Goal: Task Accomplishment & Management: Complete application form

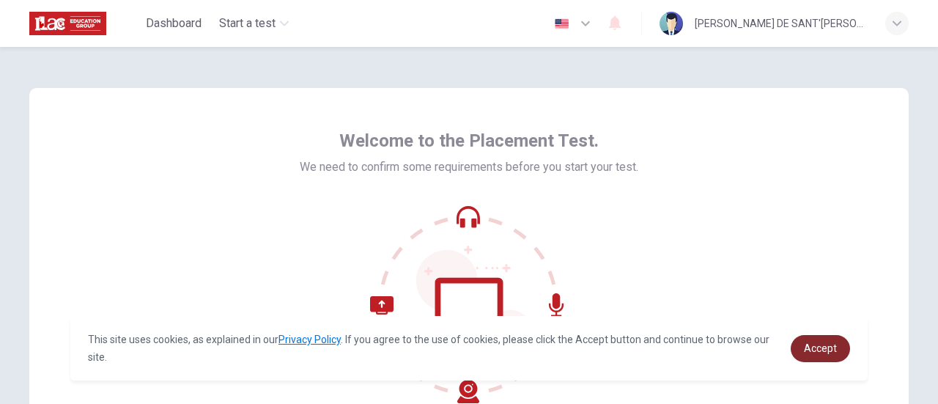
click at [820, 349] on span "Accept" at bounding box center [820, 348] width 33 height 12
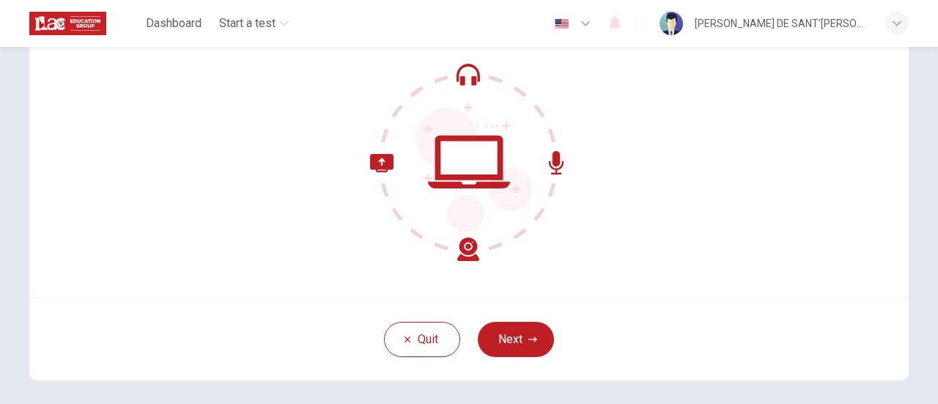
scroll to position [147, 0]
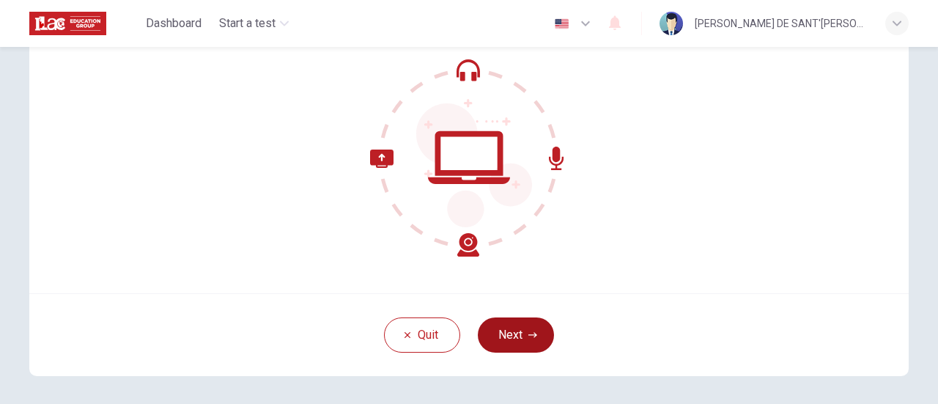
click at [501, 337] on button "Next" at bounding box center [516, 334] width 76 height 35
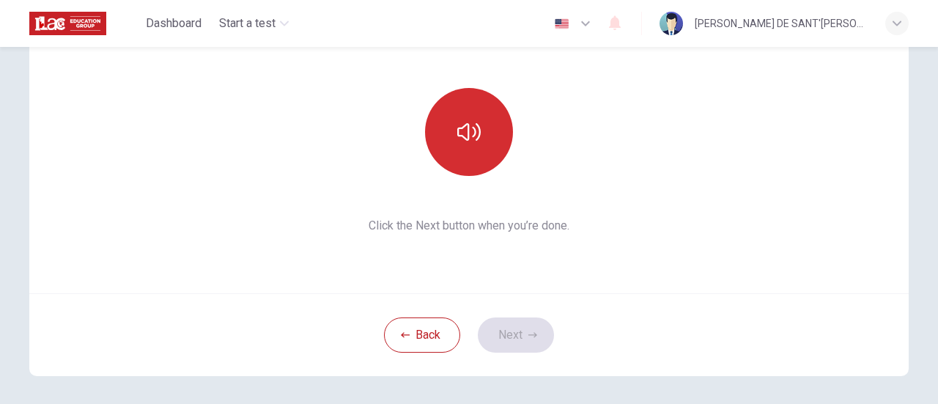
click at [485, 118] on button "button" at bounding box center [469, 132] width 88 height 88
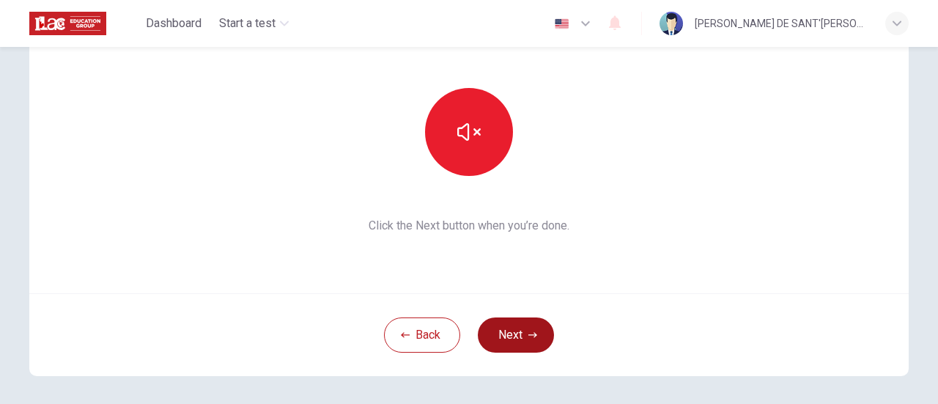
click at [525, 325] on button "Next" at bounding box center [516, 334] width 76 height 35
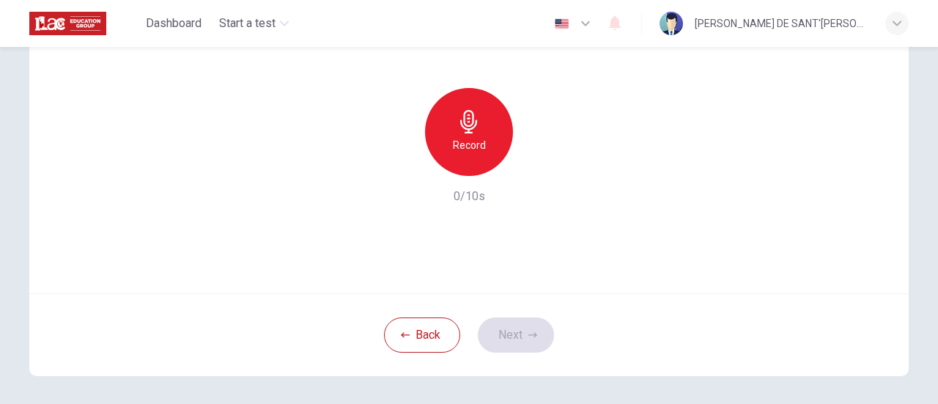
click at [466, 131] on icon "button" at bounding box center [468, 121] width 23 height 23
click at [471, 138] on h6 "Record" at bounding box center [469, 145] width 33 height 18
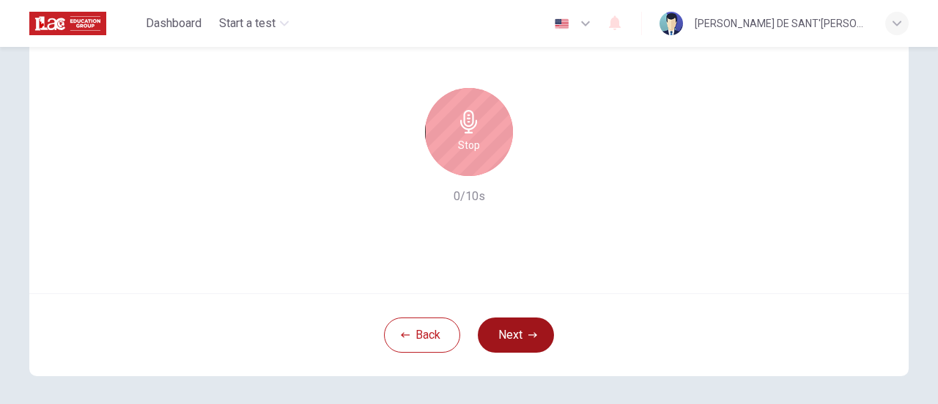
click at [511, 327] on button "Next" at bounding box center [516, 334] width 76 height 35
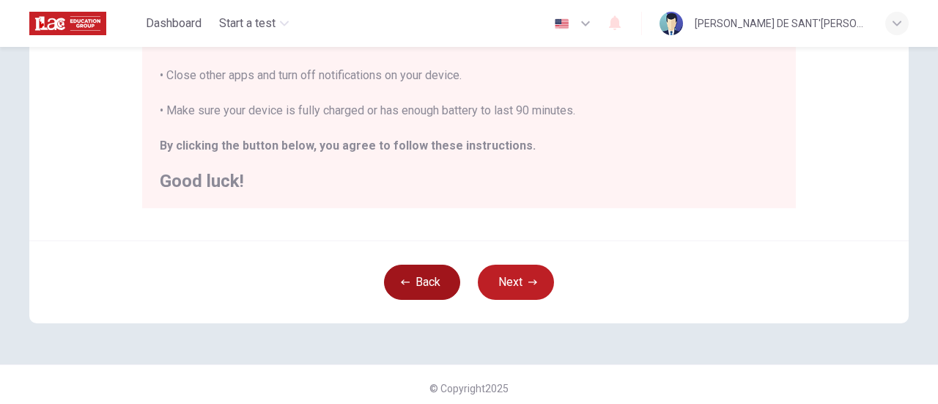
scroll to position [410, 0]
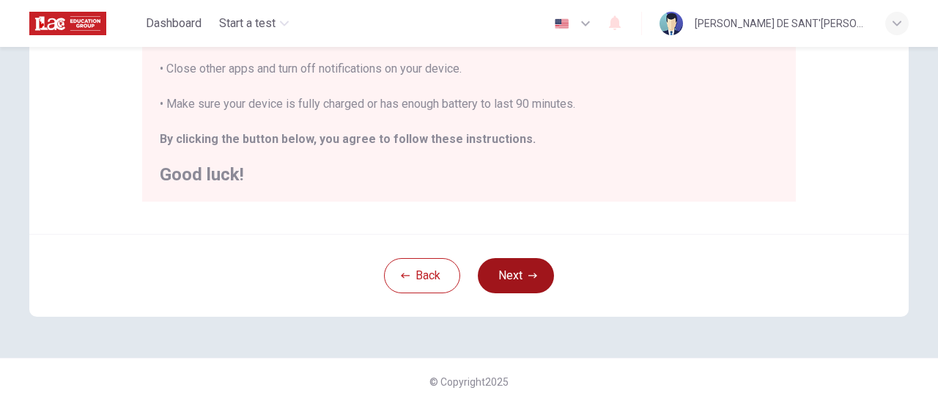
click at [529, 278] on icon "button" at bounding box center [532, 275] width 9 height 9
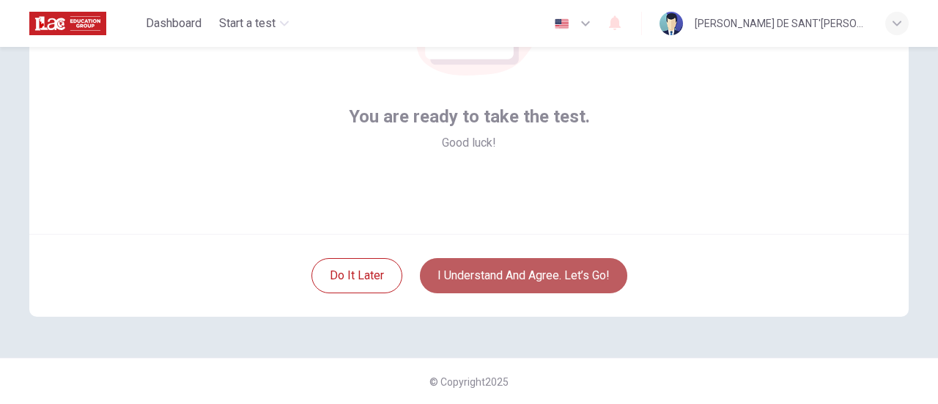
click at [549, 278] on button "I understand and agree. Let’s go!" at bounding box center [523, 275] width 207 height 35
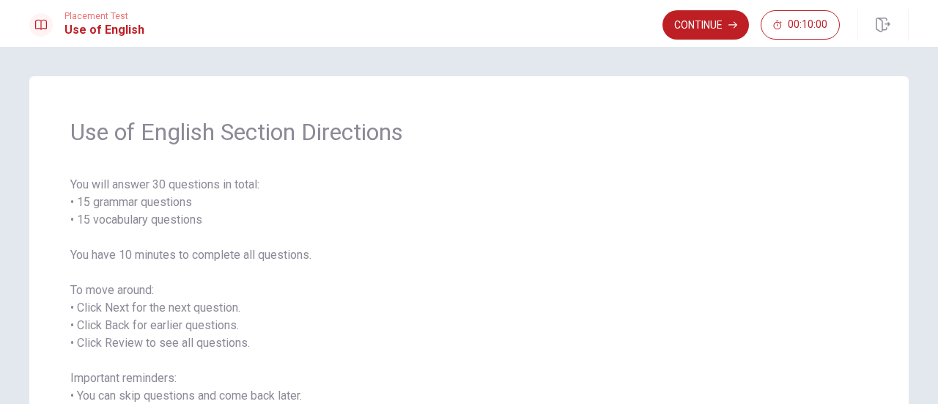
click at [684, 22] on button "Continue" at bounding box center [705, 24] width 86 height 29
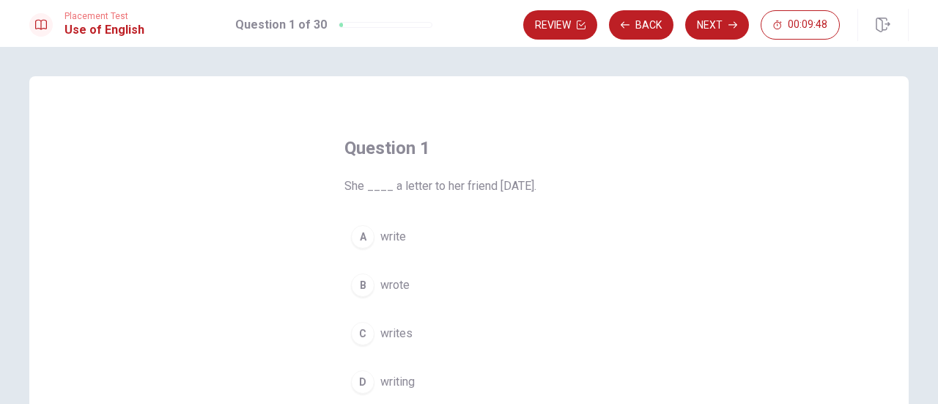
click at [384, 284] on span "wrote" at bounding box center [394, 285] width 29 height 18
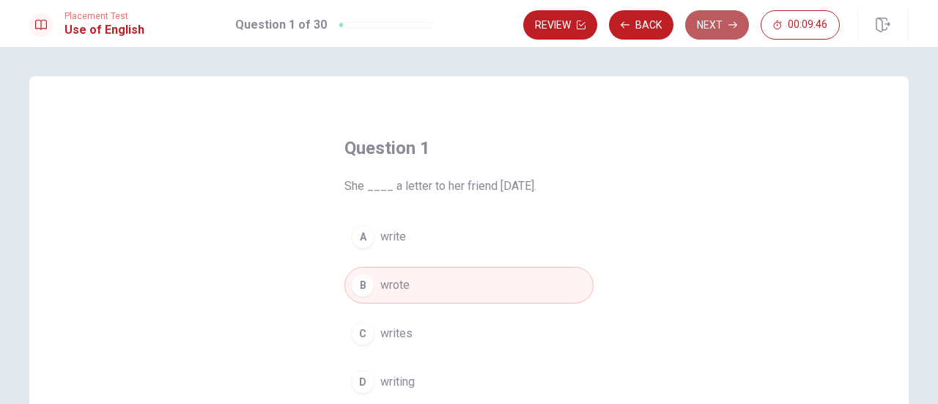
click at [722, 21] on button "Next" at bounding box center [717, 24] width 64 height 29
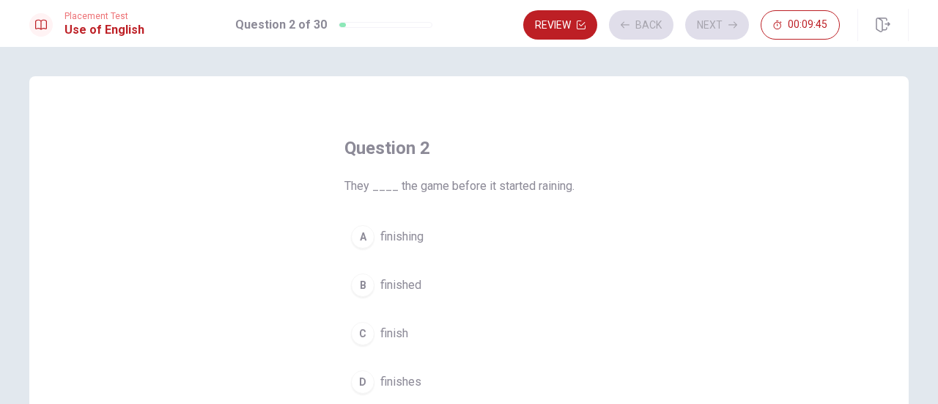
scroll to position [73, 0]
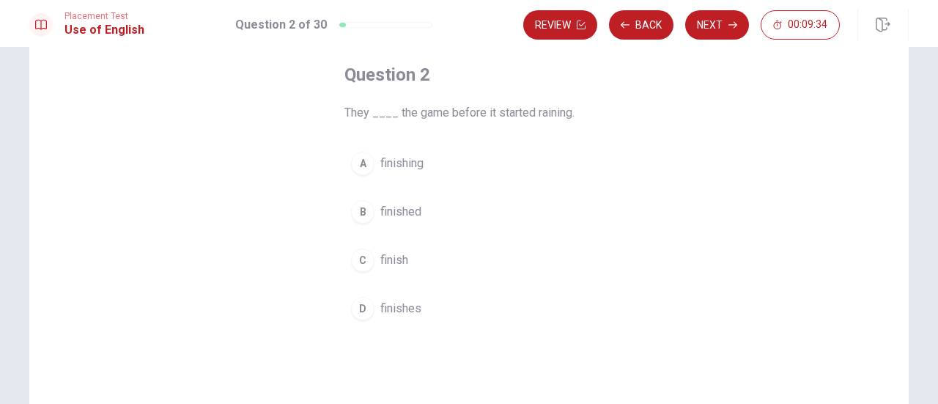
click at [359, 213] on div "B" at bounding box center [362, 211] width 23 height 23
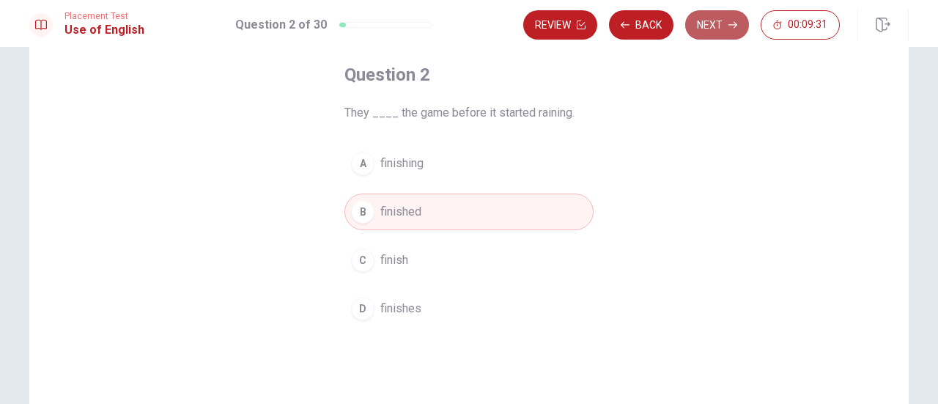
click at [716, 31] on button "Next" at bounding box center [717, 24] width 64 height 29
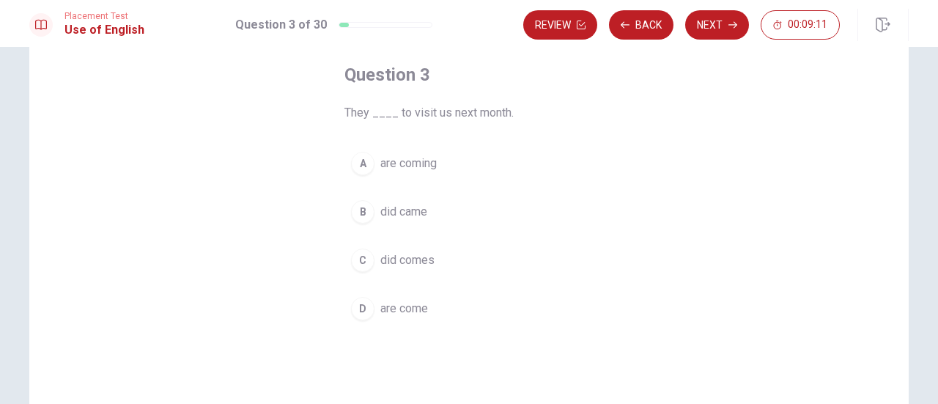
click at [360, 163] on div "A" at bounding box center [362, 163] width 23 height 23
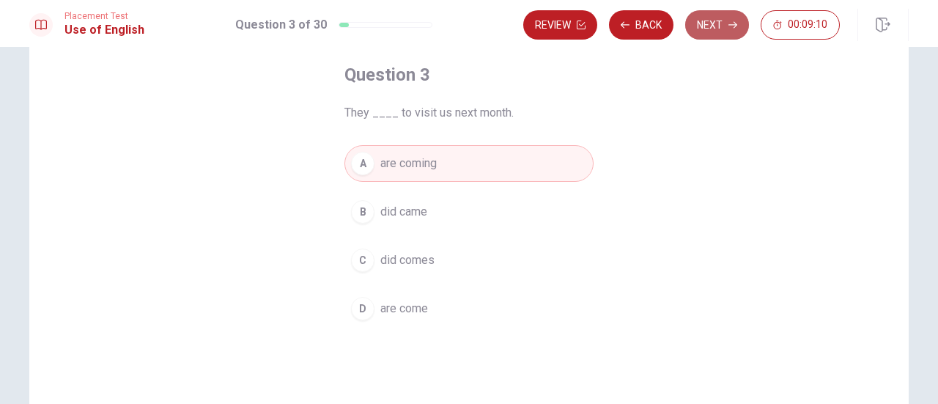
click at [714, 30] on button "Next" at bounding box center [717, 24] width 64 height 29
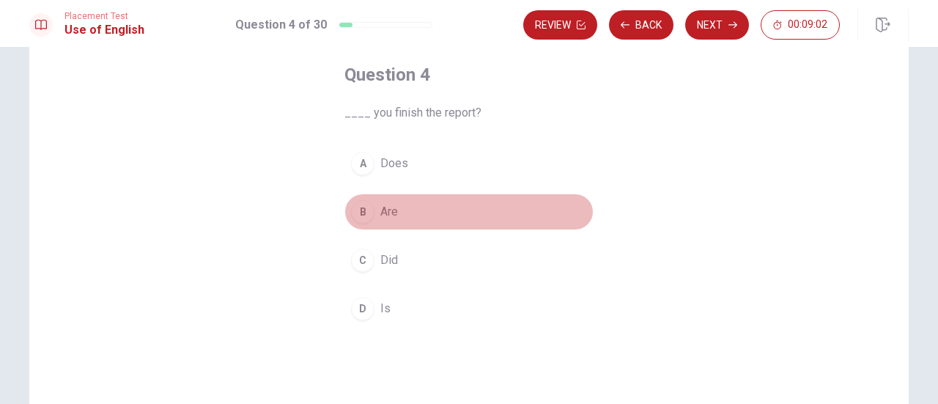
click at [359, 210] on div "B" at bounding box center [362, 211] width 23 height 23
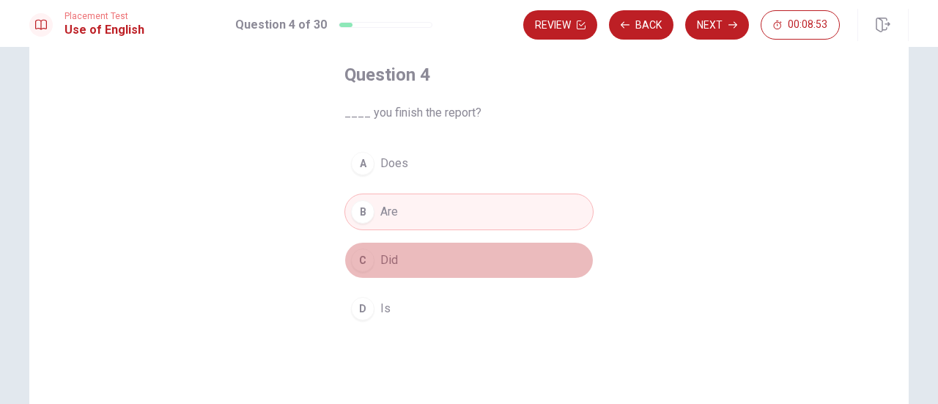
click at [393, 264] on span "Did" at bounding box center [389, 260] width 18 height 18
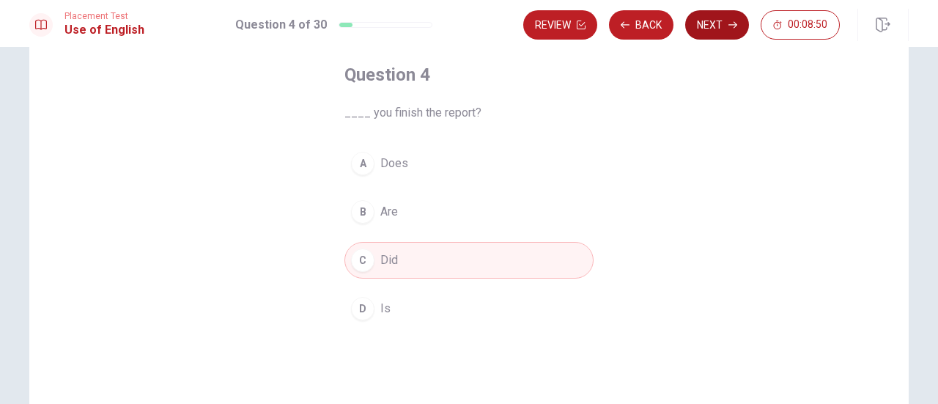
click at [723, 23] on button "Next" at bounding box center [717, 24] width 64 height 29
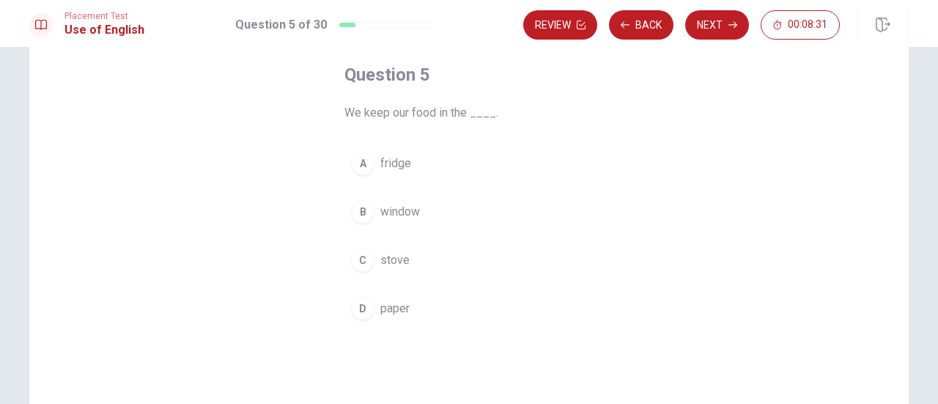
click at [360, 163] on div "A" at bounding box center [362, 163] width 23 height 23
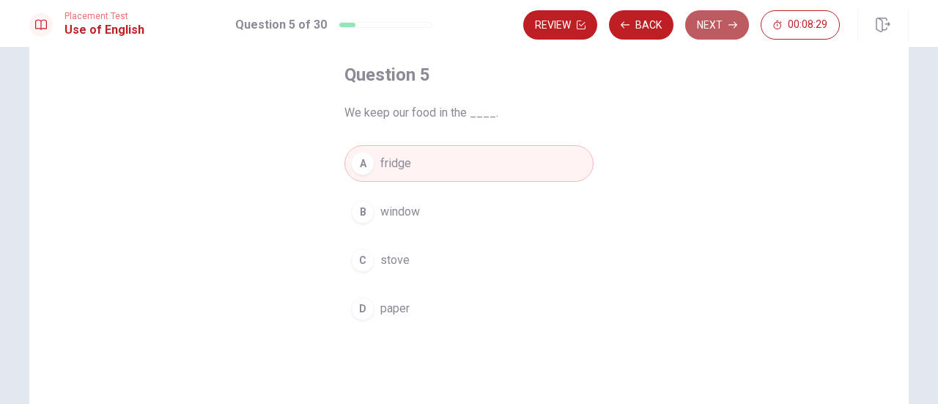
click at [729, 29] on button "Next" at bounding box center [717, 24] width 64 height 29
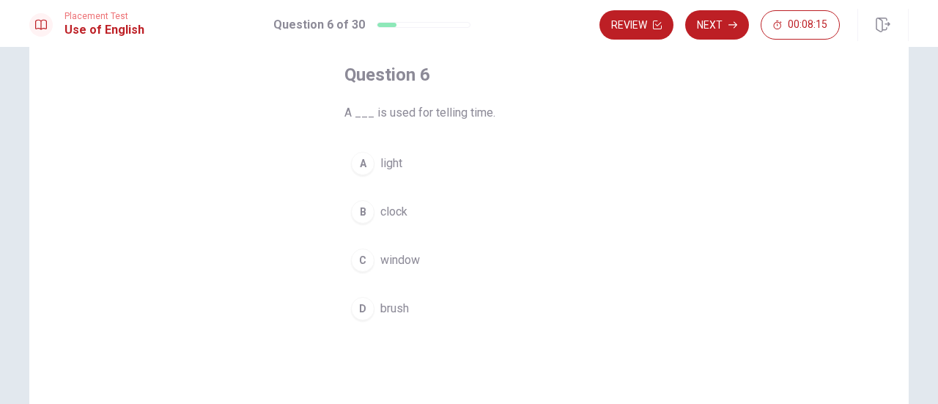
click at [367, 208] on div "B" at bounding box center [362, 211] width 23 height 23
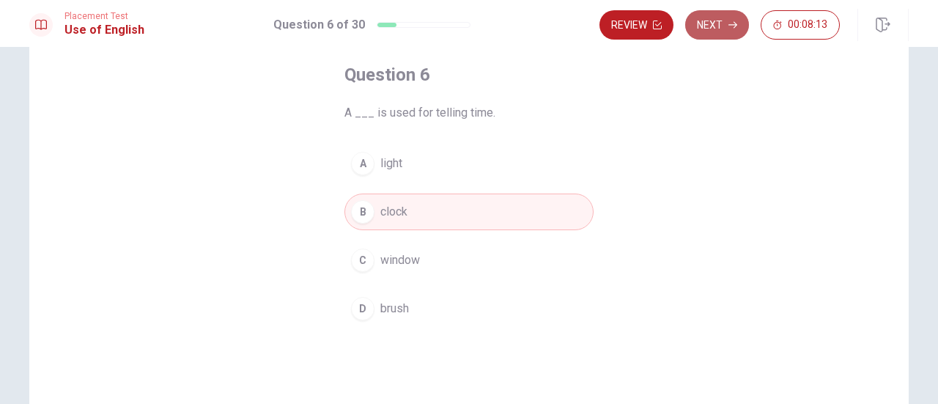
click at [726, 24] on button "Next" at bounding box center [717, 24] width 64 height 29
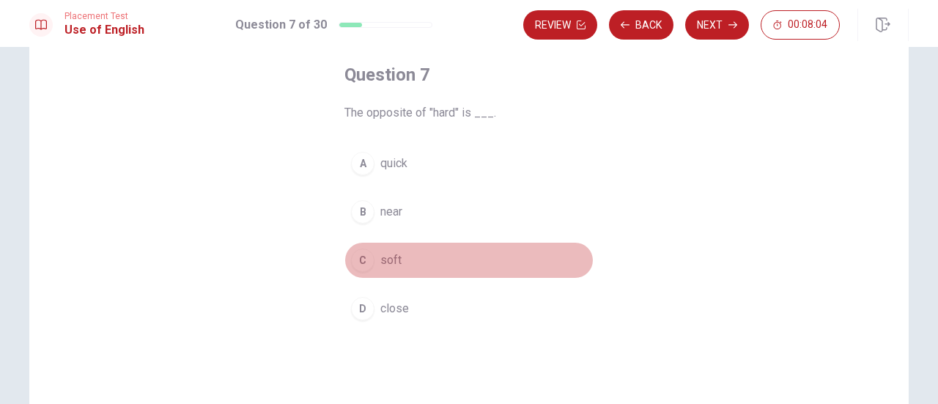
click at [357, 258] on div "C" at bounding box center [362, 259] width 23 height 23
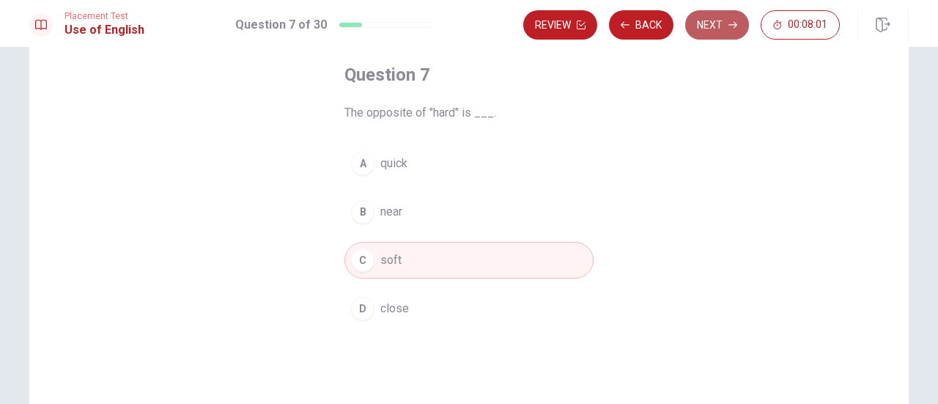
click at [711, 27] on button "Next" at bounding box center [717, 24] width 64 height 29
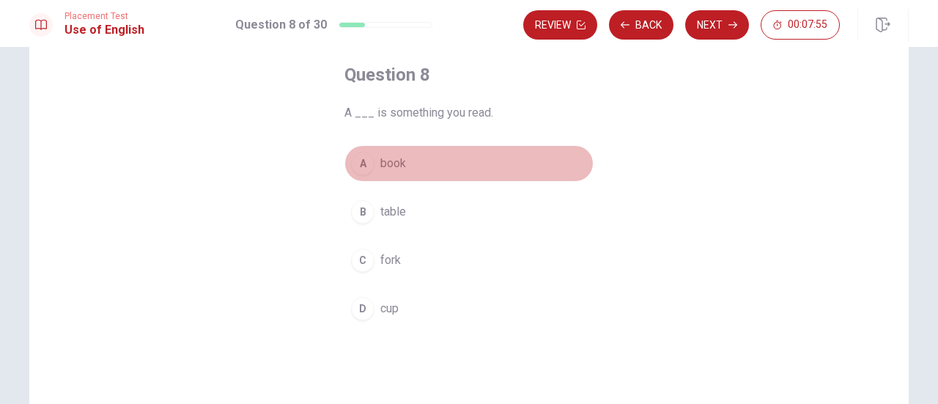
click at [360, 161] on div "A" at bounding box center [362, 163] width 23 height 23
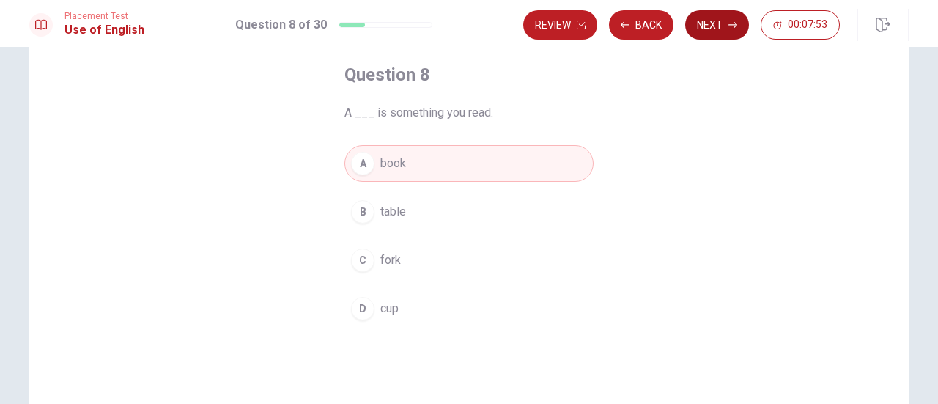
click at [718, 31] on button "Next" at bounding box center [717, 24] width 64 height 29
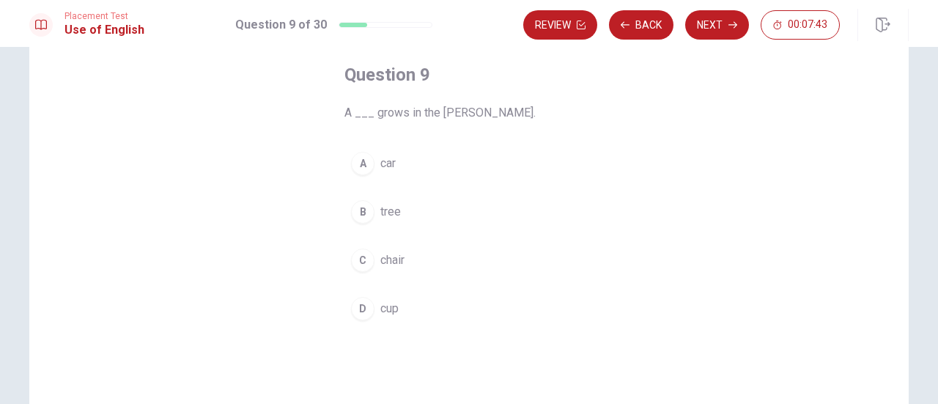
click at [363, 207] on div "B" at bounding box center [362, 211] width 23 height 23
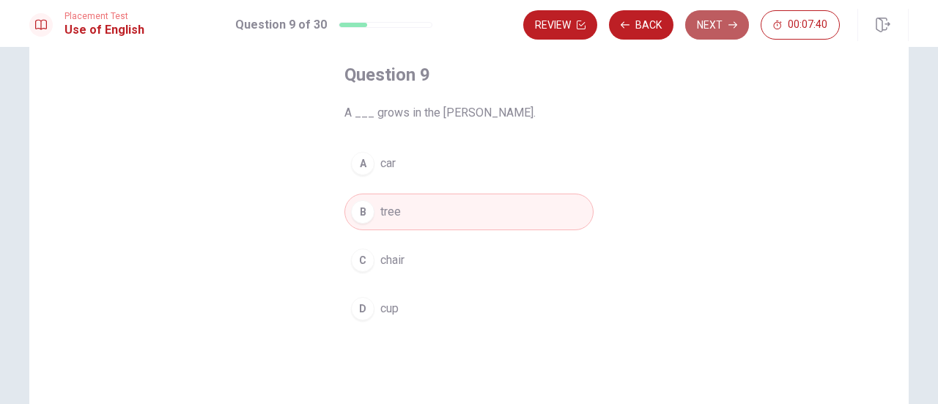
click at [714, 29] on button "Next" at bounding box center [717, 24] width 64 height 29
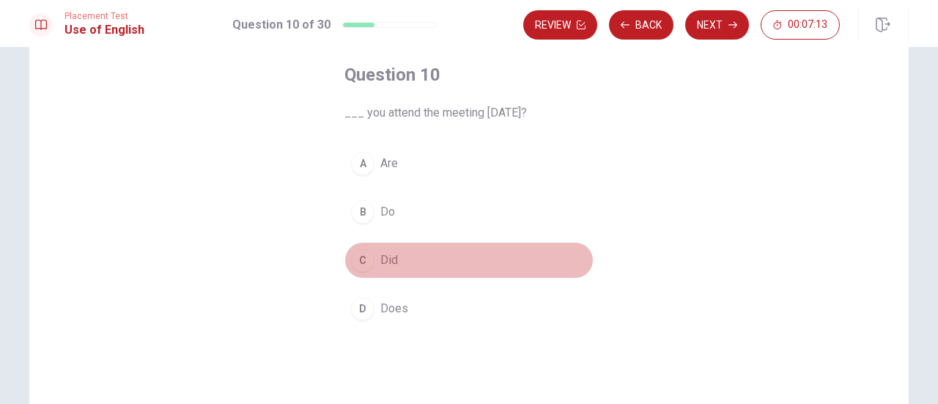
click at [361, 254] on div "C" at bounding box center [362, 259] width 23 height 23
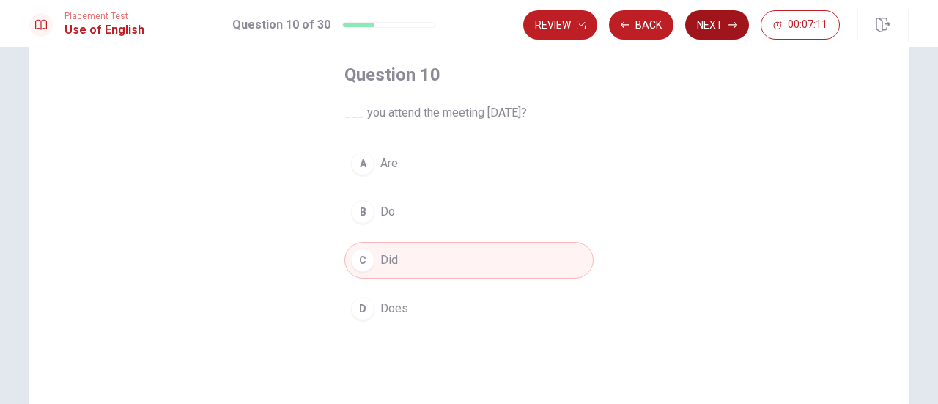
click at [714, 25] on button "Next" at bounding box center [717, 24] width 64 height 29
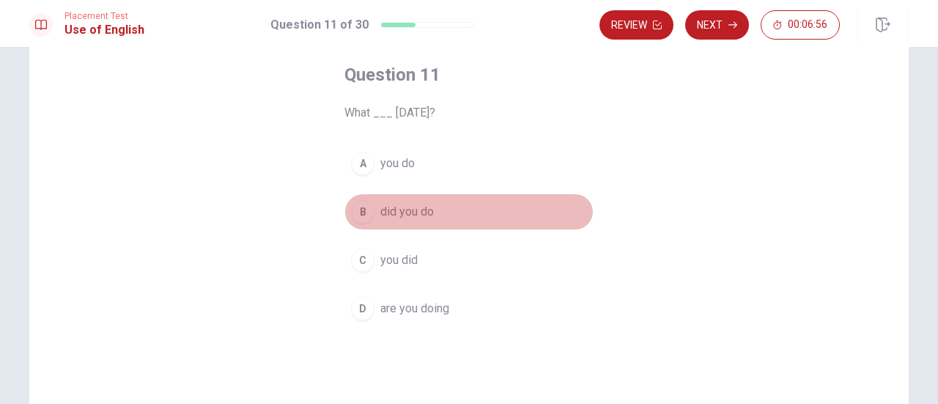
click at [358, 210] on div "B" at bounding box center [362, 211] width 23 height 23
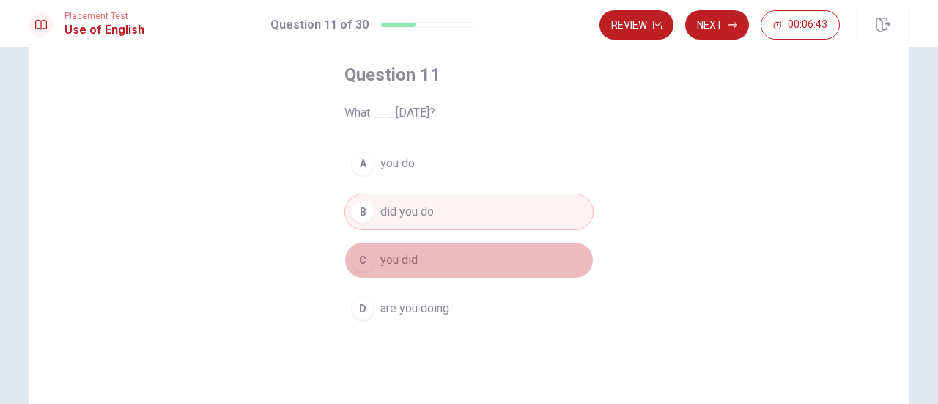
click at [397, 253] on span "you did" at bounding box center [398, 260] width 37 height 18
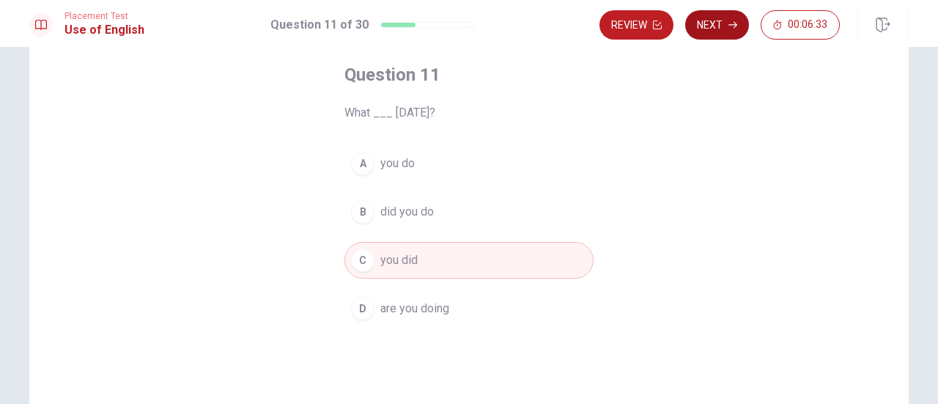
click at [731, 26] on icon "button" at bounding box center [732, 25] width 9 height 9
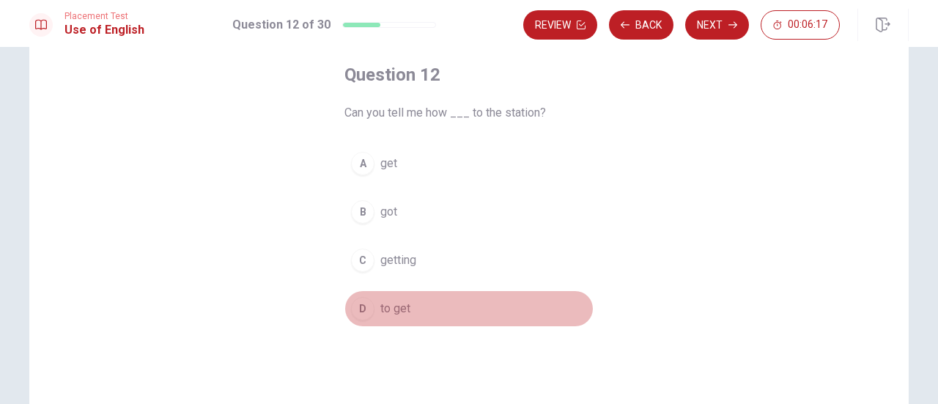
click at [360, 304] on div "D" at bounding box center [362, 308] width 23 height 23
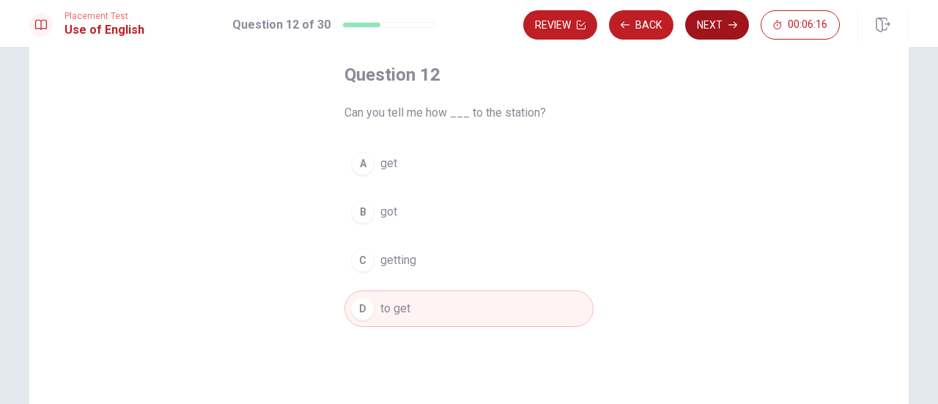
click at [727, 30] on button "Next" at bounding box center [717, 24] width 64 height 29
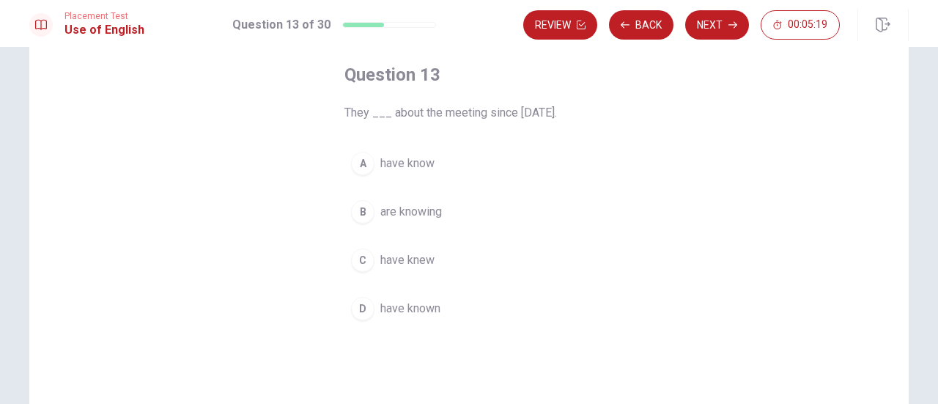
click at [363, 305] on div "D" at bounding box center [362, 308] width 23 height 23
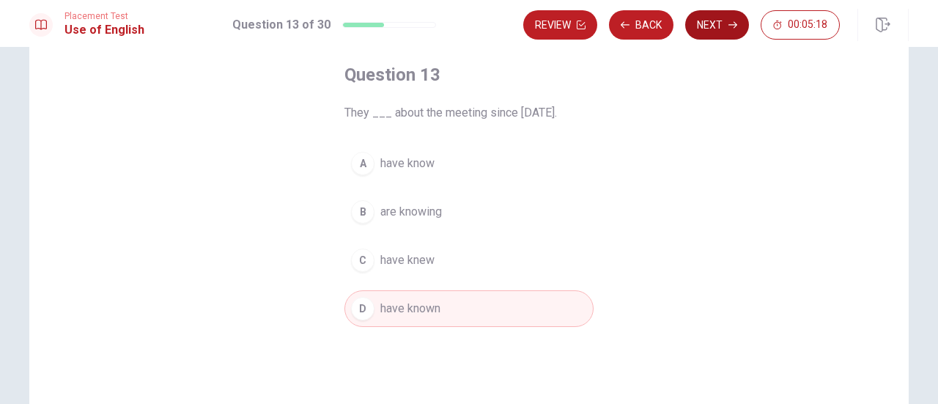
click at [721, 15] on button "Next" at bounding box center [717, 24] width 64 height 29
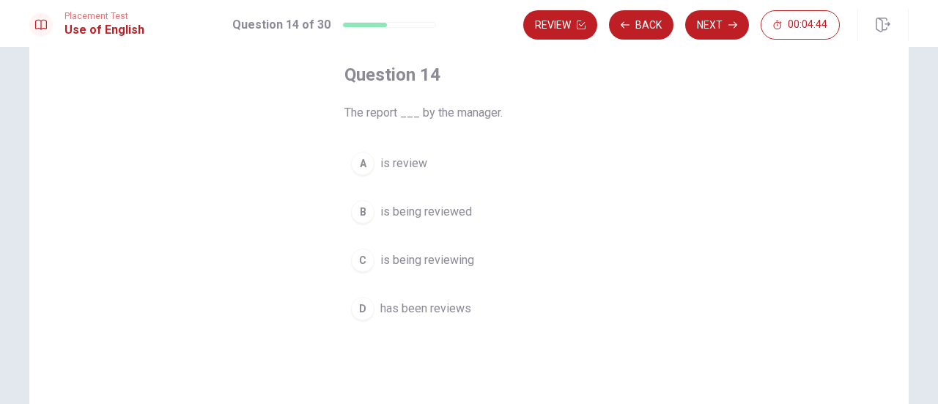
click at [356, 308] on div "D" at bounding box center [362, 308] width 23 height 23
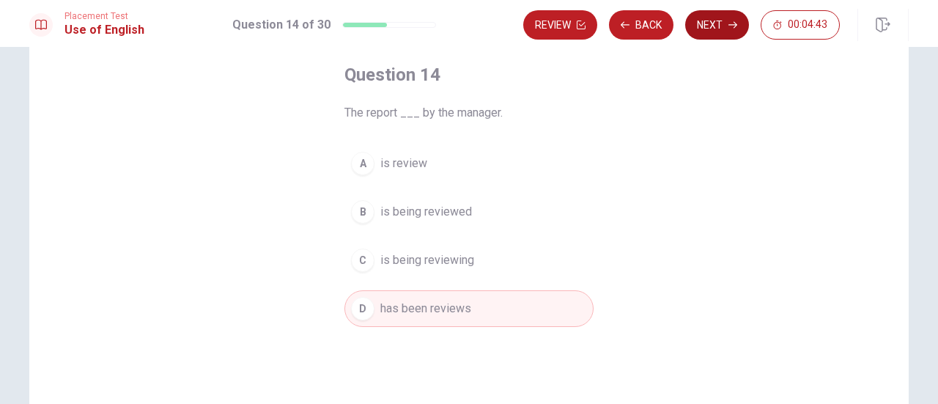
click at [714, 27] on button "Next" at bounding box center [717, 24] width 64 height 29
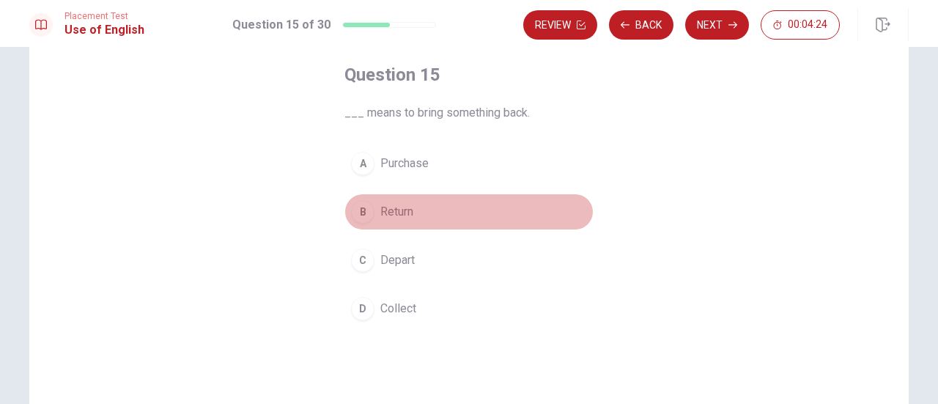
click at [389, 204] on span "Return" at bounding box center [396, 212] width 33 height 18
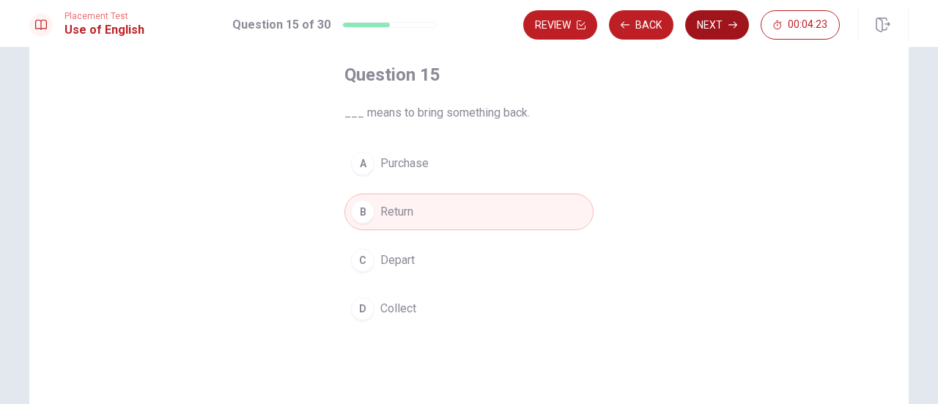
click at [706, 27] on button "Next" at bounding box center [717, 24] width 64 height 29
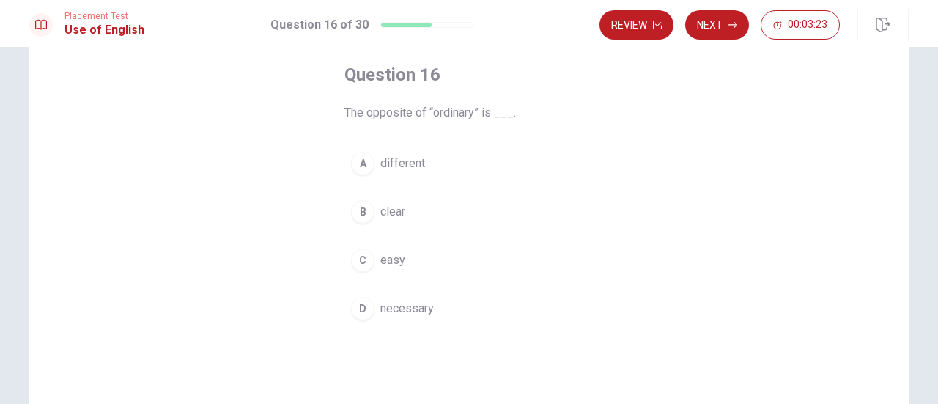
click at [359, 159] on div "A" at bounding box center [362, 163] width 23 height 23
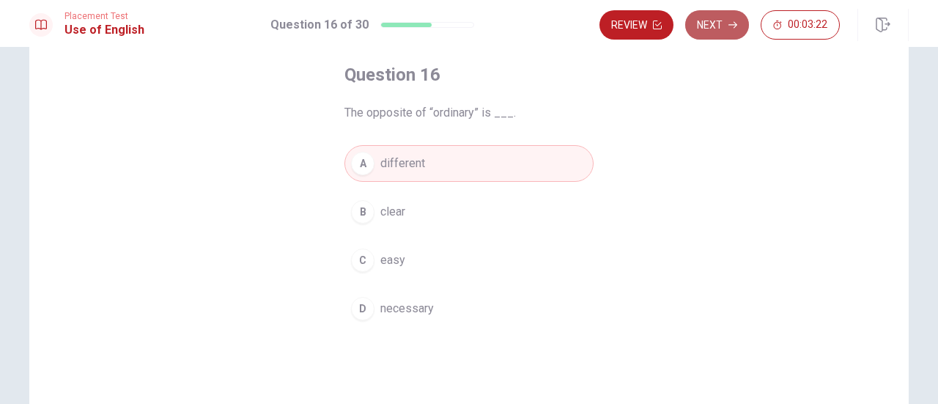
click at [729, 30] on button "Next" at bounding box center [717, 24] width 64 height 29
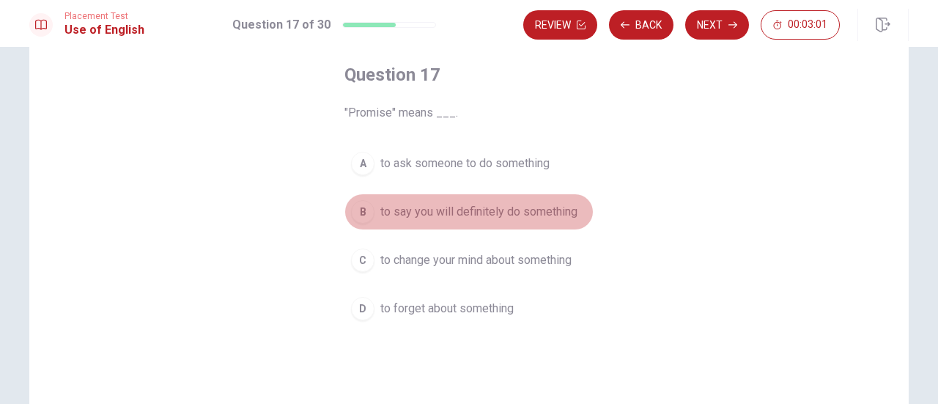
click at [357, 212] on div "B" at bounding box center [362, 211] width 23 height 23
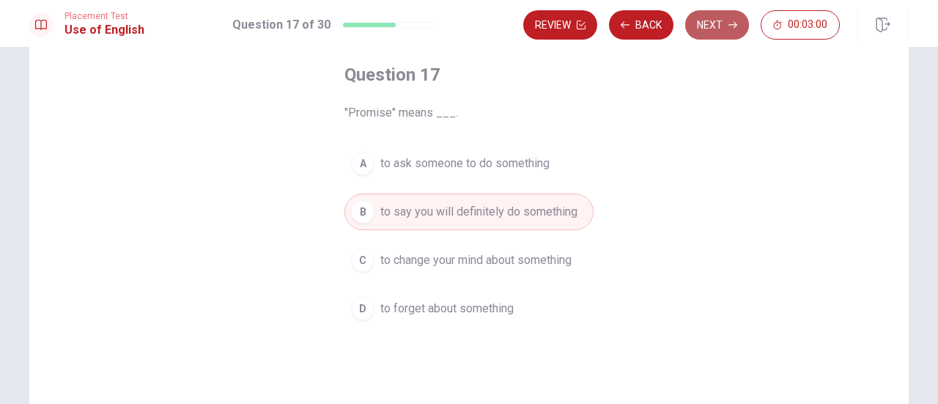
click at [716, 29] on button "Next" at bounding box center [717, 24] width 64 height 29
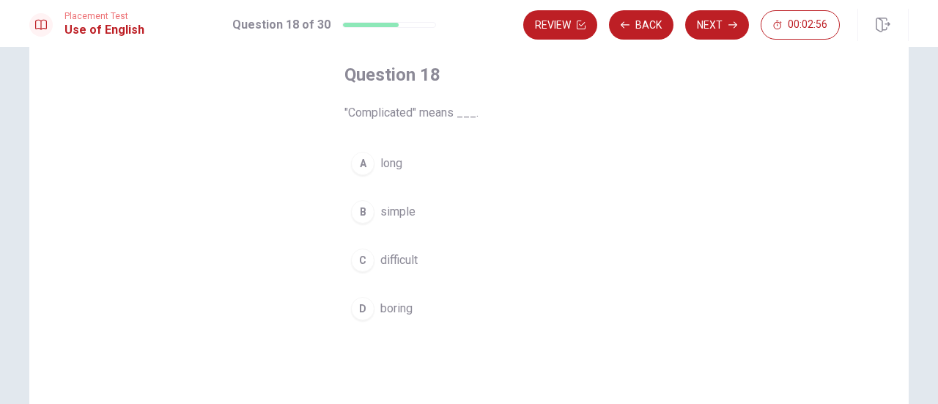
click at [363, 260] on div "C" at bounding box center [362, 259] width 23 height 23
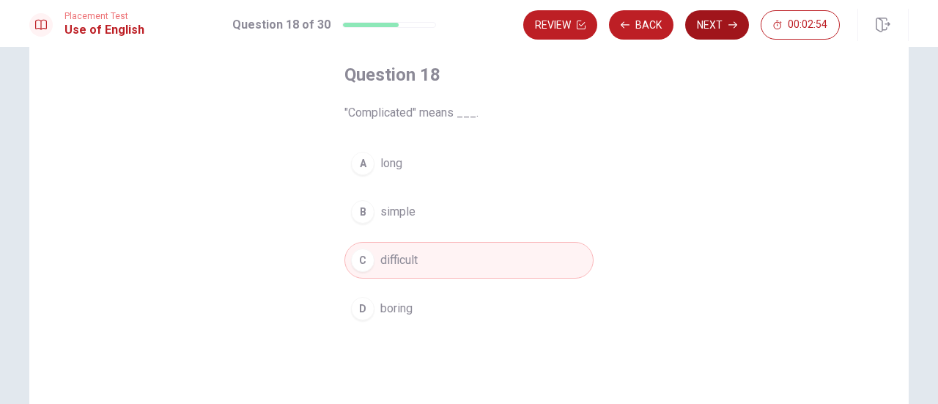
click at [711, 24] on button "Next" at bounding box center [717, 24] width 64 height 29
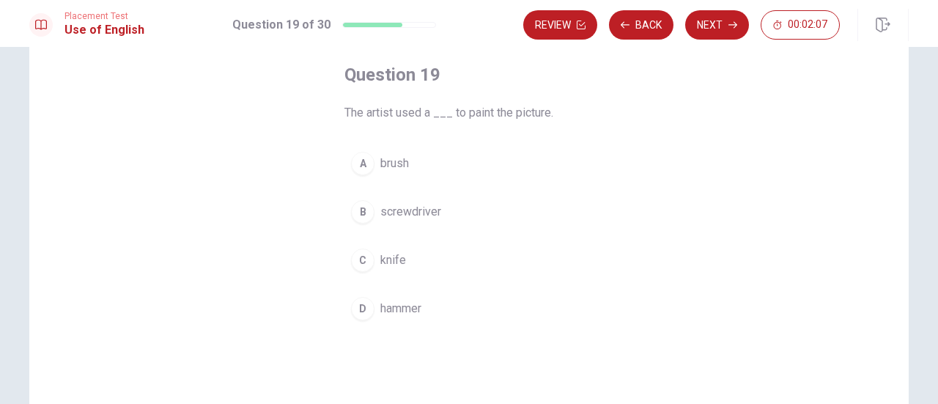
click at [362, 162] on div "A" at bounding box center [362, 163] width 23 height 23
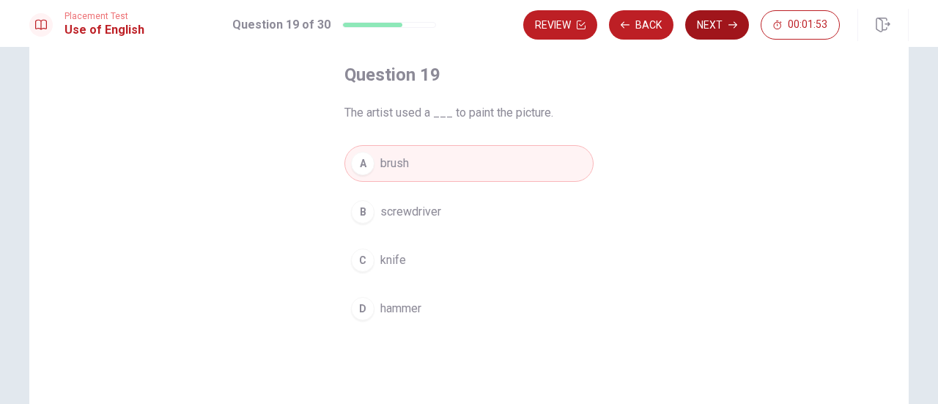
click at [714, 26] on button "Next" at bounding box center [717, 24] width 64 height 29
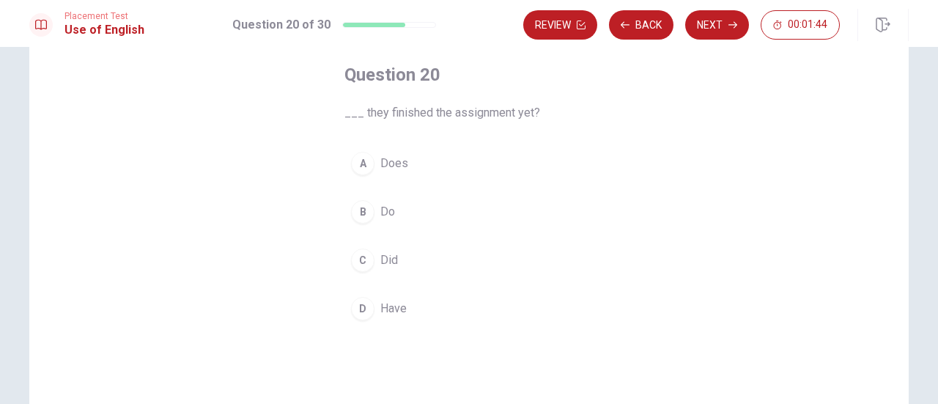
click at [358, 263] on div "C" at bounding box center [362, 259] width 23 height 23
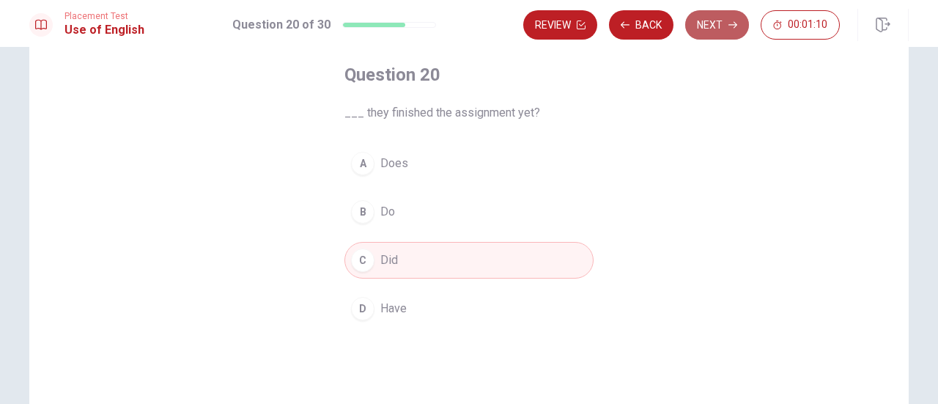
click at [719, 32] on button "Next" at bounding box center [717, 24] width 64 height 29
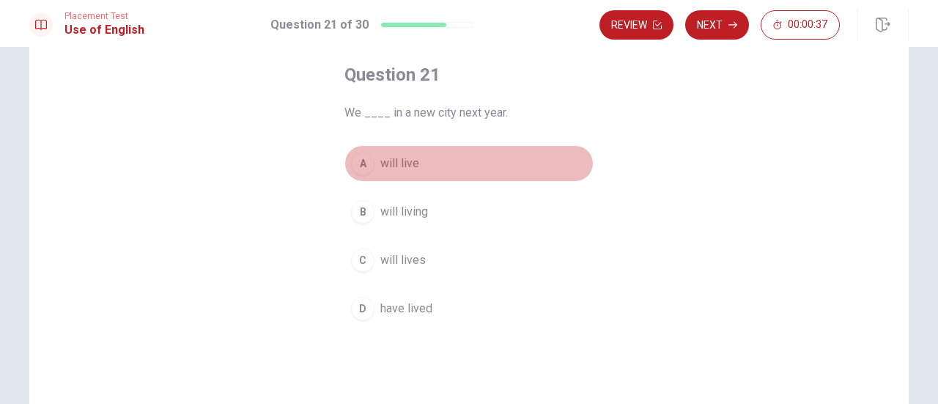
click at [356, 160] on div "A" at bounding box center [362, 163] width 23 height 23
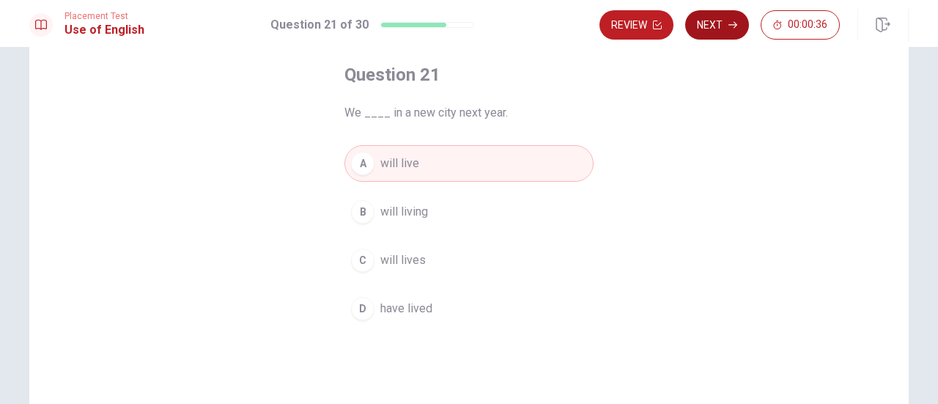
click at [725, 28] on button "Next" at bounding box center [717, 24] width 64 height 29
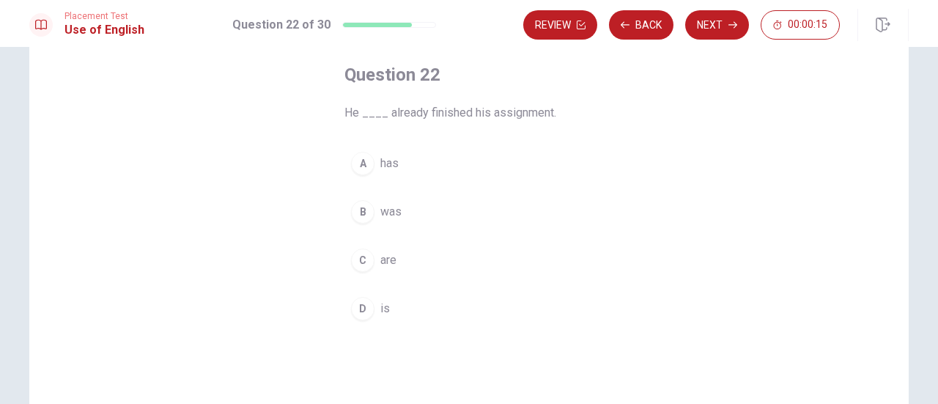
click at [358, 160] on div "A" at bounding box center [362, 163] width 23 height 23
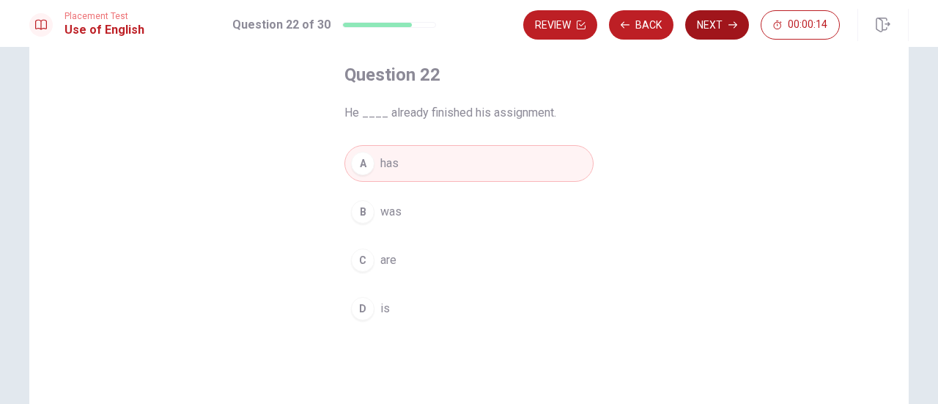
click at [714, 24] on button "Next" at bounding box center [717, 24] width 64 height 29
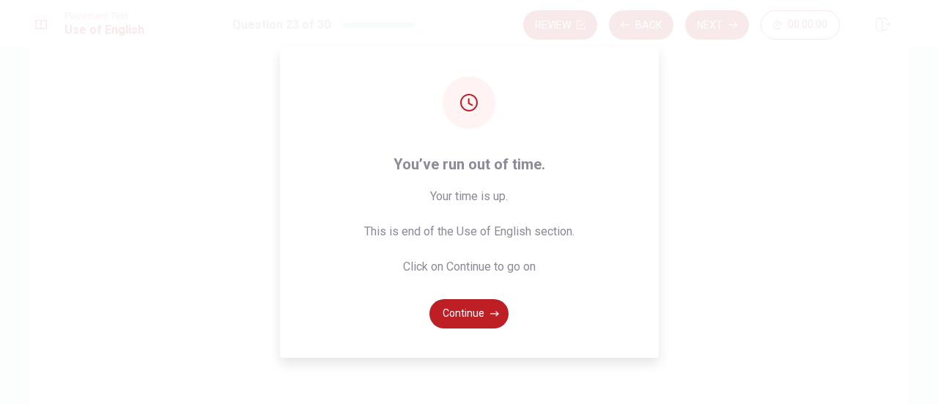
click at [756, 160] on div "You’ve run out of time. Your time is up. This is end of the Use of English sect…" at bounding box center [469, 202] width 938 height 404
click at [198, 153] on div "You’ve run out of time. Your time is up. This is end of the Use of English sect…" at bounding box center [469, 202] width 938 height 404
click at [492, 268] on span "Your time is up. This is end of the Use of English section. Click on Continue t…" at bounding box center [469, 232] width 210 height 88
click at [558, 311] on div "You’ve run out of time. Your time is up. This is end of the Use of English sect…" at bounding box center [469, 202] width 379 height 311
click at [479, 308] on button "Continue" at bounding box center [468, 313] width 79 height 29
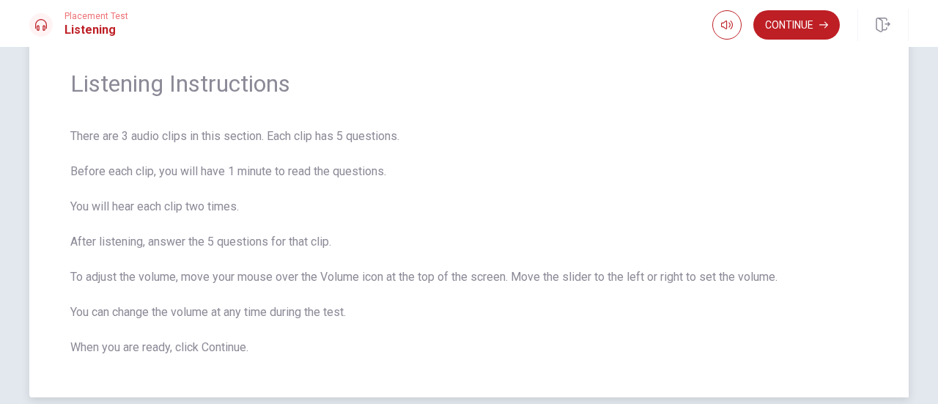
scroll to position [0, 0]
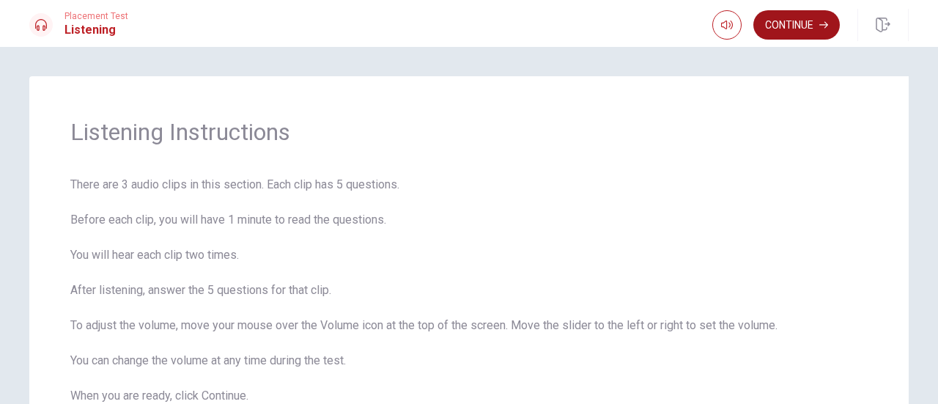
click at [777, 27] on button "Continue" at bounding box center [796, 24] width 86 height 29
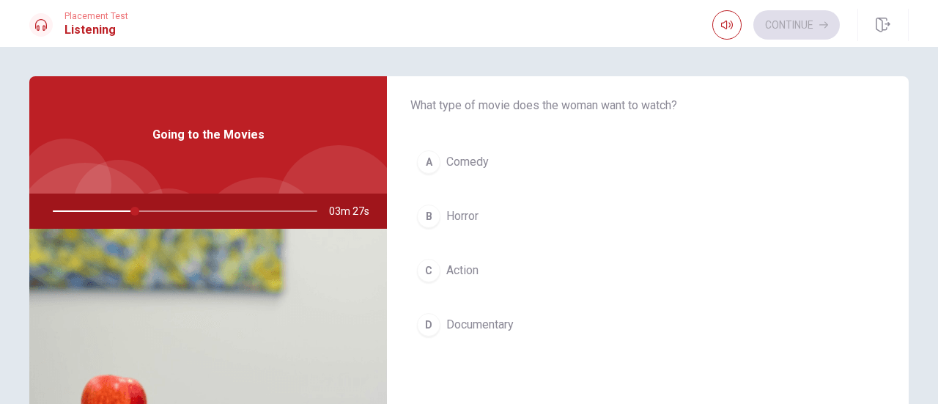
scroll to position [73, 0]
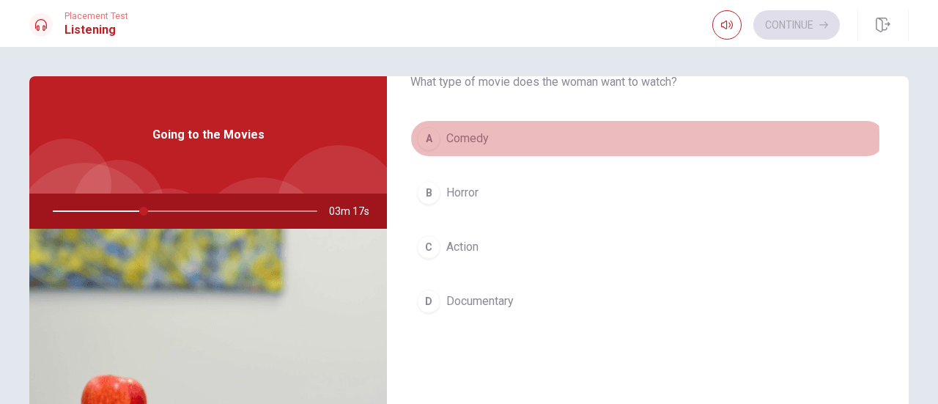
click at [425, 138] on div "A" at bounding box center [428, 138] width 23 height 23
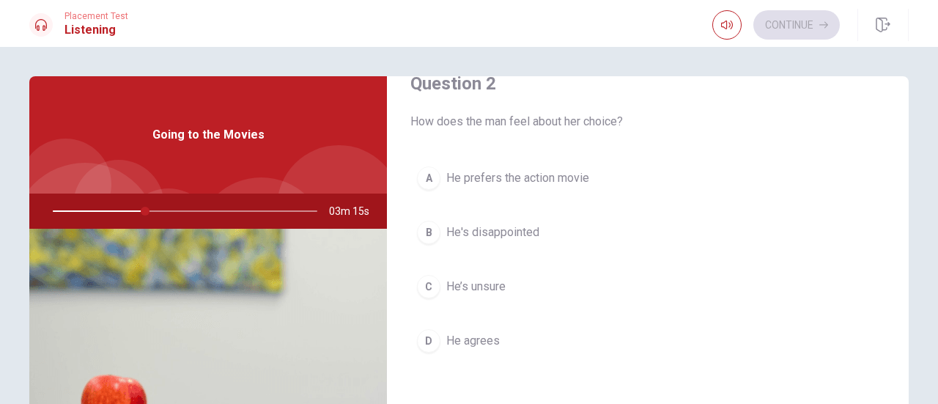
scroll to position [440, 0]
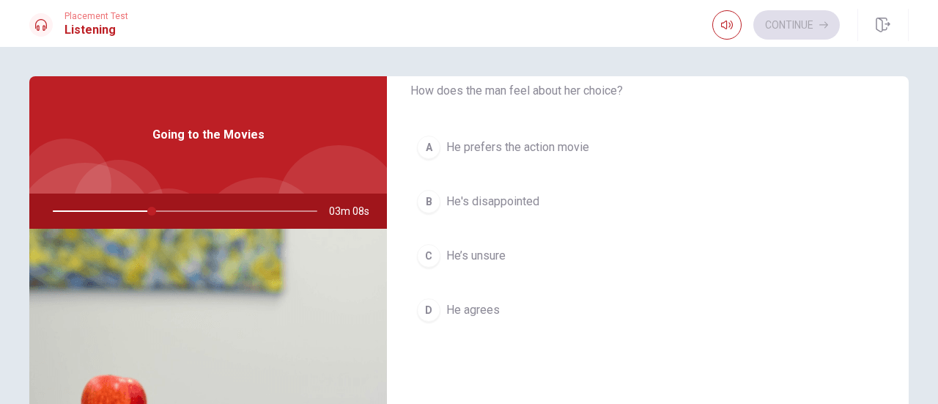
click at [432, 305] on div "D" at bounding box center [428, 309] width 23 height 23
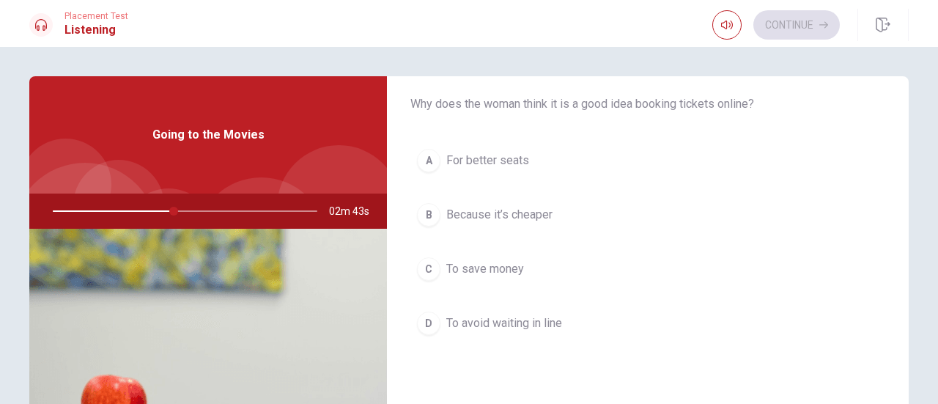
scroll to position [806, 0]
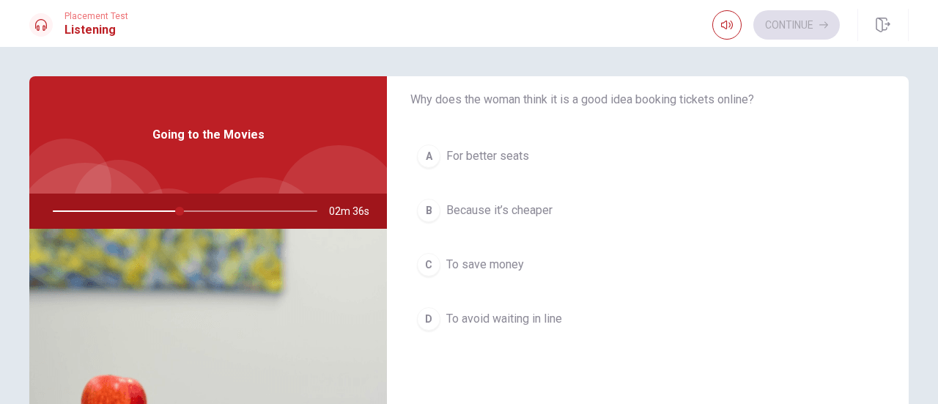
click at [428, 311] on div "D" at bounding box center [428, 318] width 23 height 23
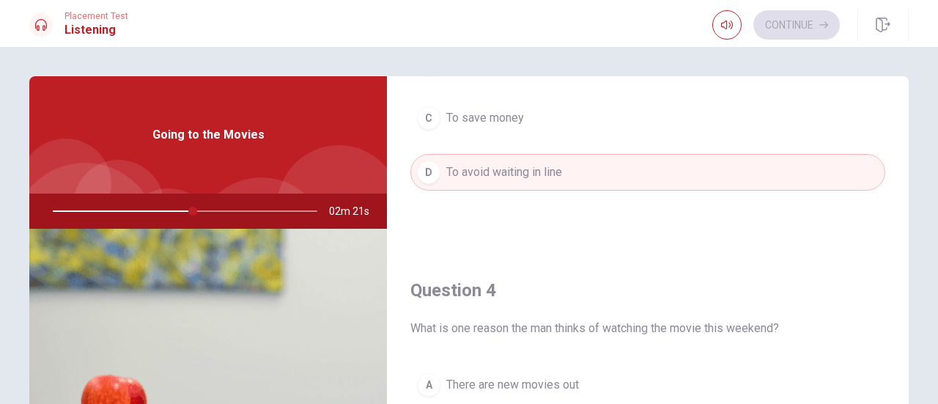
scroll to position [1172, 0]
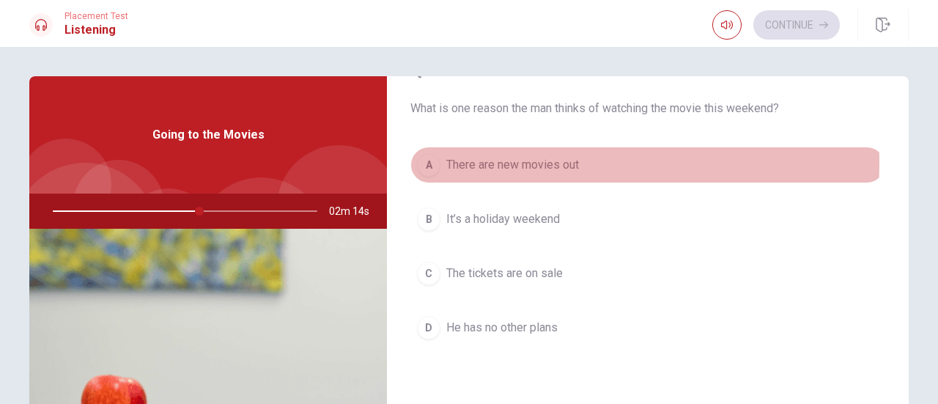
click at [426, 156] on div "A" at bounding box center [428, 164] width 23 height 23
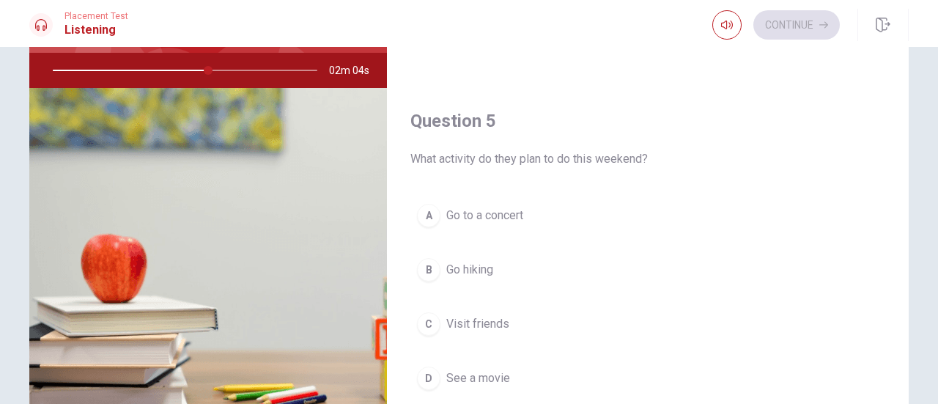
scroll to position [147, 0]
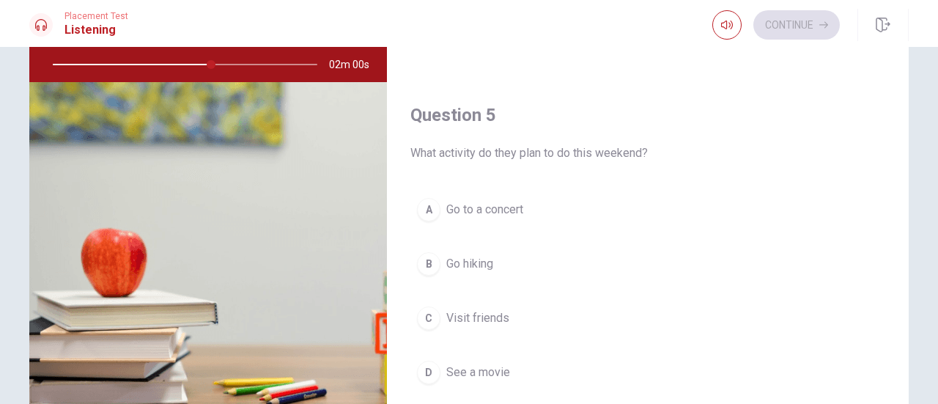
click at [422, 363] on div "D" at bounding box center [428, 371] width 23 height 23
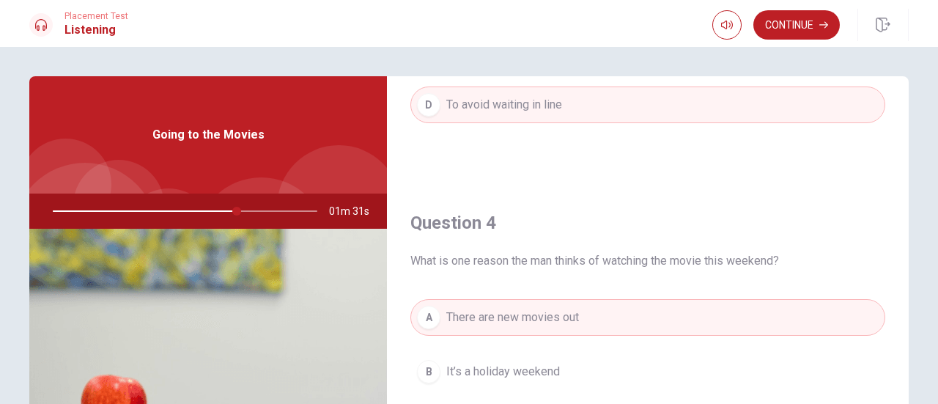
scroll to position [1026, 0]
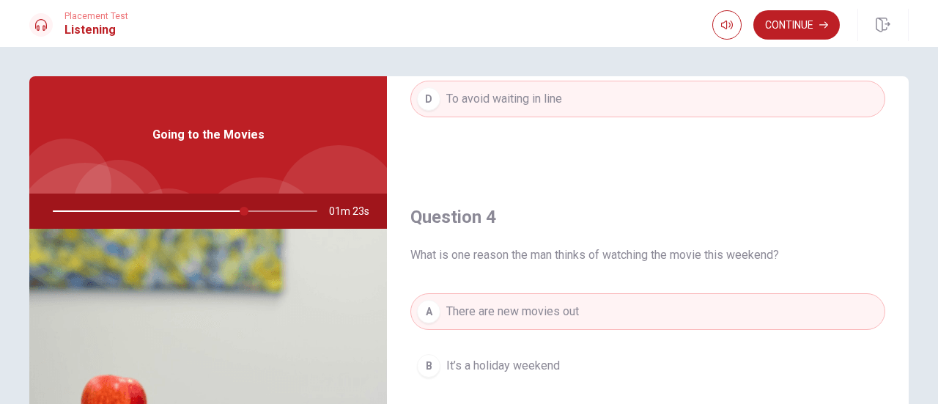
click at [203, 213] on div at bounding box center [182, 210] width 294 height 35
drag, startPoint x: 240, startPoint y: 210, endPoint x: 196, endPoint y: 209, distance: 44.0
click at [180, 210] on div at bounding box center [182, 210] width 294 height 35
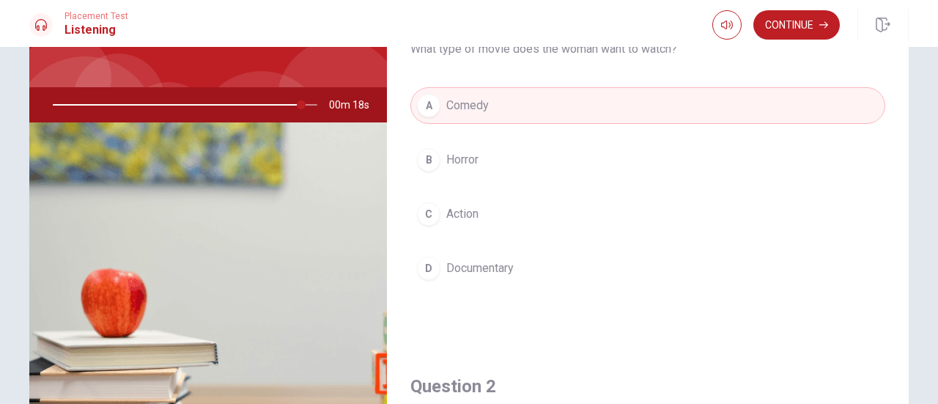
scroll to position [0, 0]
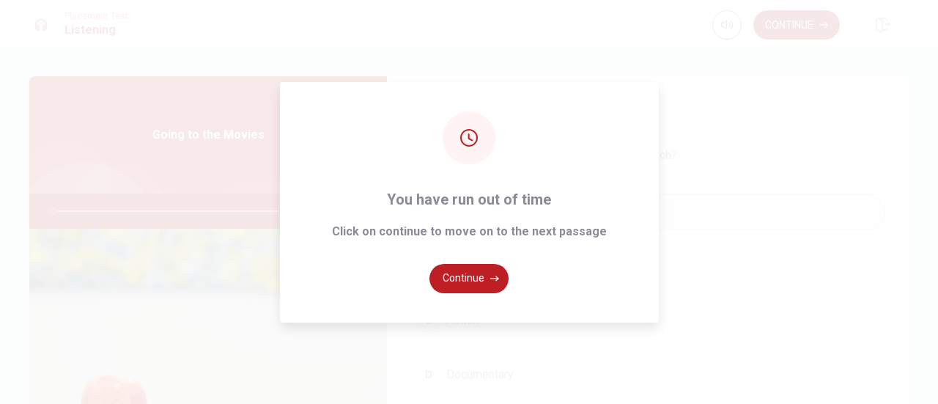
type input "0"
click at [466, 278] on button "Continue" at bounding box center [468, 278] width 79 height 29
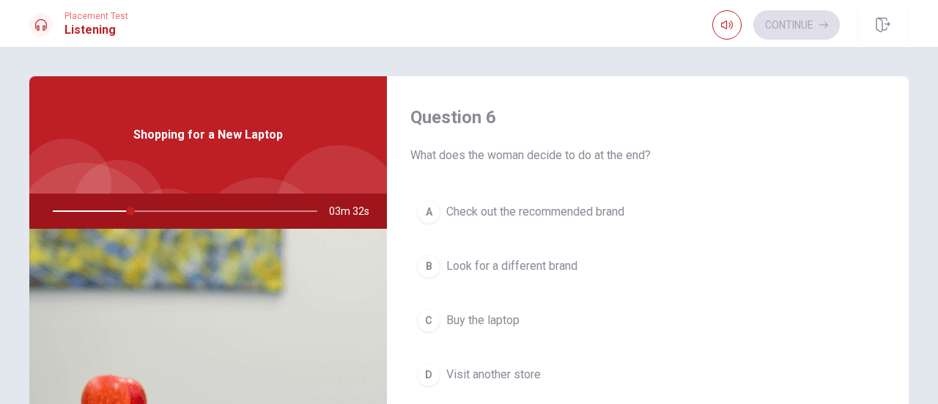
scroll to position [73, 0]
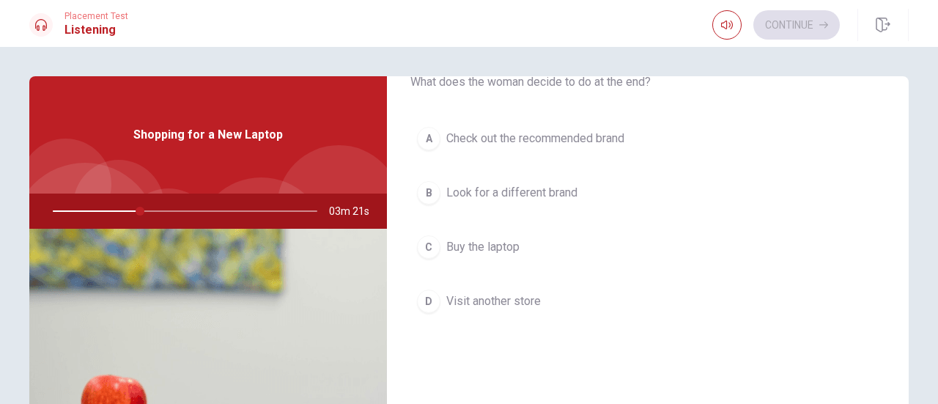
click at [426, 248] on div "C" at bounding box center [428, 246] width 23 height 23
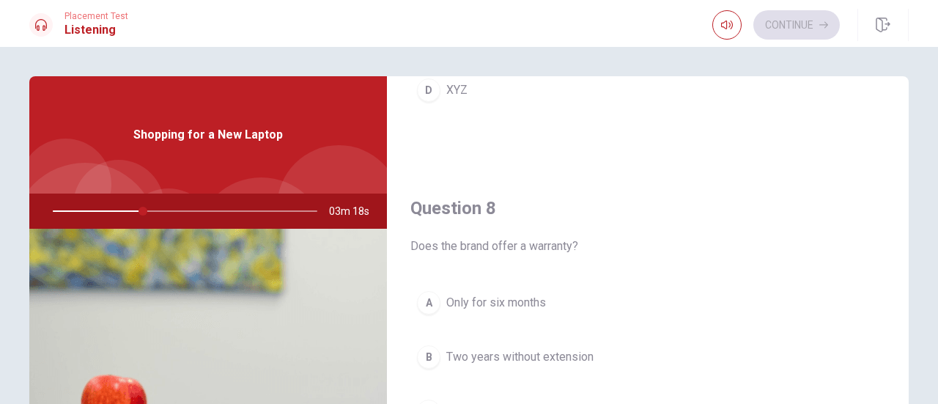
scroll to position [806, 0]
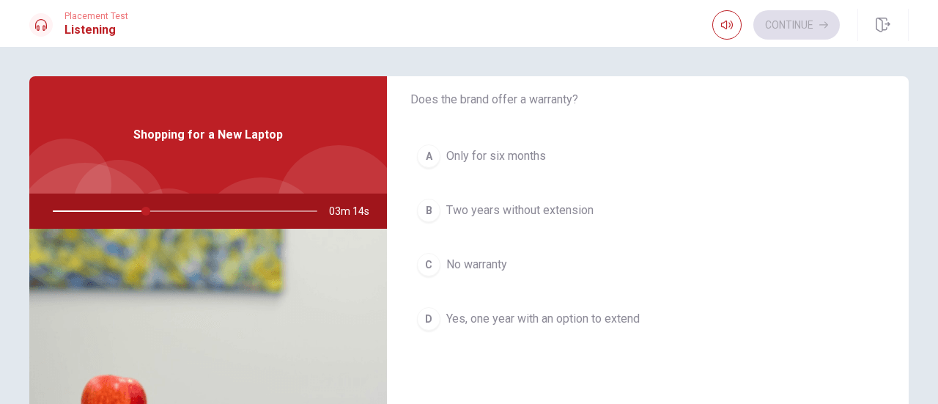
click at [431, 309] on div "D" at bounding box center [428, 318] width 23 height 23
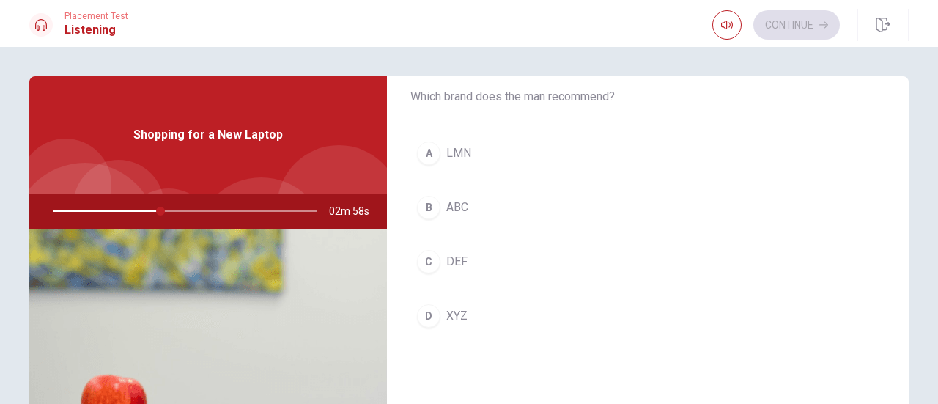
scroll to position [513, 0]
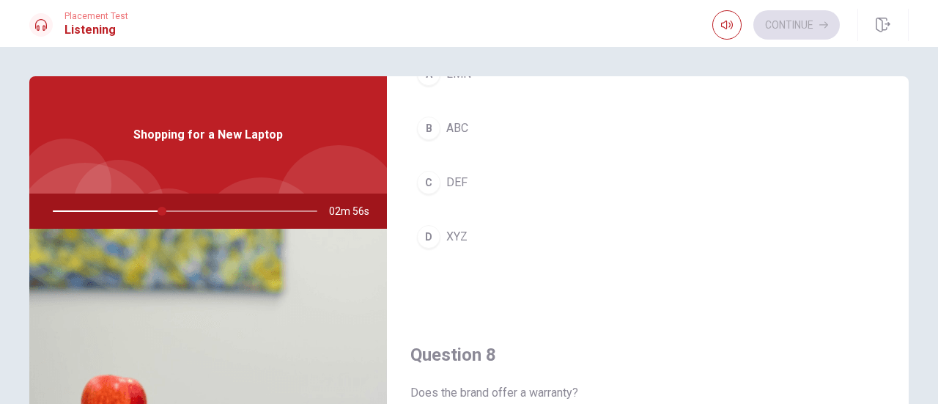
click at [428, 234] on div "D" at bounding box center [428, 236] width 23 height 23
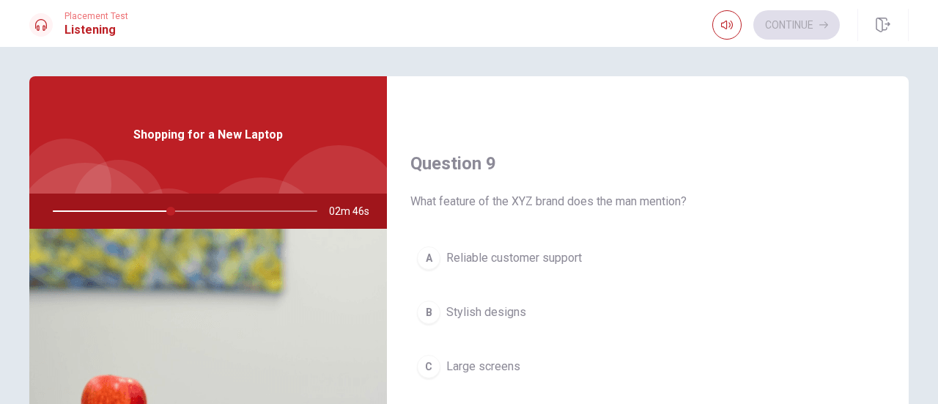
scroll to position [1172, 0]
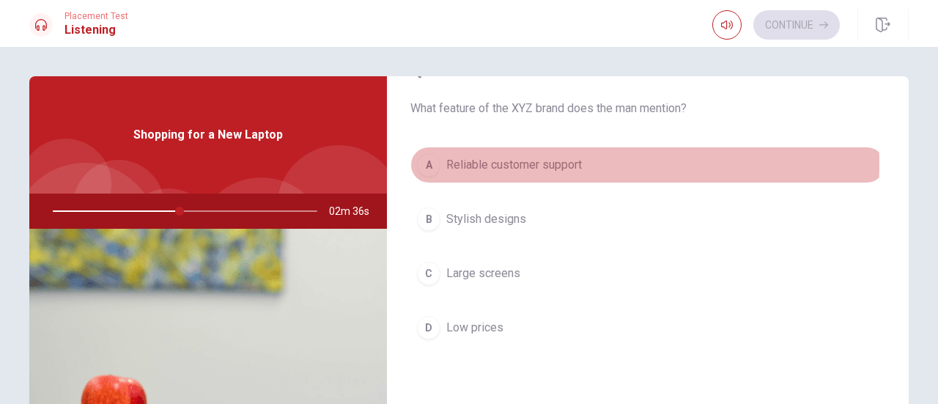
click at [430, 158] on div "A" at bounding box center [428, 164] width 23 height 23
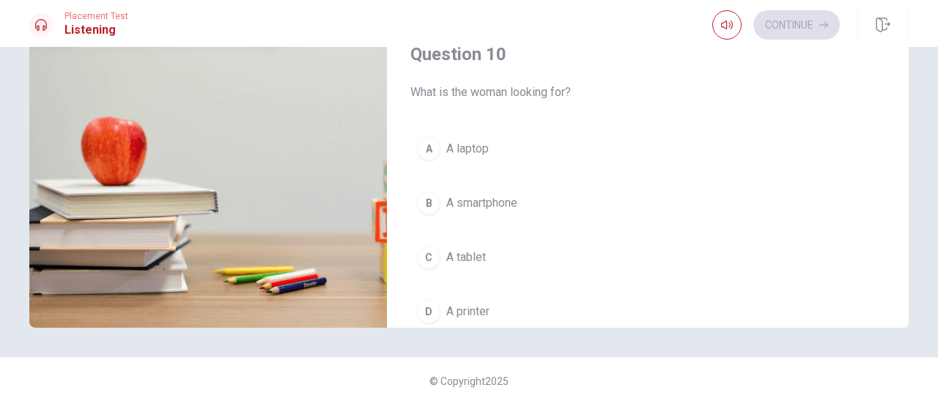
scroll to position [1283, 0]
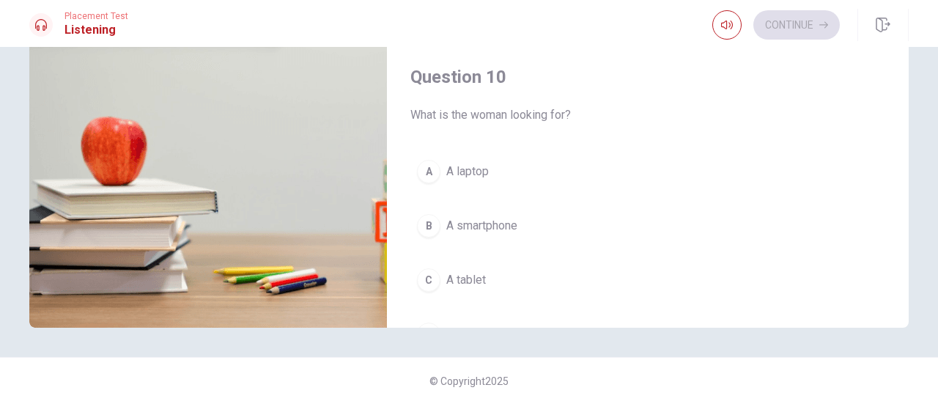
click at [425, 162] on div "A" at bounding box center [428, 171] width 23 height 23
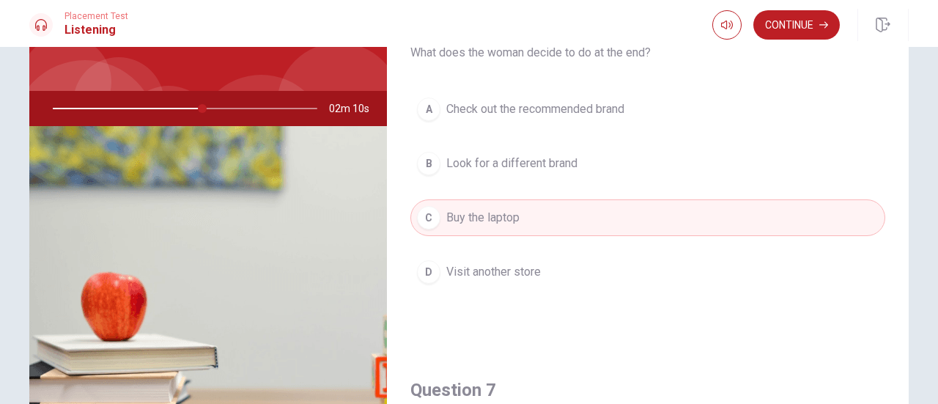
scroll to position [38, 0]
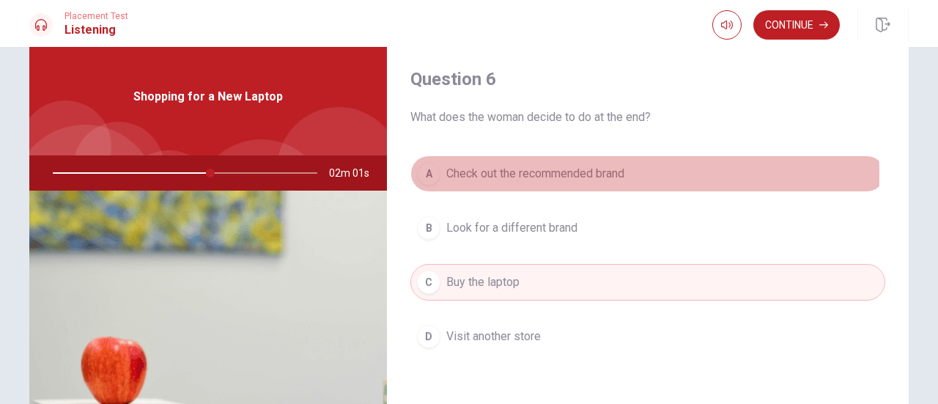
click at [423, 174] on div "A" at bounding box center [428, 173] width 23 height 23
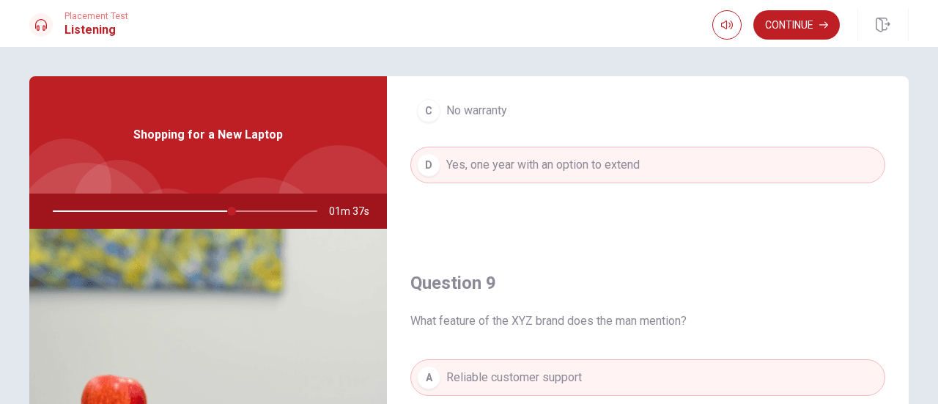
scroll to position [916, 0]
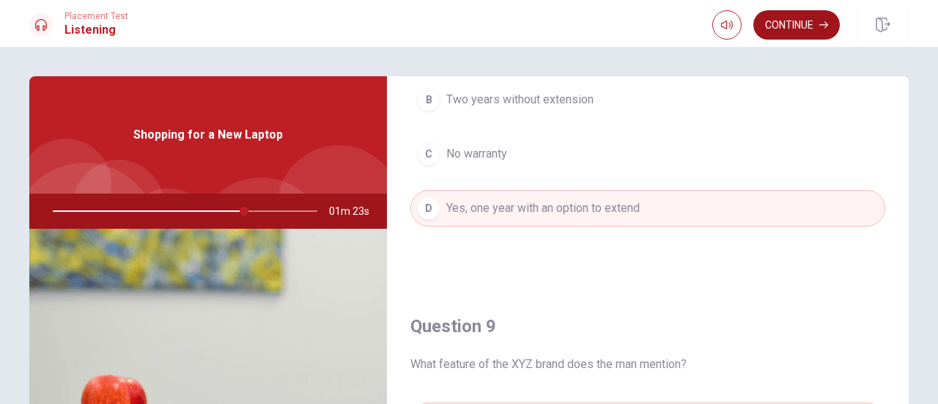
click at [785, 27] on button "Continue" at bounding box center [796, 24] width 86 height 29
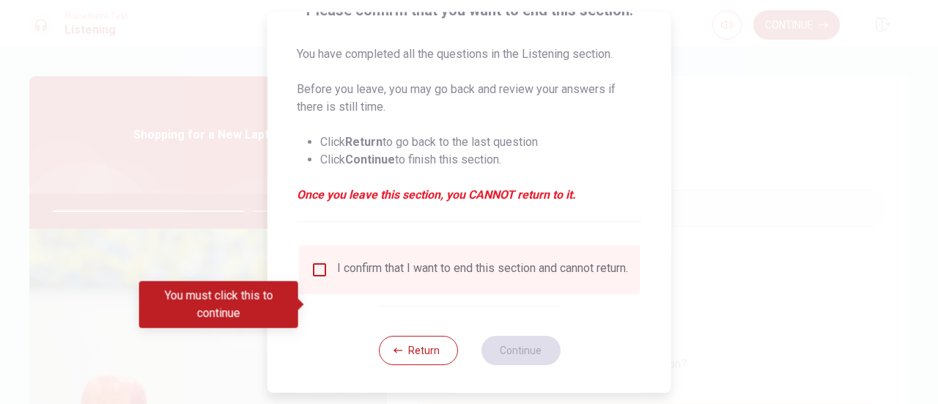
scroll to position [142, 0]
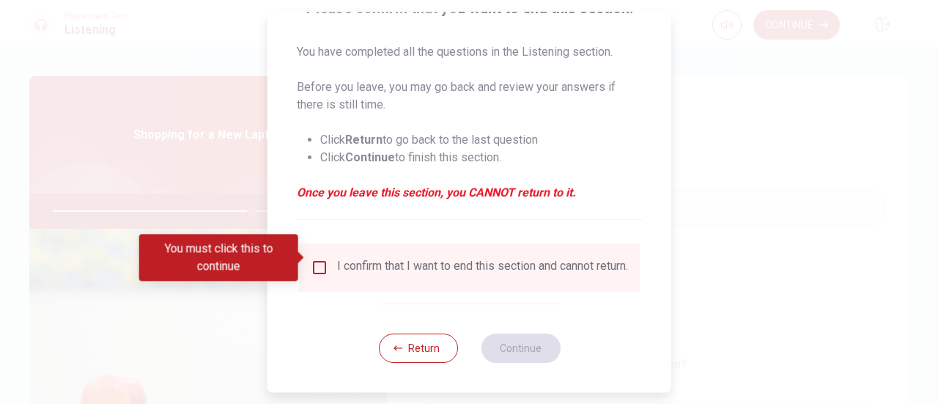
drag, startPoint x: 317, startPoint y: 256, endPoint x: 331, endPoint y: 264, distance: 16.5
click at [316, 259] on input "You must click this to continue" at bounding box center [320, 268] width 18 height 18
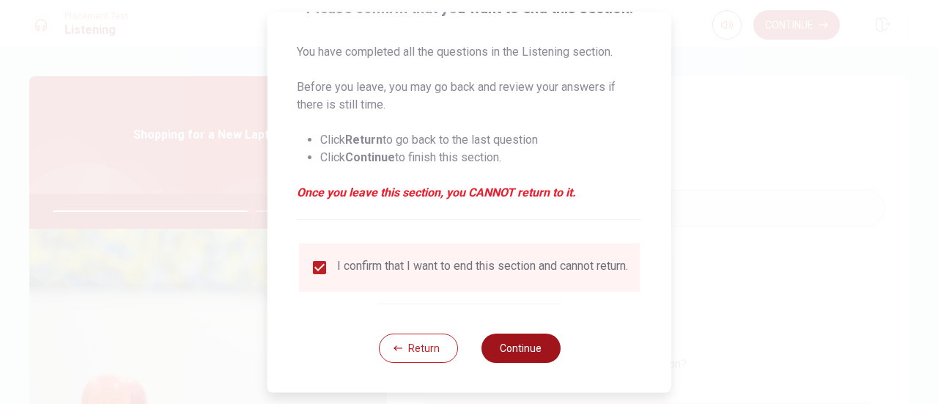
click at [514, 345] on button "Continue" at bounding box center [520, 347] width 79 height 29
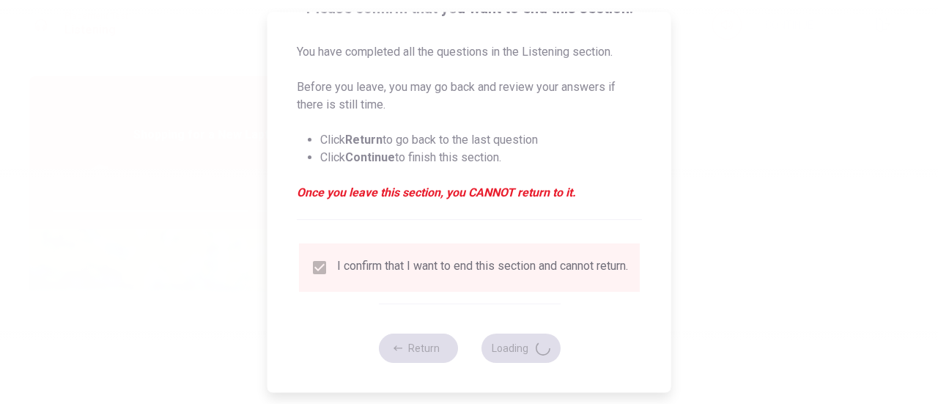
type input "76"
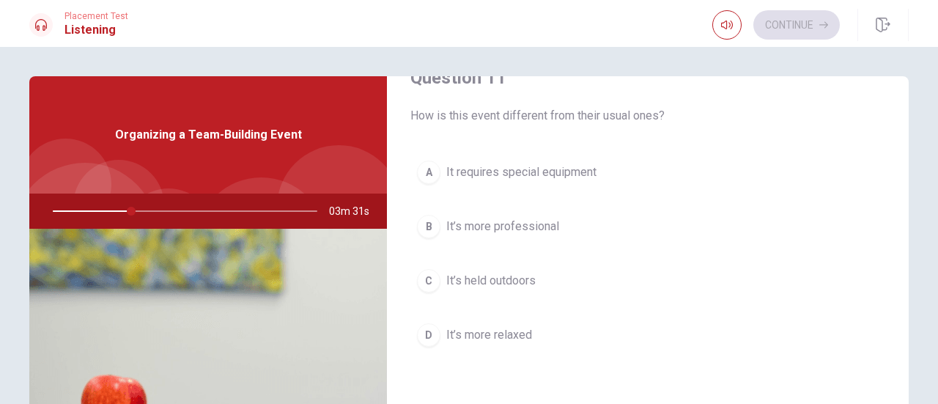
scroll to position [73, 0]
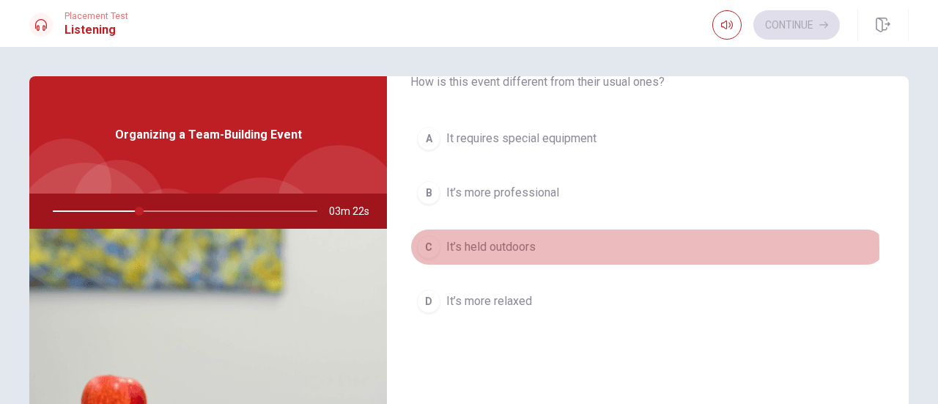
click at [418, 248] on div "C" at bounding box center [428, 246] width 23 height 23
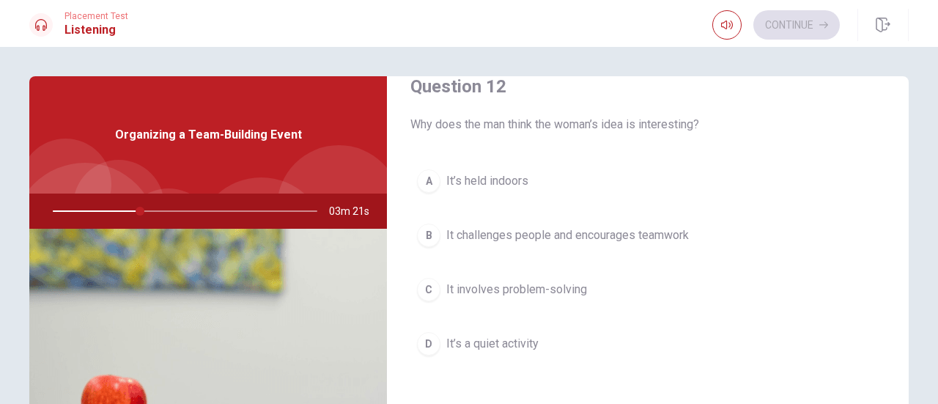
scroll to position [440, 0]
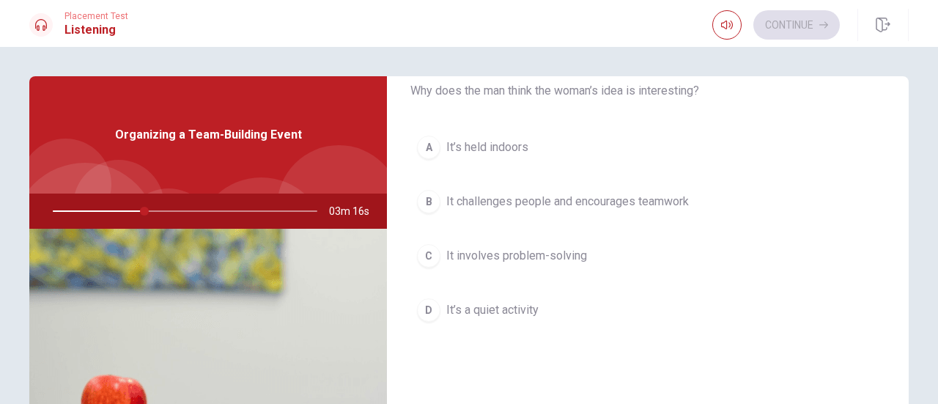
click at [427, 200] on div "B" at bounding box center [428, 201] width 23 height 23
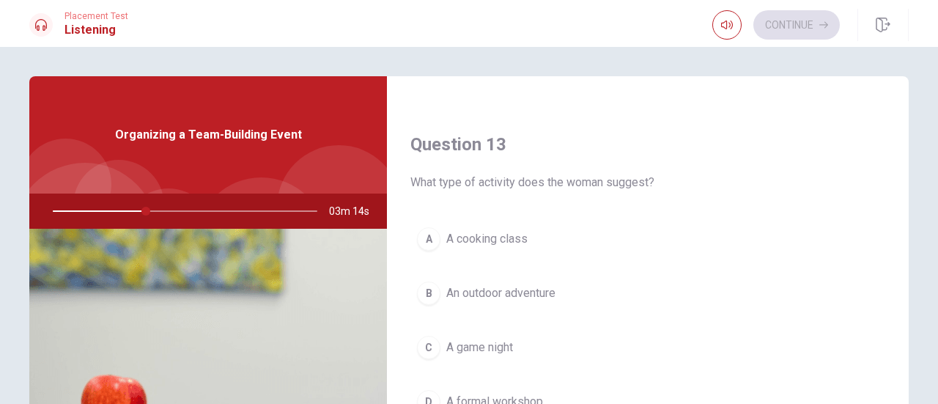
scroll to position [806, 0]
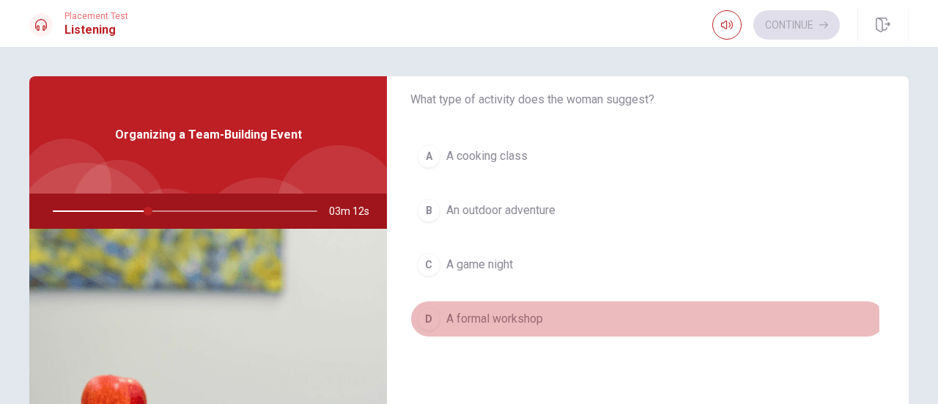
click at [423, 316] on div "D" at bounding box center [428, 318] width 23 height 23
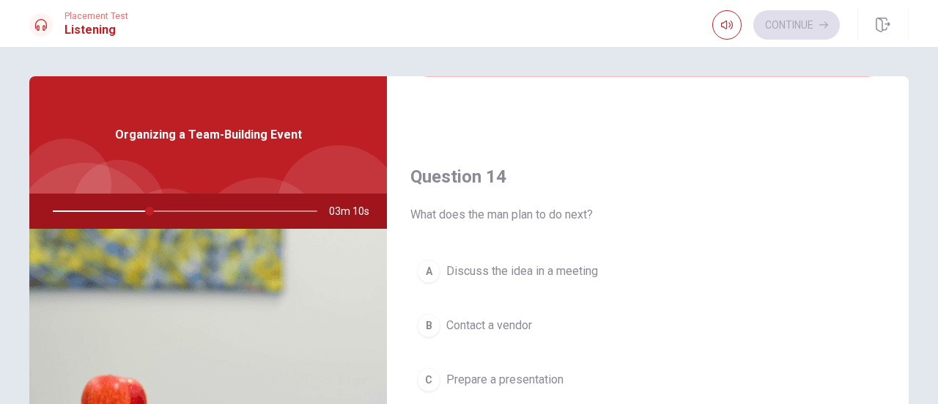
scroll to position [1172, 0]
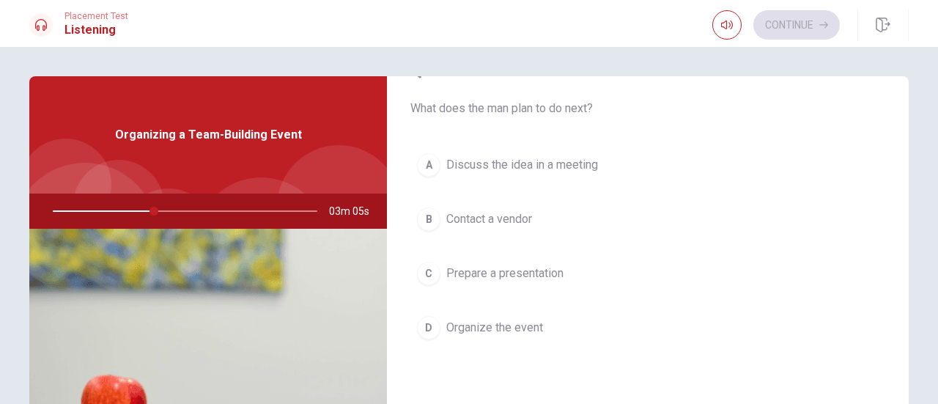
click at [426, 316] on div "D" at bounding box center [428, 327] width 23 height 23
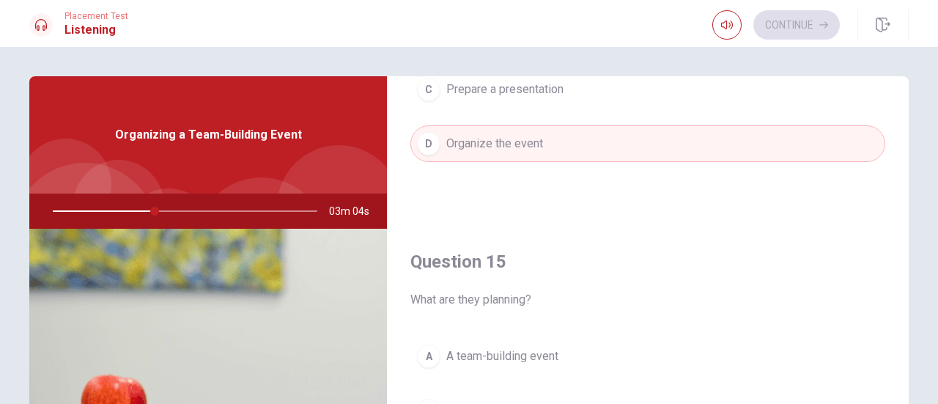
scroll to position [147, 0]
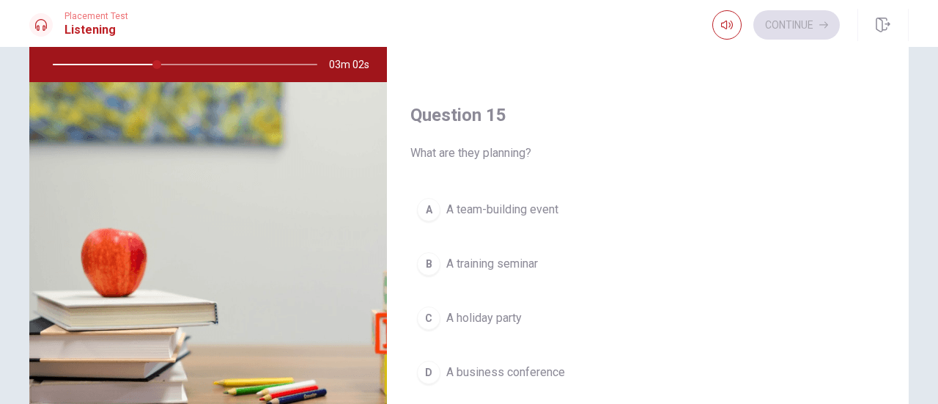
click at [426, 199] on div "A" at bounding box center [428, 209] width 23 height 23
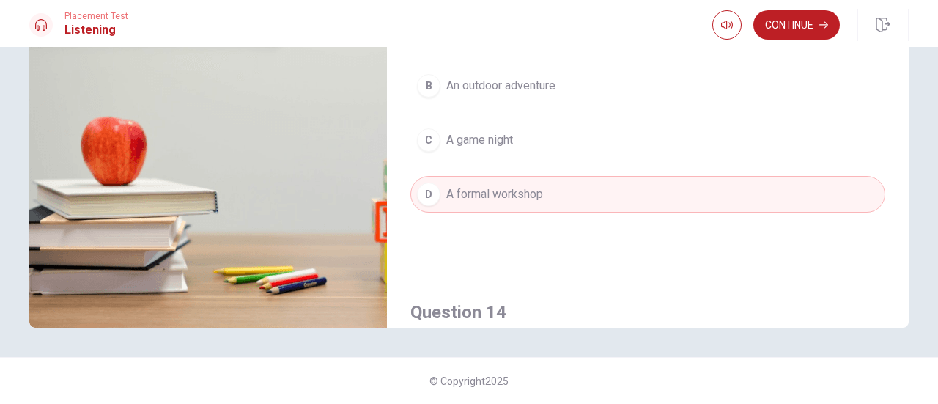
scroll to position [550, 0]
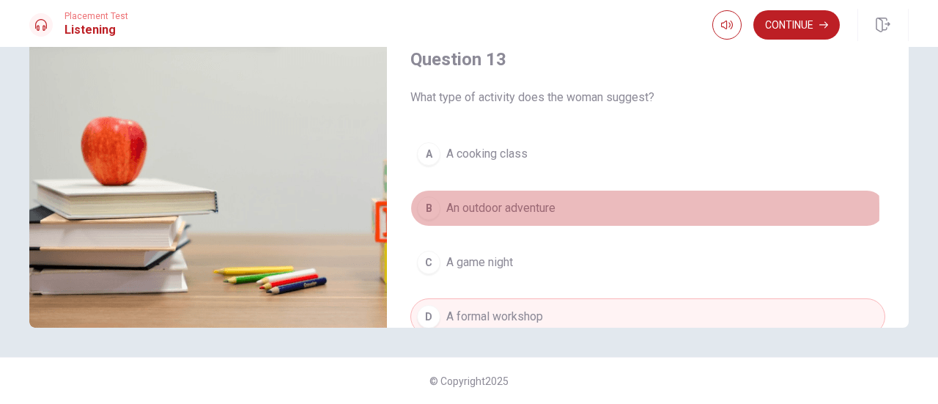
click at [422, 204] on div "B" at bounding box center [428, 207] width 23 height 23
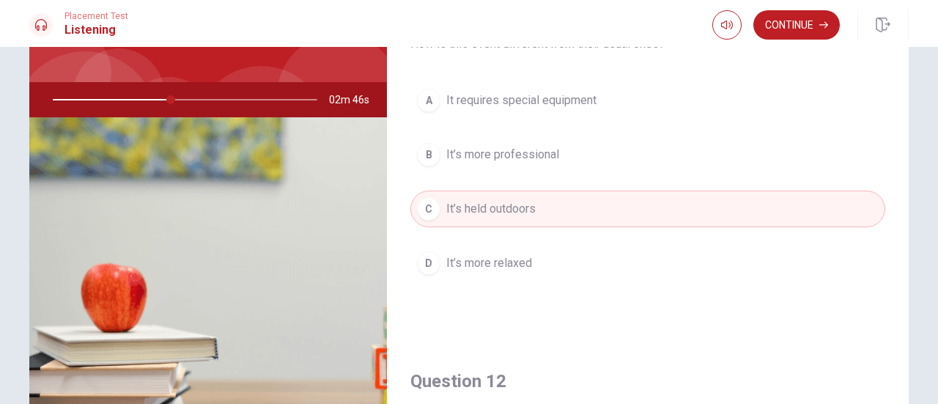
scroll to position [38, 0]
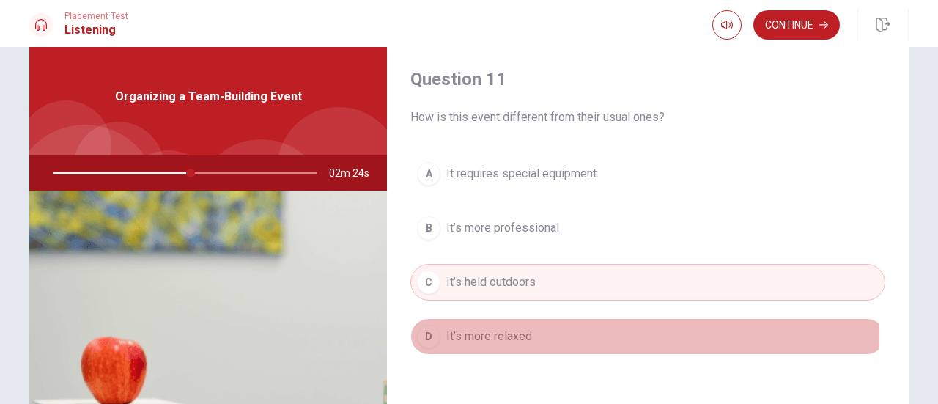
click at [429, 332] on div "D" at bounding box center [428, 336] width 23 height 23
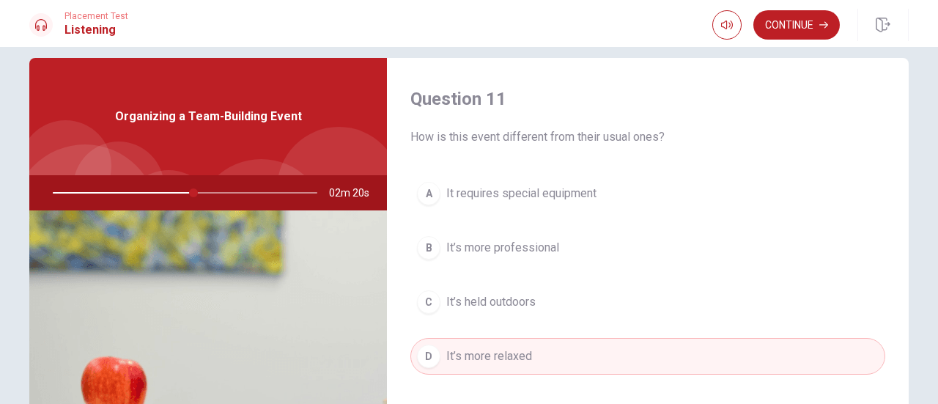
scroll to position [0, 0]
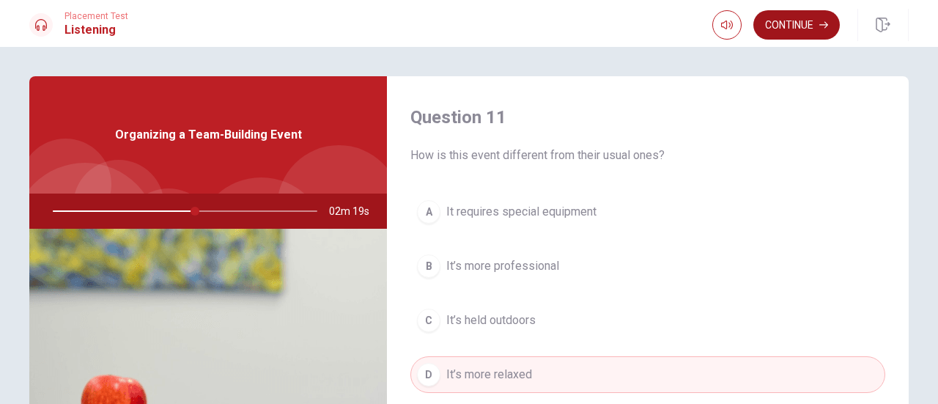
click at [820, 23] on icon "button" at bounding box center [823, 25] width 9 height 9
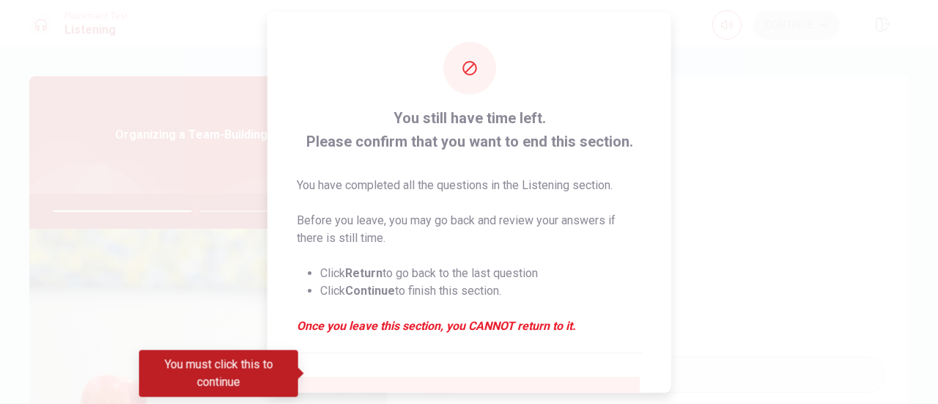
scroll to position [142, 0]
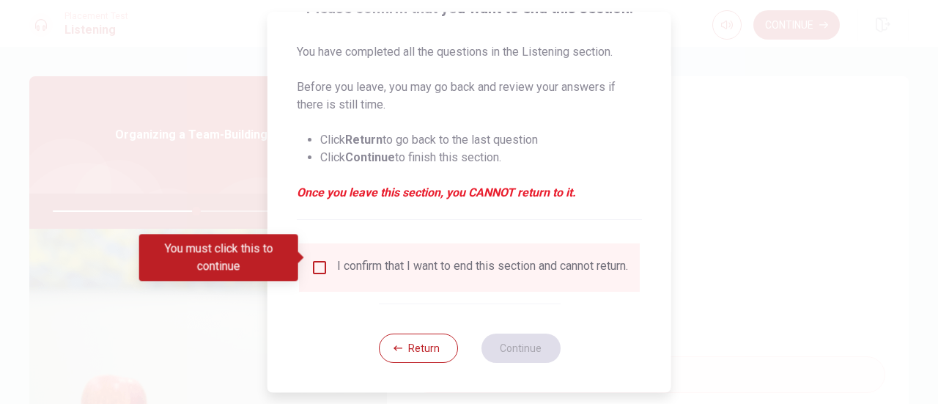
click at [317, 262] on input "You must click this to continue" at bounding box center [320, 268] width 18 height 18
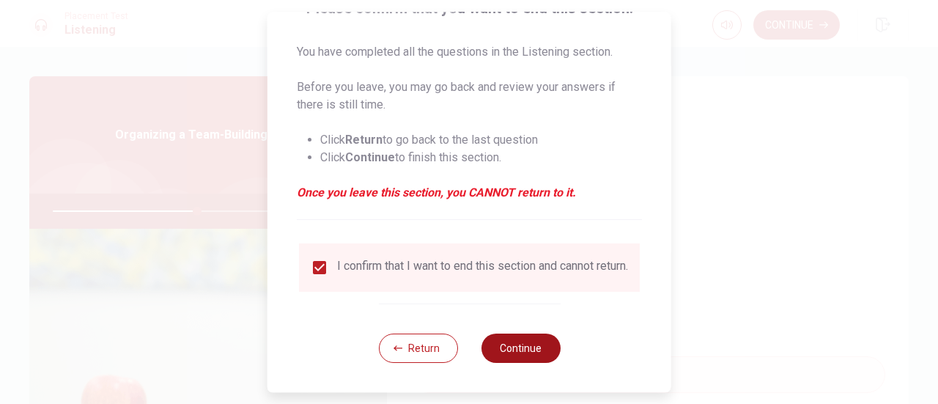
click at [526, 352] on button "Continue" at bounding box center [520, 347] width 79 height 29
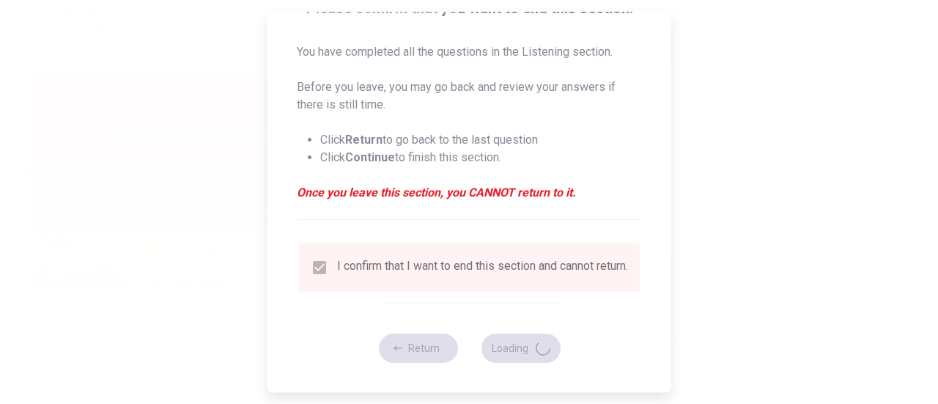
type input "55"
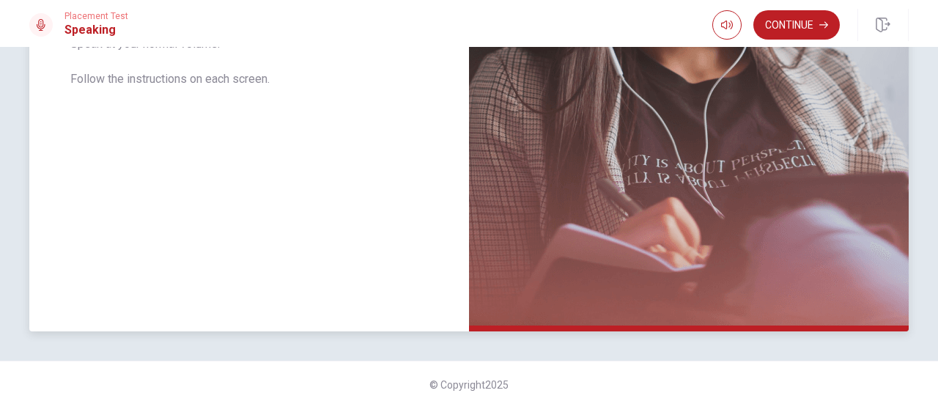
scroll to position [387, 0]
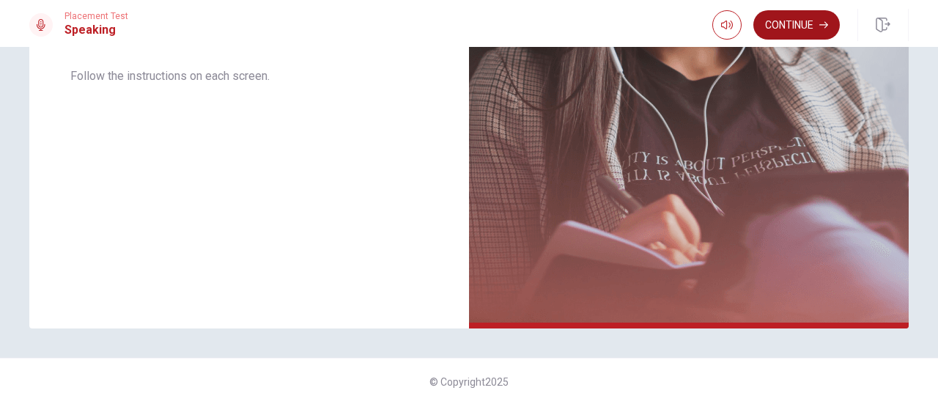
click at [792, 24] on button "Continue" at bounding box center [796, 24] width 86 height 29
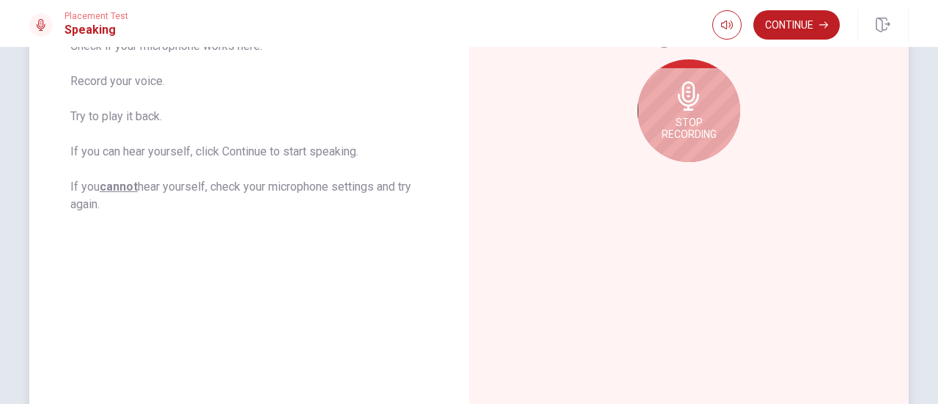
scroll to position [167, 0]
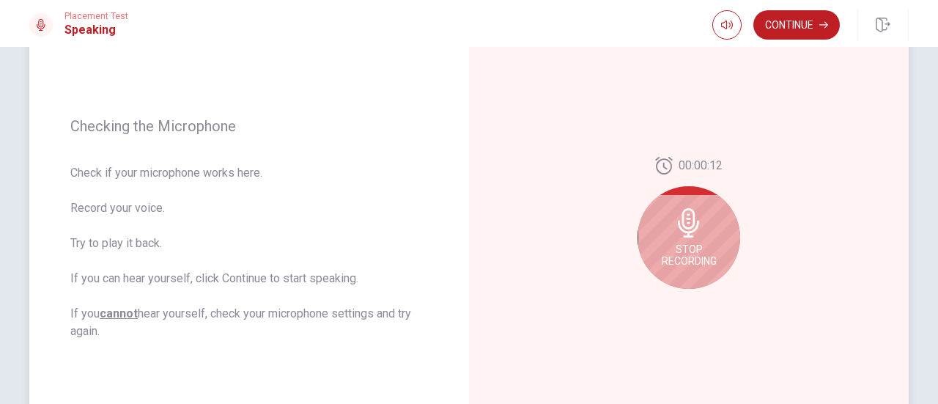
click at [685, 239] on div "Stop Recording" at bounding box center [688, 237] width 103 height 103
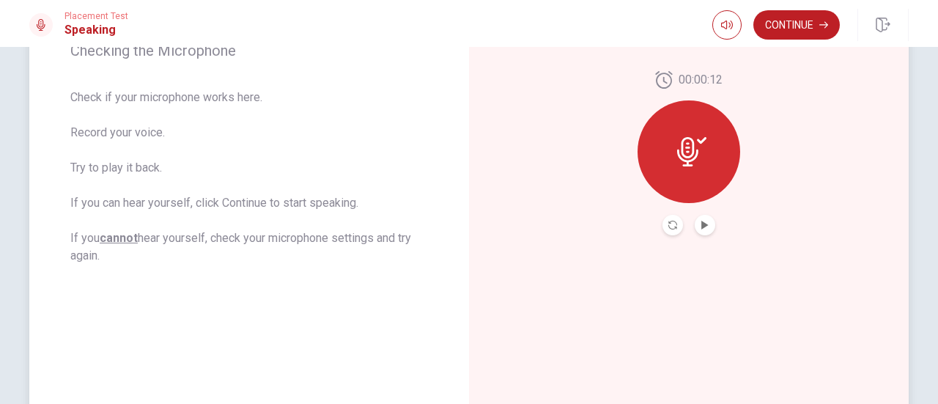
scroll to position [240, 0]
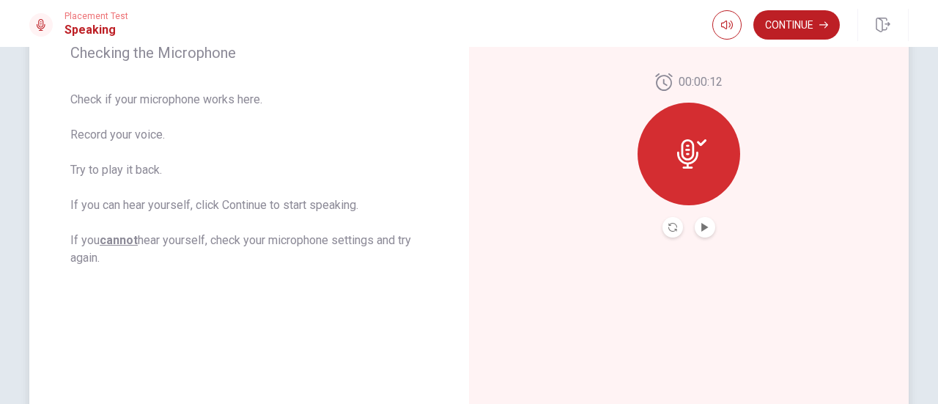
click at [697, 144] on icon at bounding box center [702, 142] width 10 height 7
click at [686, 150] on icon at bounding box center [691, 153] width 29 height 29
click at [669, 223] on icon "Record Again" at bounding box center [672, 227] width 9 height 9
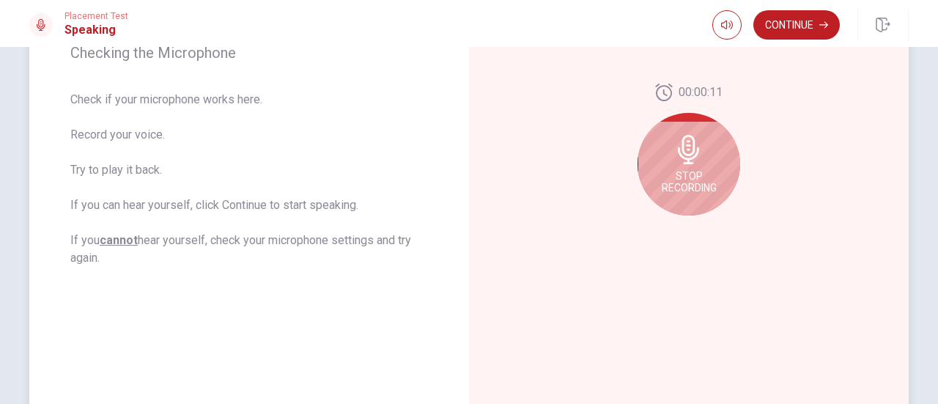
click at [685, 158] on icon at bounding box center [688, 149] width 21 height 29
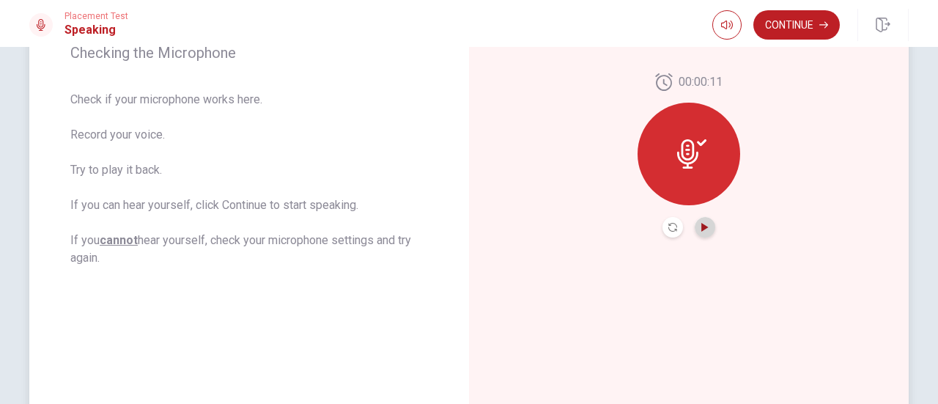
click at [701, 223] on icon "Play Audio" at bounding box center [704, 227] width 9 height 9
click at [774, 27] on button "Continue" at bounding box center [796, 24] width 86 height 29
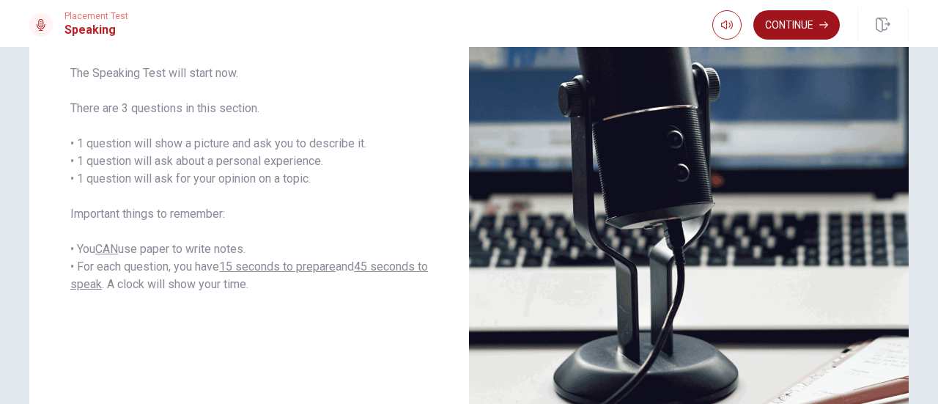
click at [799, 23] on button "Continue" at bounding box center [796, 24] width 86 height 29
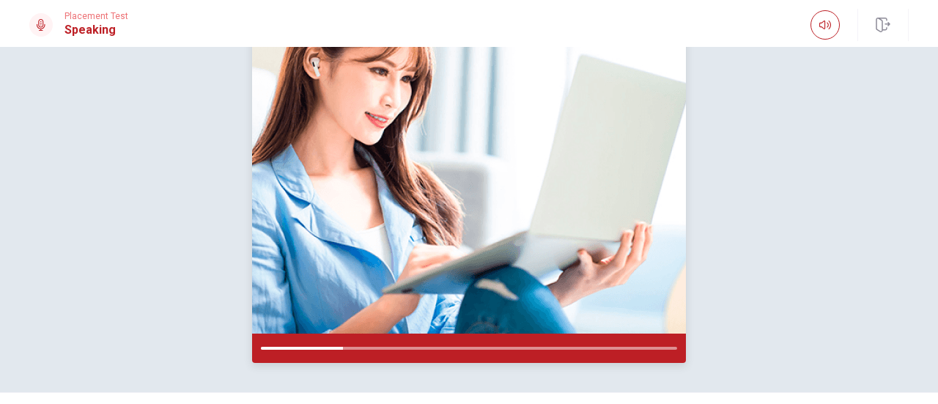
scroll to position [239, 0]
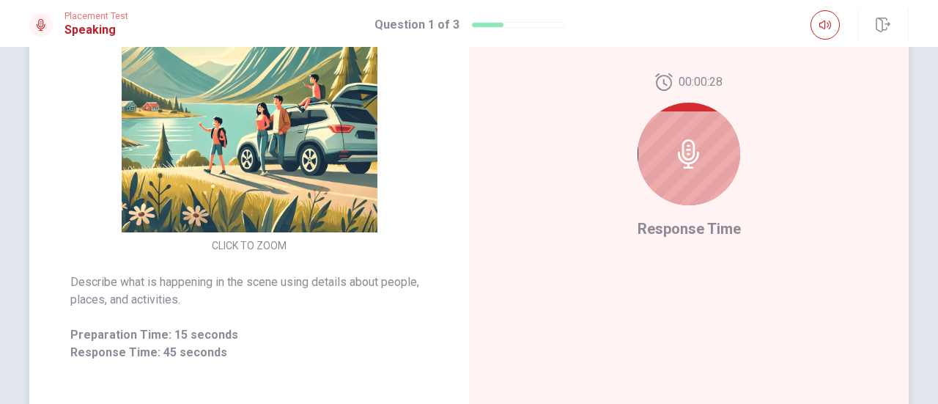
click at [692, 152] on icon at bounding box center [688, 153] width 29 height 29
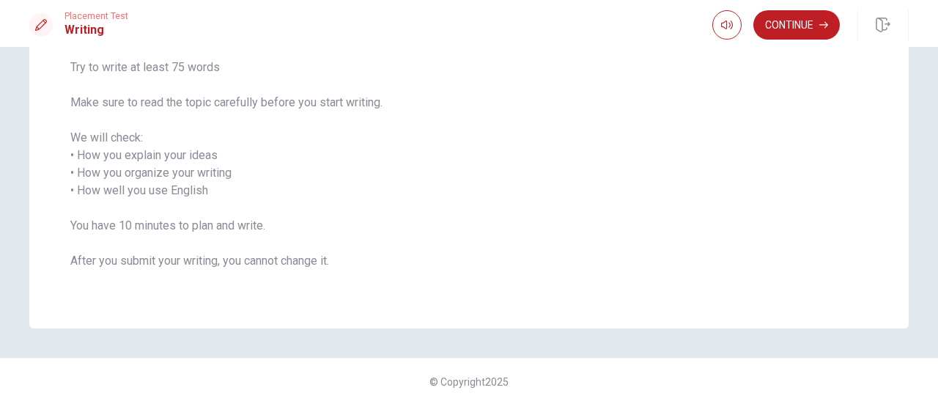
scroll to position [114, 0]
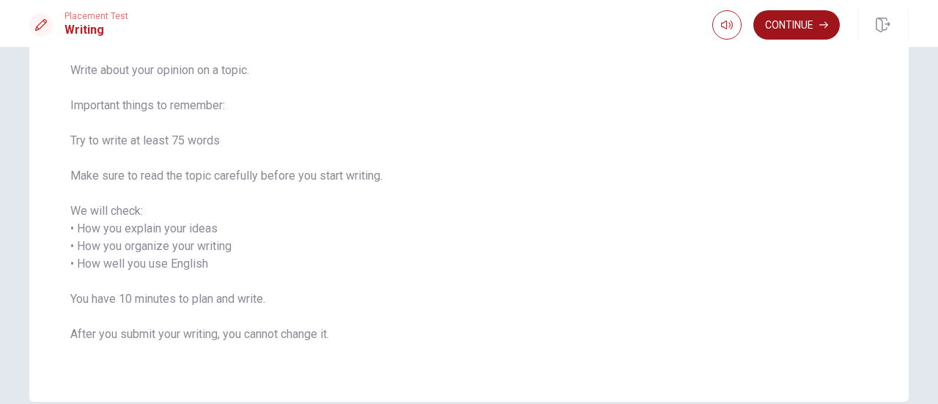
click at [793, 29] on button "Continue" at bounding box center [796, 24] width 86 height 29
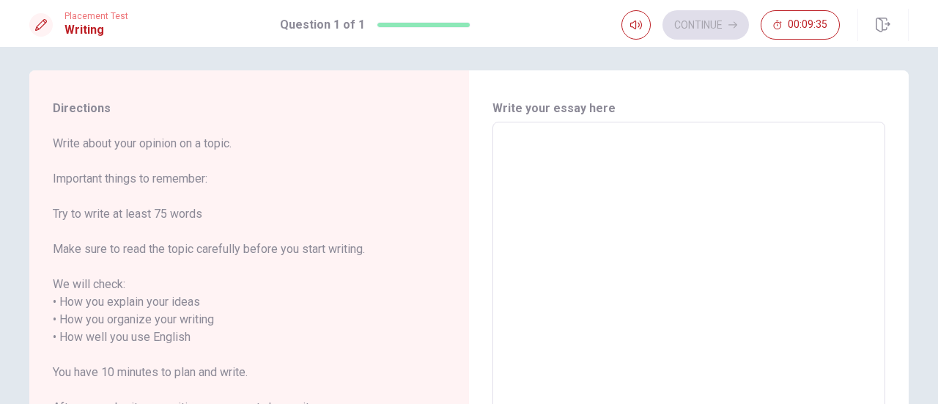
scroll to position [0, 0]
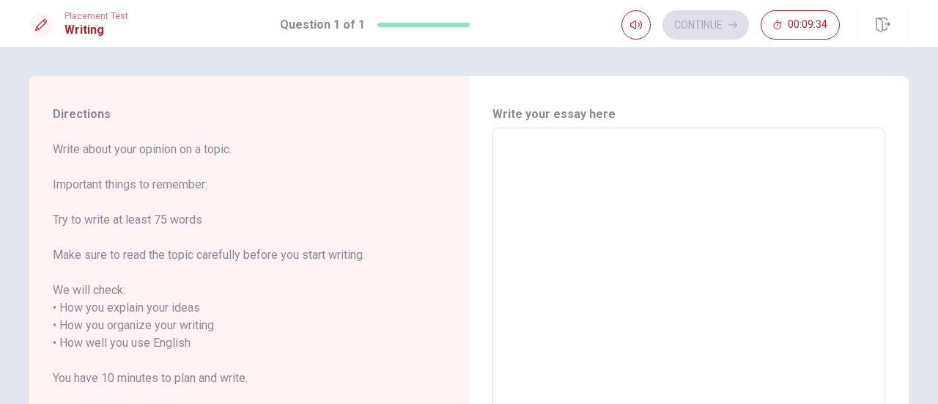
click at [585, 174] on textarea at bounding box center [689, 334] width 372 height 389
type textarea "M"
type textarea "x"
type textarea "My"
type textarea "x"
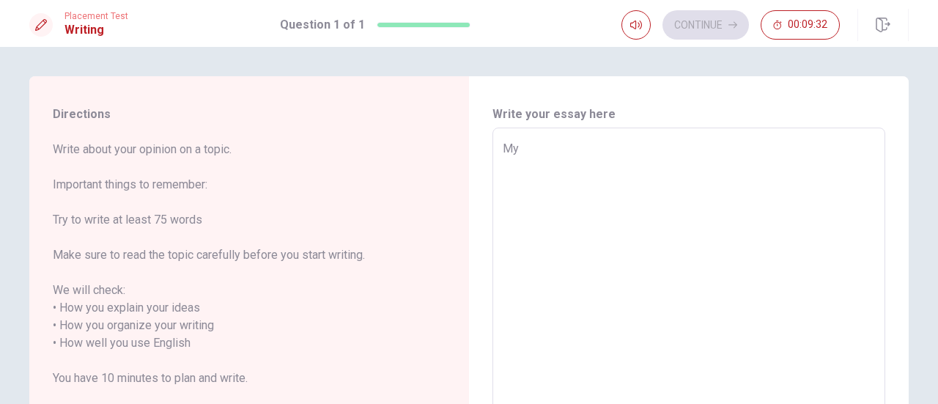
type textarea "My"
type textarea "x"
type textarea "My l"
type textarea "x"
type textarea "My la"
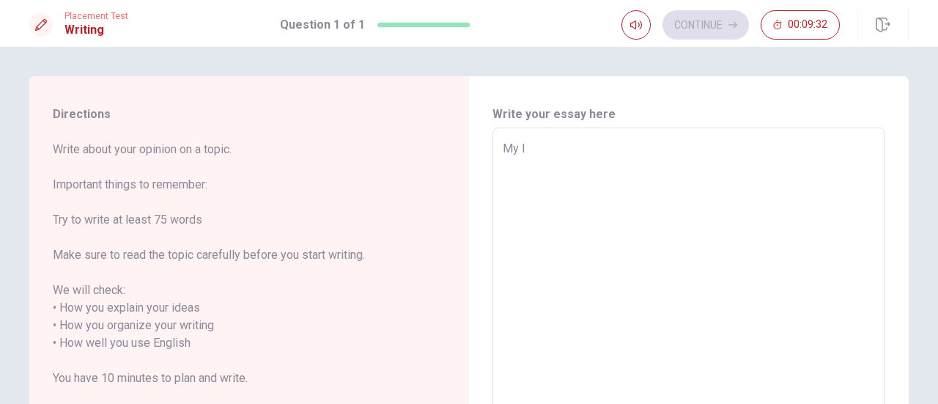
type textarea "x"
type textarea "My las"
type textarea "x"
type textarea "My last"
type textarea "x"
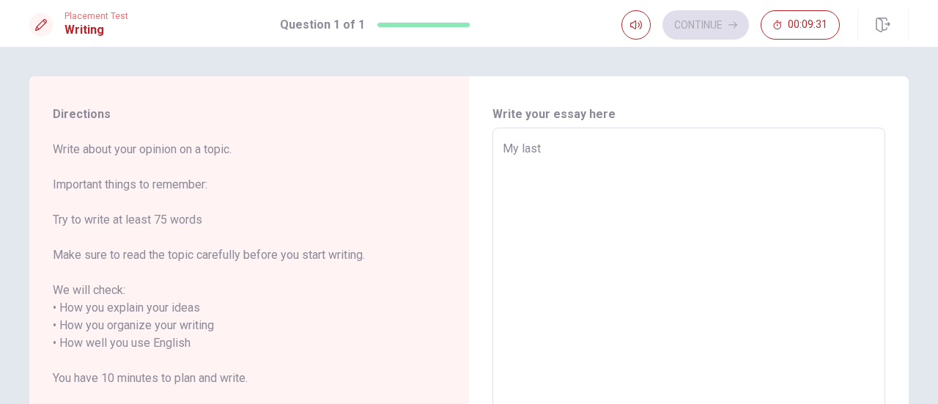
type textarea "My last"
type textarea "x"
type textarea "My last j"
type textarea "x"
type textarea "My last jo"
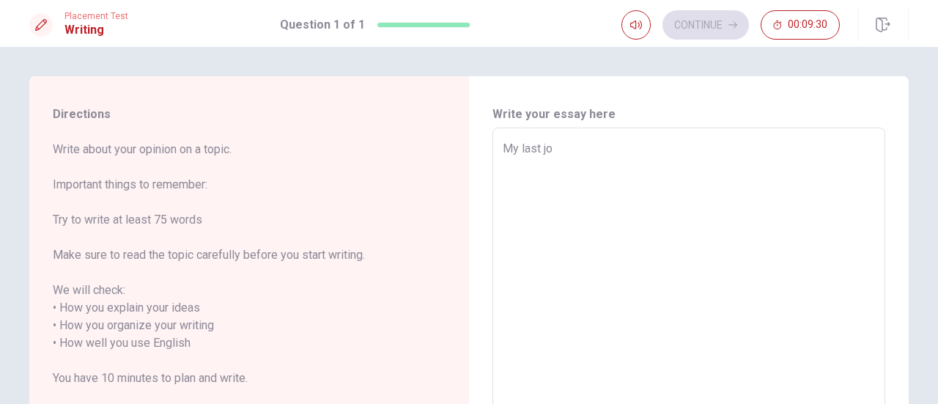
type textarea "x"
type textarea "My last job"
type textarea "x"
type textarea "My last job"
type textarea "x"
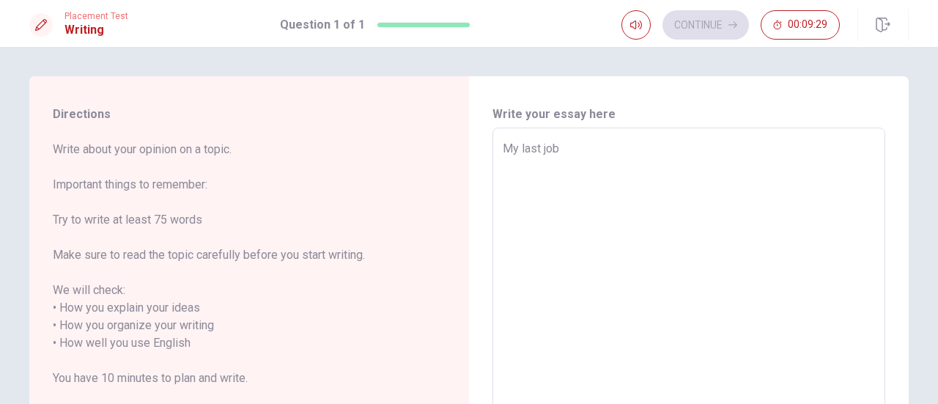
type textarea "My last job"
type textarea "x"
type textarea "My last job I"
type textarea "x"
type textarea "My last job In"
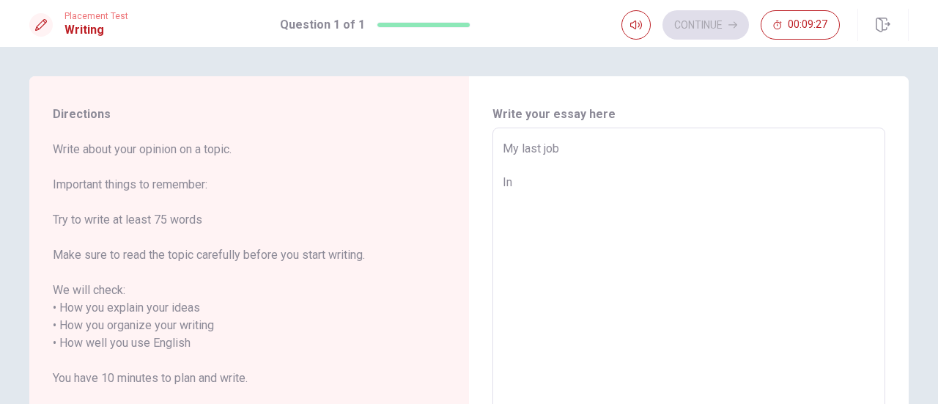
type textarea "x"
type textarea "My last job In"
type textarea "x"
type textarea "My last job In m"
type textarea "x"
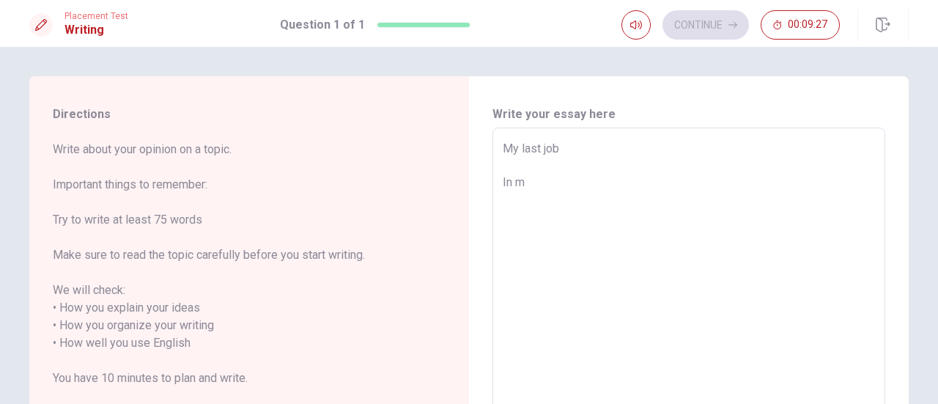
type textarea "My last job In my"
type textarea "x"
type textarea "My last job In my"
type textarea "x"
type textarea "My last job In my l"
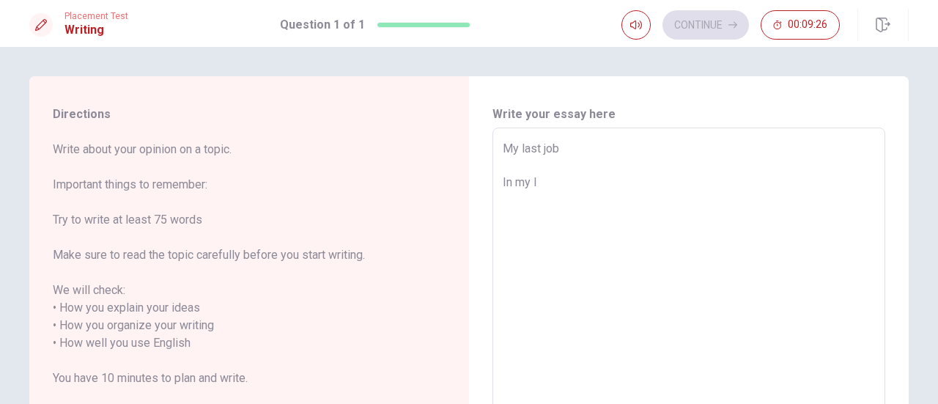
type textarea "x"
type textarea "My last job In my la"
type textarea "x"
type textarea "My last job In my las"
type textarea "x"
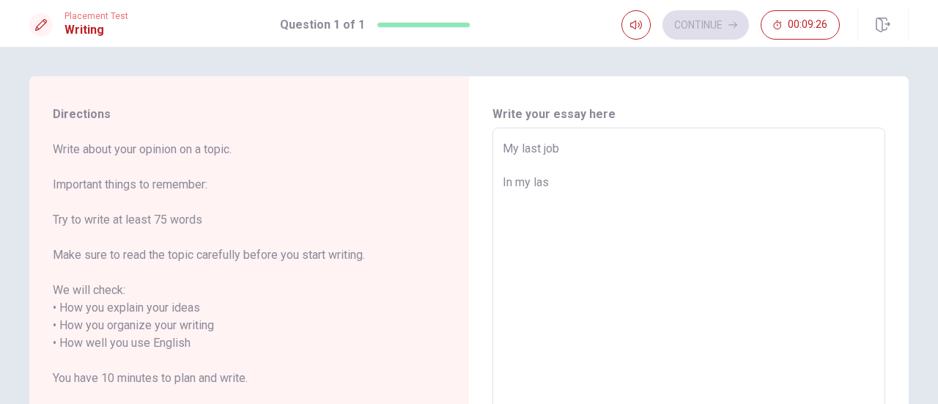
type textarea "My last job In my last"
type textarea "x"
type textarea "My last job In my last"
type textarea "x"
type textarea "My last job In my last j"
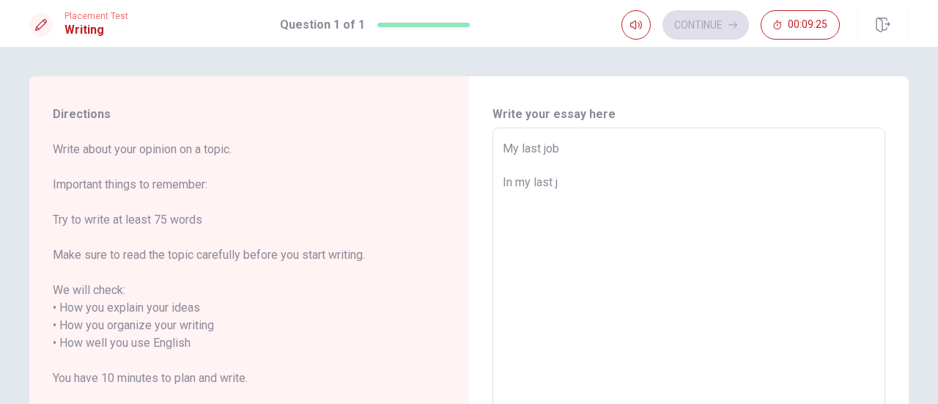
type textarea "x"
type textarea "My last job In my last jo"
type textarea "x"
type textarea "My last job In my last job"
type textarea "x"
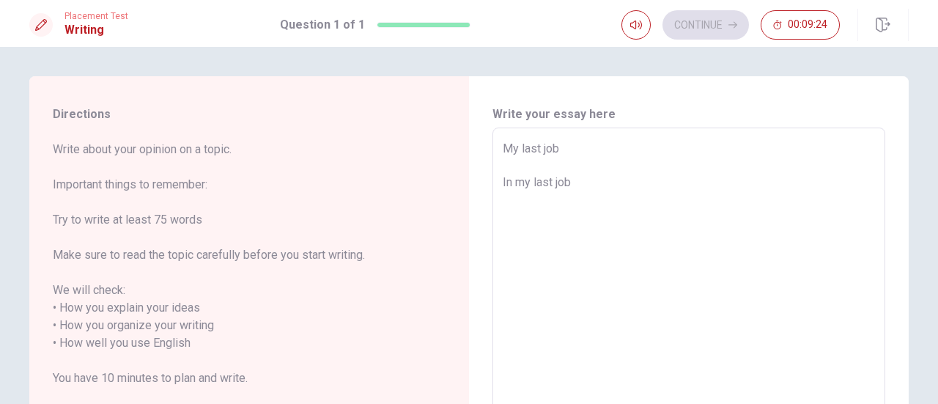
type textarea "My last job In my last job,"
type textarea "x"
type textarea "My last job In my last job,"
type textarea "x"
type textarea "My last job In my last job, I"
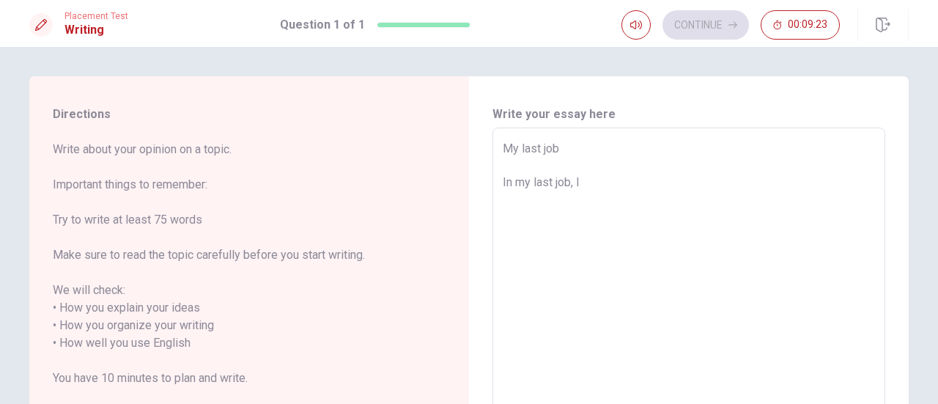
type textarea "x"
type textarea "My last job In my last job, I"
type textarea "x"
type textarea "My last job In my last job, I w"
type textarea "x"
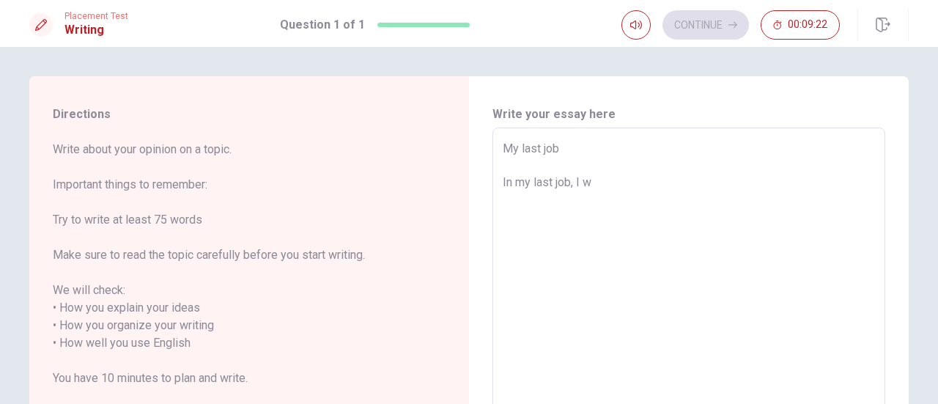
type textarea "My last job In my last job, I wo"
type textarea "x"
type textarea "My last job In my last job, I wor"
type textarea "x"
type textarea "My last job In my last job, I work"
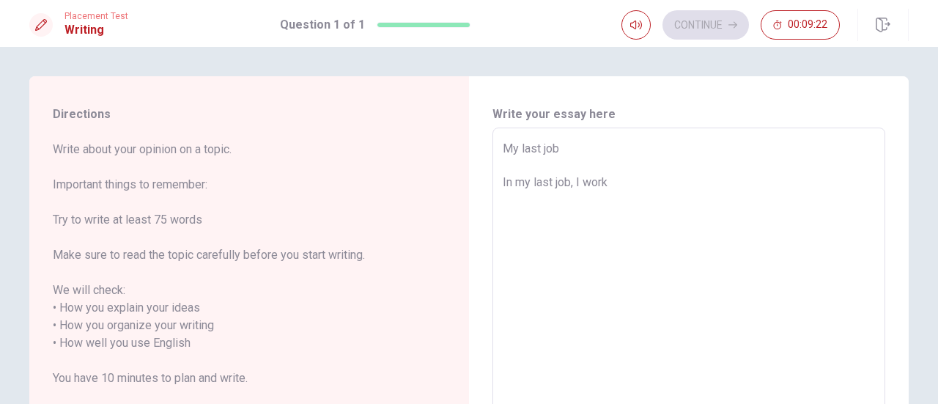
type textarea "x"
type textarea "My last job In my last job, I worke"
type textarea "x"
type textarea "My last job In my last job, I worked"
type textarea "x"
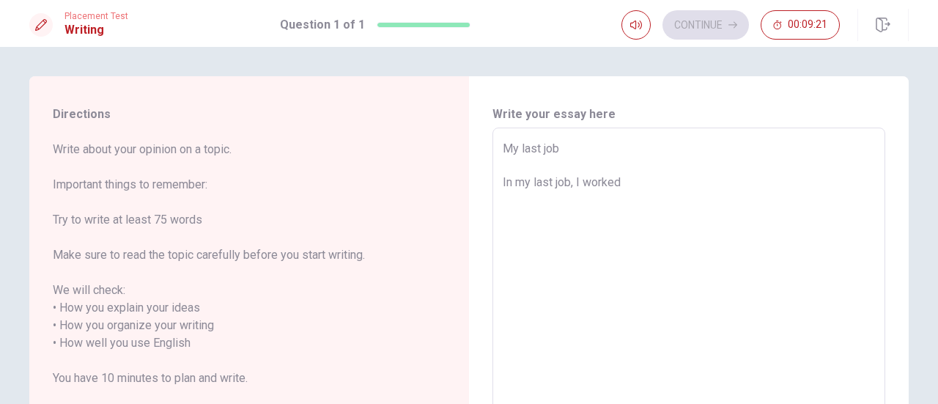
type textarea "My last job In my last job, I worked"
type textarea "x"
type textarea "My last job In my last job, I worked i"
type textarea "x"
type textarea "My last job In my last job, I worked in"
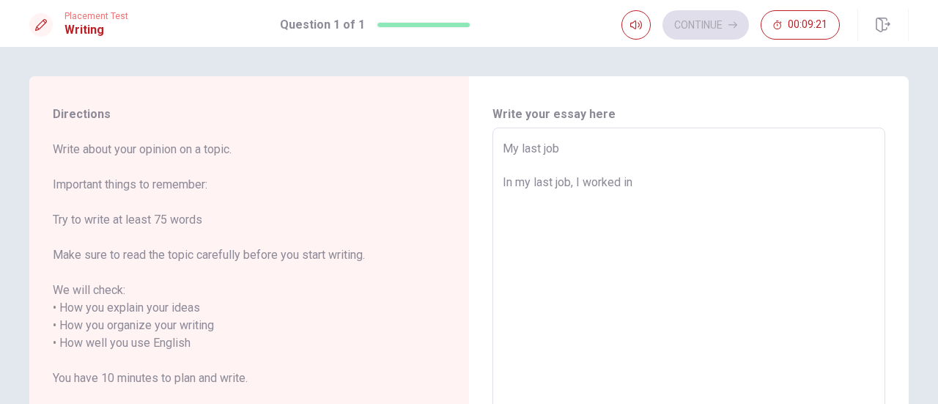
type textarea "x"
type textarea "My last job In my last job, I worked in"
type textarea "x"
type textarea "My last job In my last job, I worked in a"
type textarea "x"
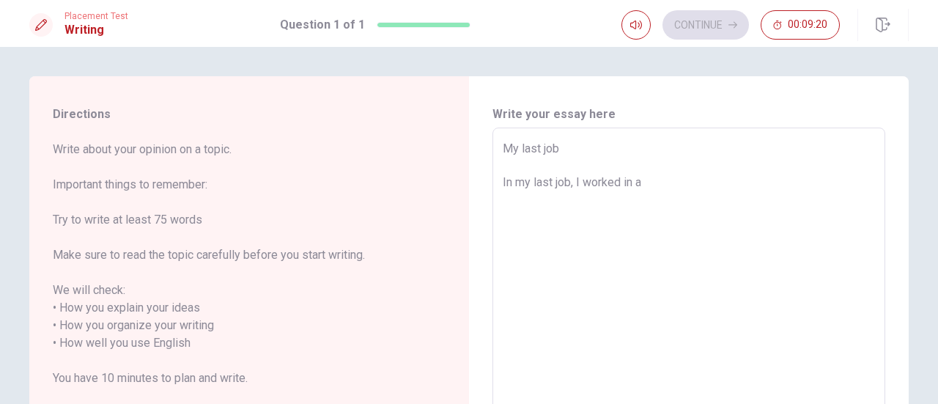
type textarea "My last job In my last job, I worked in a"
type textarea "x"
type textarea "My last job In my last job, I worked in a t"
type textarea "x"
type textarea "My last job In my last job, I worked in a te"
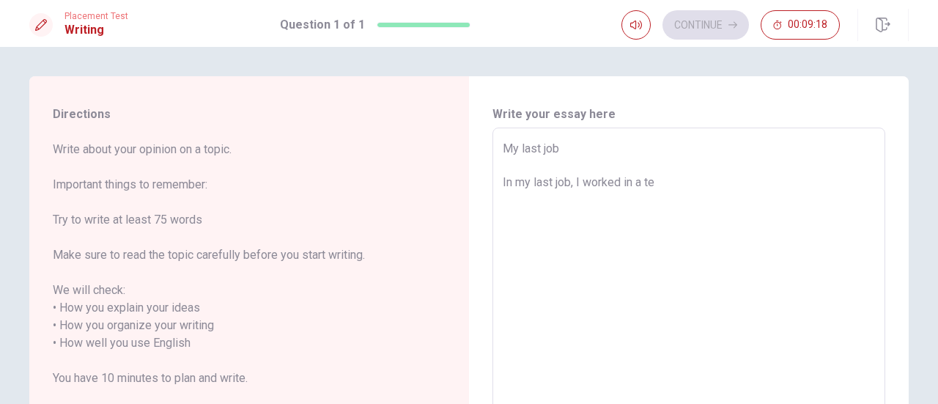
type textarea "x"
type textarea "My last job In my last job, I worked in a tea"
type textarea "x"
type textarea "My last job In my last job, I worked in a team"
type textarea "x"
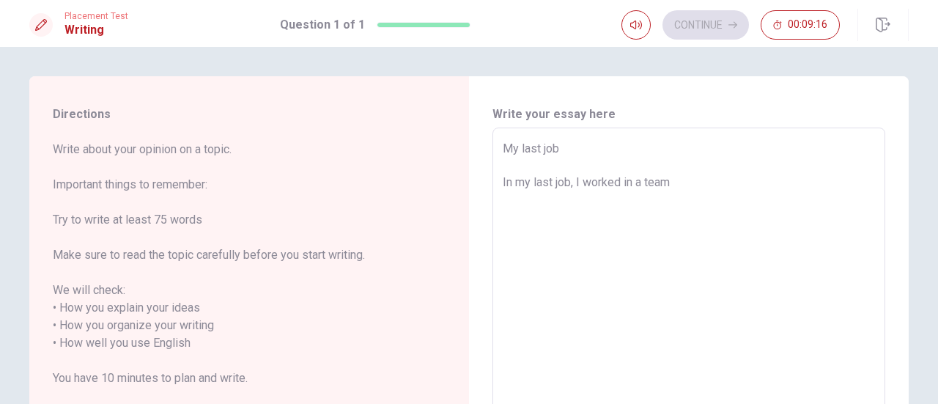
type textarea "My last job In my last job, I worked in a team,"
type textarea "x"
type textarea "My last job In my last job, I worked in a team,"
type textarea "x"
type textarea "My last job In my last job, I worked in a team, I"
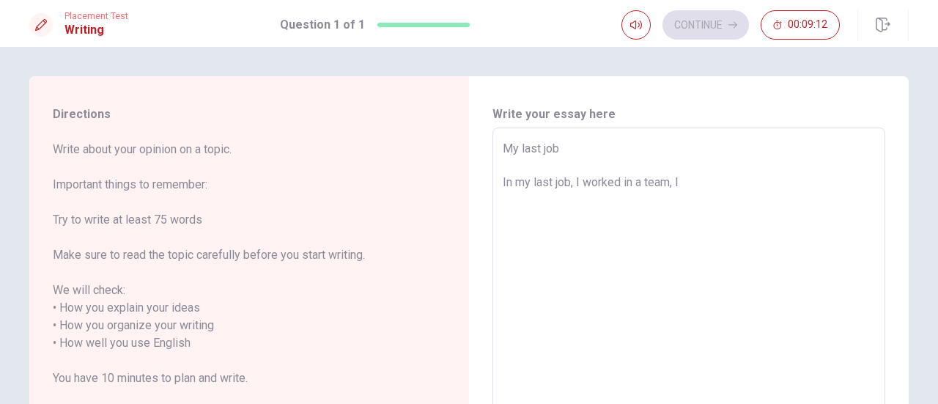
type textarea "x"
type textarea "My last job In my last job, I worked in a team, I"
type textarea "x"
type textarea "My last job In my last job, I worked in a team, I d"
type textarea "x"
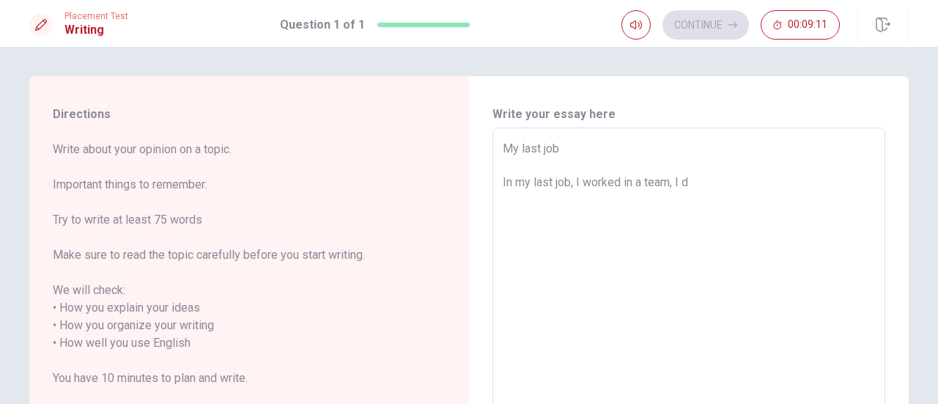
type textarea "My last job In my last job, I worked in a team, I di"
type textarea "x"
type textarea "My last job In my last job, I worked in a team, I did"
type textarea "x"
type textarea "My last job In my last job, I worked in a team, I didi"
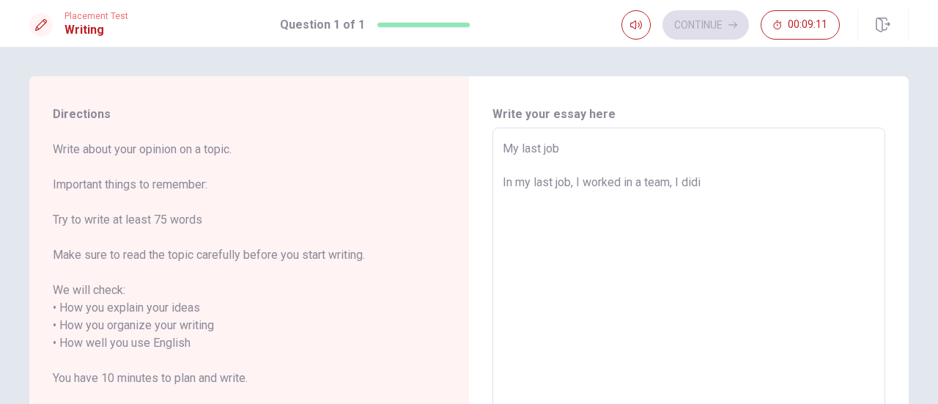
type textarea "x"
type textarea "My last job In my last job, I worked in a team, I didi"
type textarea "x"
type textarea "My last job In my last job, I worked in a team, I didi a"
type textarea "x"
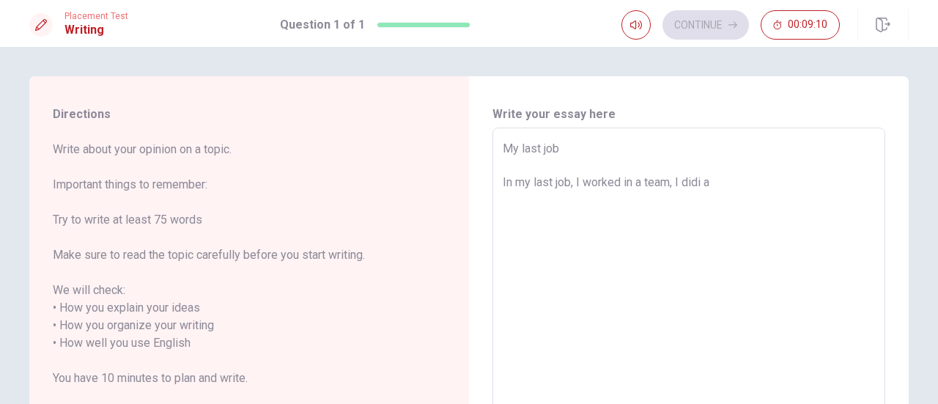
type textarea "My last job In my last job, I worked in a team, I didi a"
type textarea "x"
type textarea "My last job In my last job, I worked in a team, I didi a"
type textarea "x"
type textarea "My last job In my last job, I worked in a team, I didi"
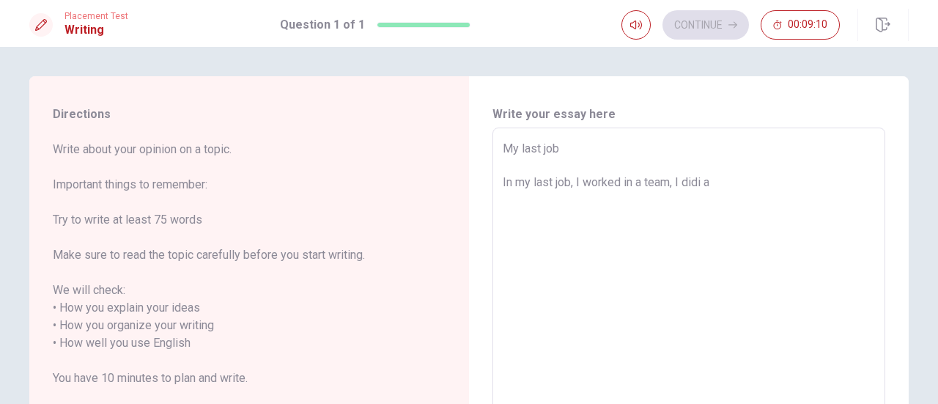
type textarea "x"
type textarea "My last job In my last job, I worked in a team, I didi"
type textarea "x"
type textarea "My last job In my last job, I worked in a team, I did"
type textarea "x"
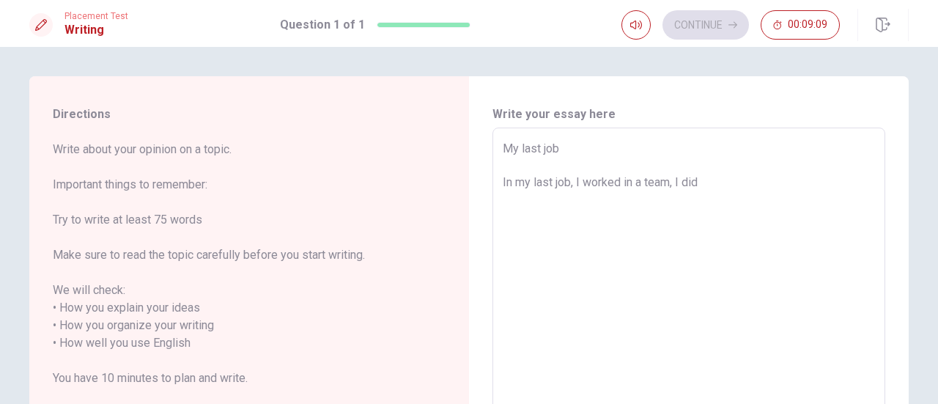
type textarea "My last job In my last job, I worked in a team, I did"
type textarea "x"
type textarea "My last job In my last job, I worked in a team, I did a"
type textarea "x"
type textarea "My last job In my last job, I worked in a team, I did a"
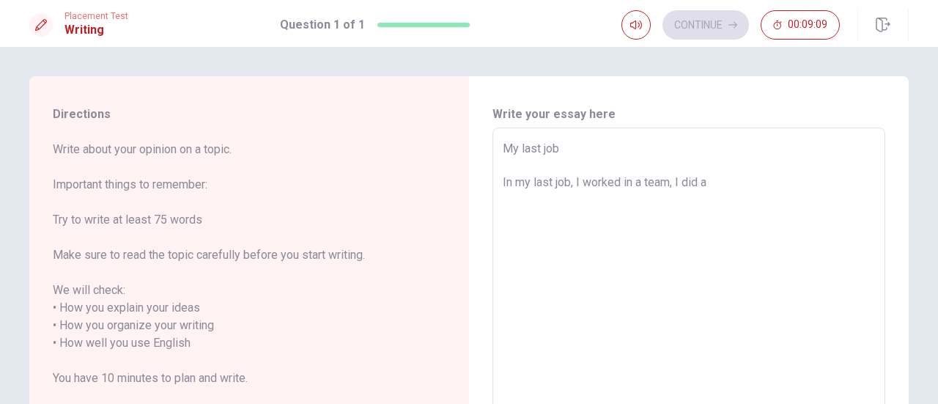
type textarea "x"
type textarea "My last job In my last job, I worked in a team, I did a l"
type textarea "x"
type textarea "My last job In my last job, I worked in a team, I did a lo"
type textarea "x"
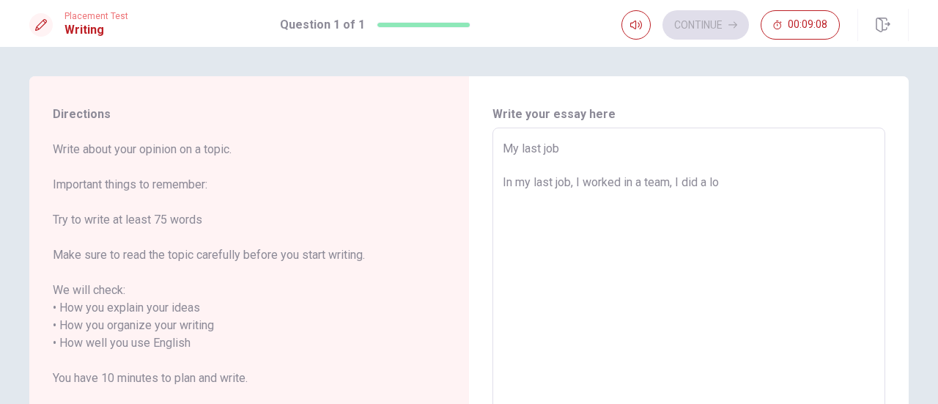
type textarea "My last job In my last job, I worked in a team, I did a lot"
type textarea "x"
type textarea "My last job In my last job, I worked in a team, I did a lot"
type textarea "x"
type textarea "My last job In my last job, I worked in a team, I did a lot o"
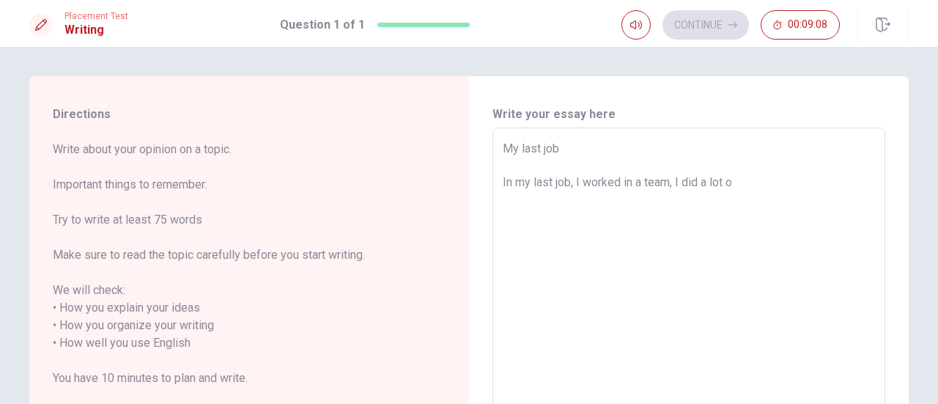
type textarea "x"
type textarea "My last job In my last job, I worked in a team, I did a lot of"
type textarea "x"
type textarea "My last job In my last job, I worked in a team, I did a lot of"
type textarea "x"
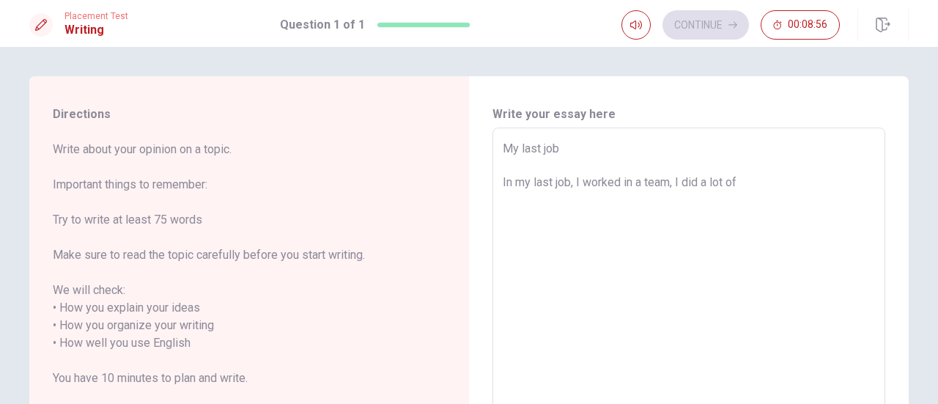
type textarea "My last job In my last job, I worked in a team, I did a lot of"
type textarea "x"
type textarea "My last job In my last job, I worked in a team, I did a lot o"
type textarea "x"
type textarea "My last job In my last job, I worked in a team, I did a lot"
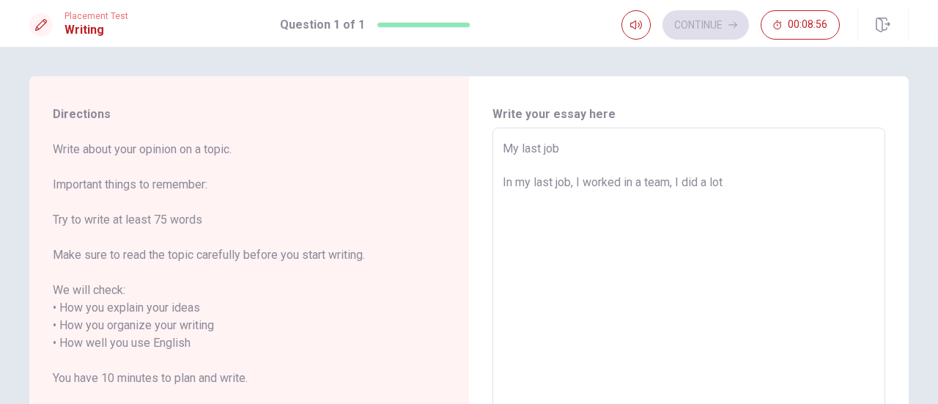
type textarea "x"
type textarea "My last job In my last job, I worked in a team, I did a lot"
type textarea "x"
type textarea "My last job In my last job, I worked in a team, I did a lo"
type textarea "x"
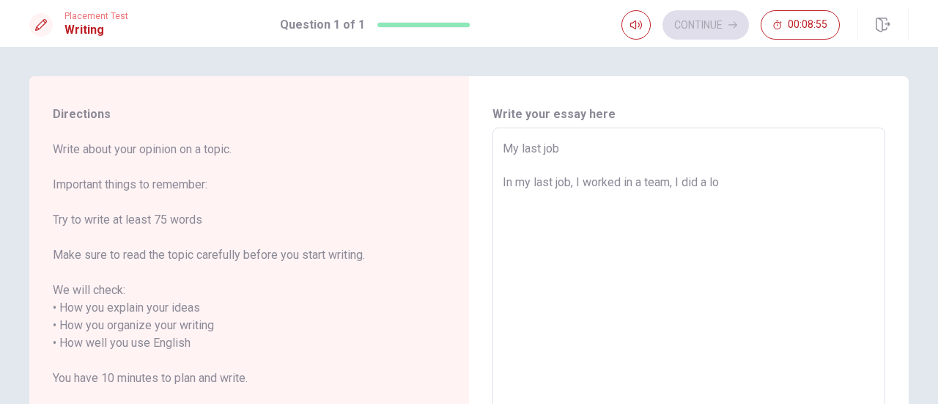
type textarea "My last job In my last job, I worked in a team, I did a l"
type textarea "x"
type textarea "My last job In my last job, I worked in a team, I did a"
type textarea "x"
type textarea "My last job In my last job, I worked in a team, I did a"
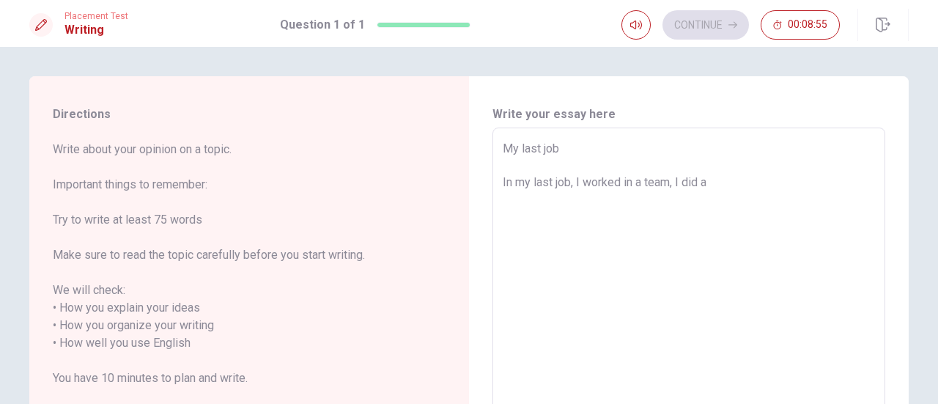
type textarea "x"
type textarea "My last job In my last job, I worked in a team, I did"
type textarea "x"
type textarea "My last job In my last job, I worked in a team, I did"
type textarea "x"
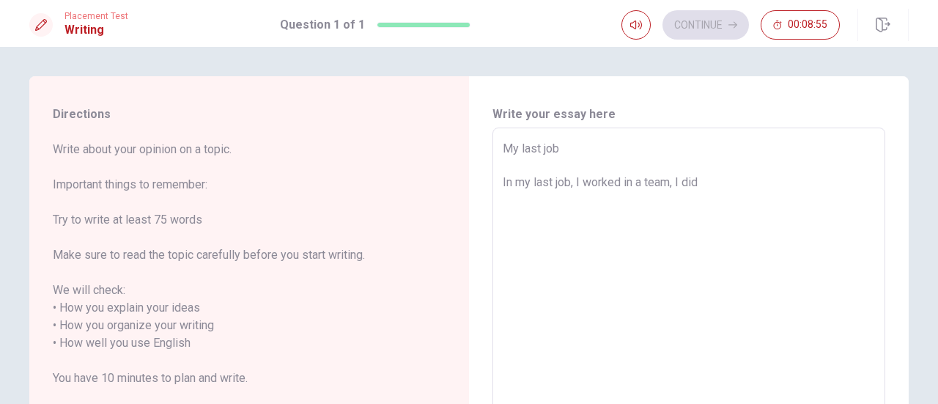
type textarea "My last job In my last job, I worked in a team, I di"
type textarea "x"
type textarea "My last job In my last job, I worked in a team, I d"
type textarea "x"
type textarea "My last job In my last job, I worked in a team, I"
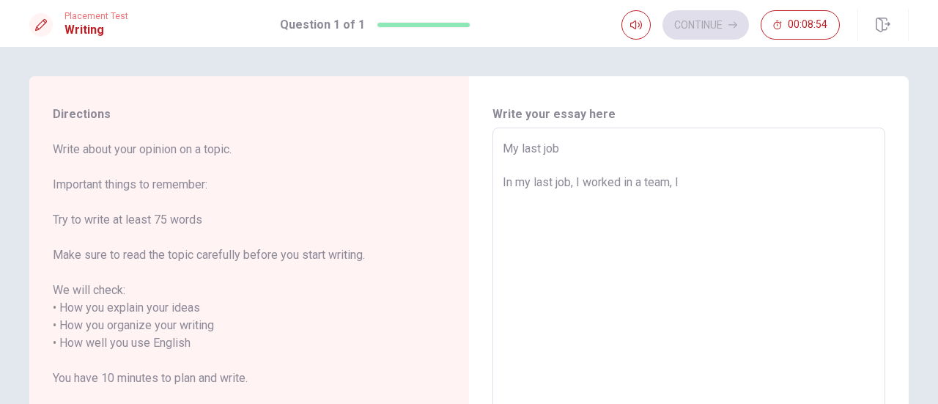
type textarea "x"
type textarea "My last job In my last job, I worked in a team, I"
type textarea "x"
type textarea "My last job In my last job, I worked in a team,"
type textarea "x"
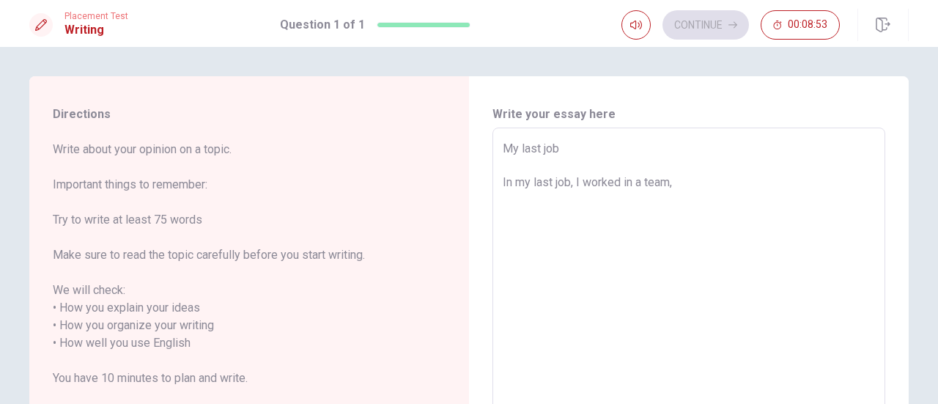
type textarea "My last job In my last job, I worked in a team, w"
type textarea "x"
type textarea "My last job In my last job, I worked in a team, wh"
type textarea "x"
type textarea "My last job In my last job, I worked in a team, whe"
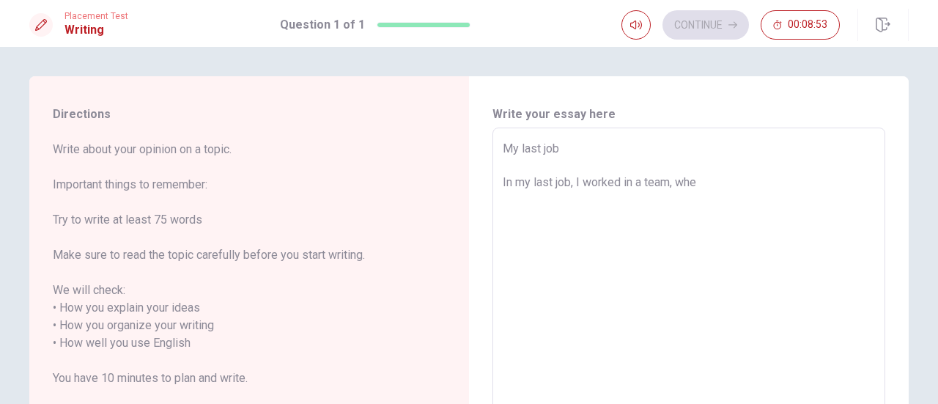
type textarea "x"
type textarea "My last job In my last job, I worked in a team, when"
type textarea "x"
type textarea "My last job In my last job, I worked in a team, when"
type textarea "x"
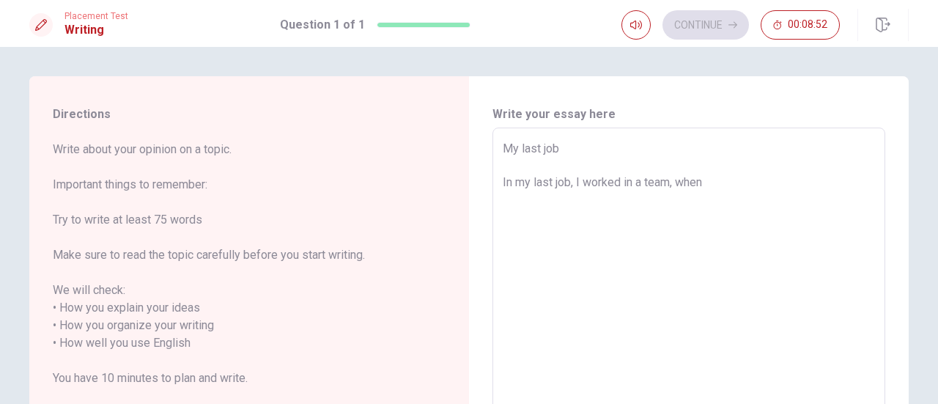
type textarea "My last job In my last job, I worked in a team, when w"
type textarea "x"
type textarea "My last job In my last job, I worked in a team, when we"
type textarea "x"
type textarea "My last job In my last job, I worked in a team, when we"
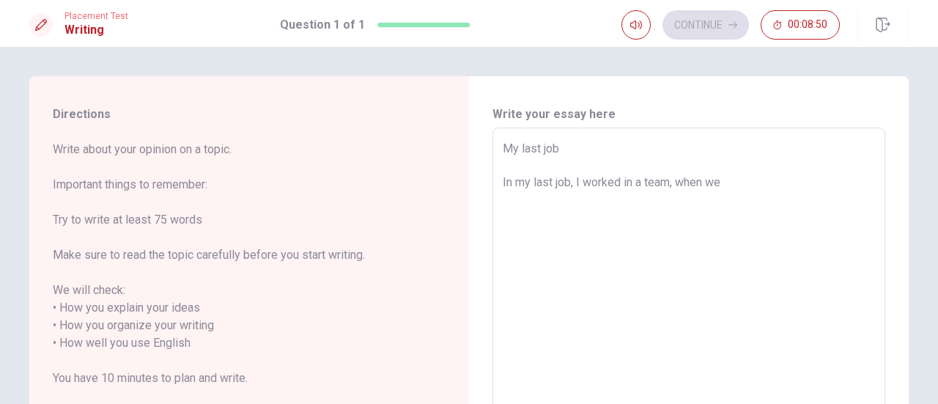
type textarea "x"
type textarea "My last job In my last job, I worked in a team, when we w"
type textarea "x"
type textarea "My last job In my last job, I worked in a team, when we wo"
type textarea "x"
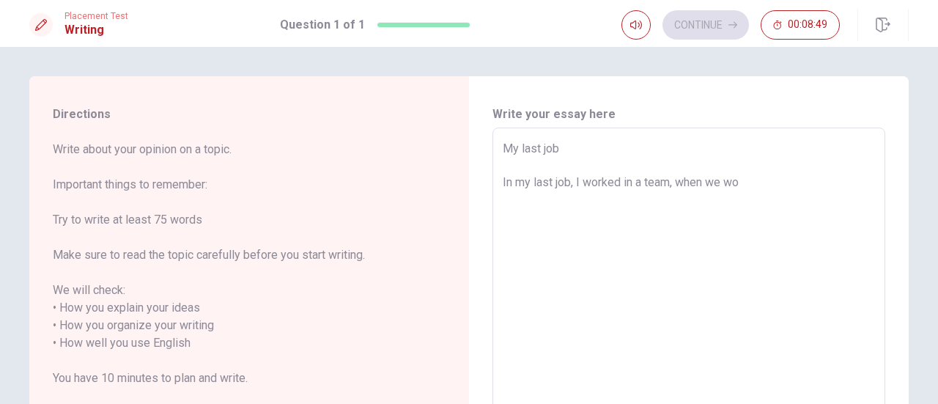
type textarea "My last job In my last job, I worked in a team, when we wor"
type textarea "x"
type textarea "My last job In my last job, I worked in a team, when we work"
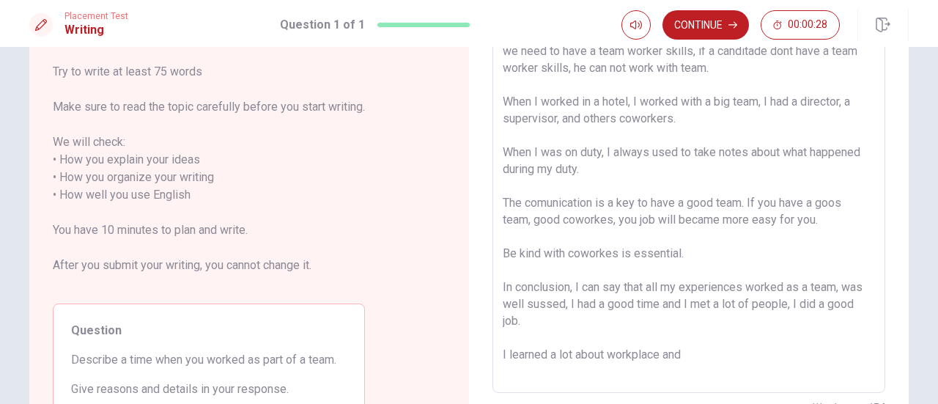
scroll to position [178, 0]
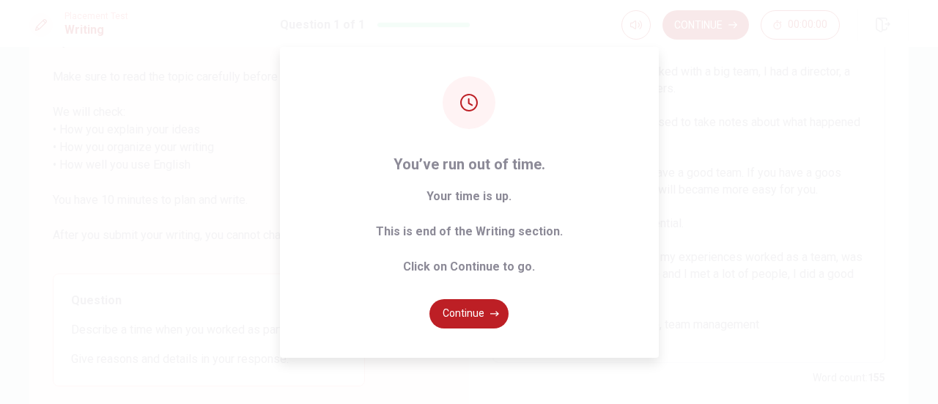
click at [460, 313] on button "Continue" at bounding box center [468, 313] width 79 height 29
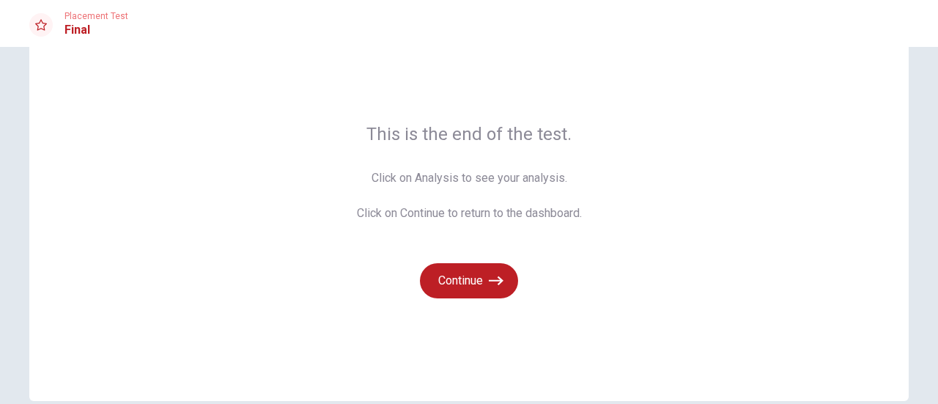
scroll to position [129, 0]
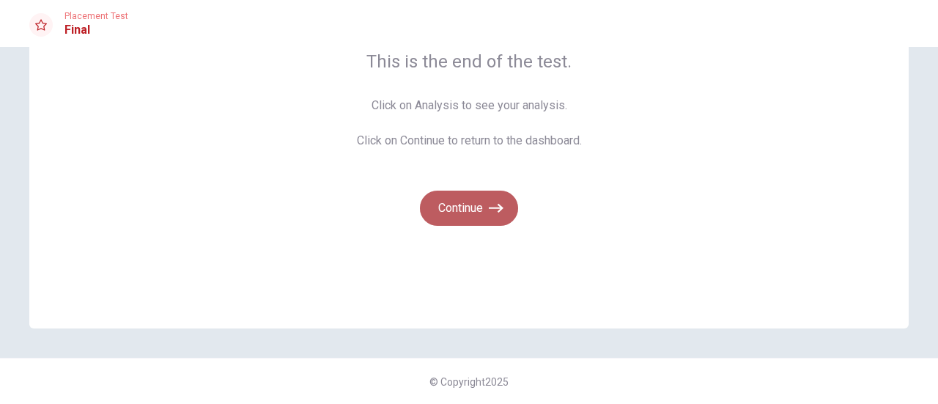
click at [445, 215] on button "Continue" at bounding box center [469, 207] width 98 height 35
